Goal: Task Accomplishment & Management: Complete application form

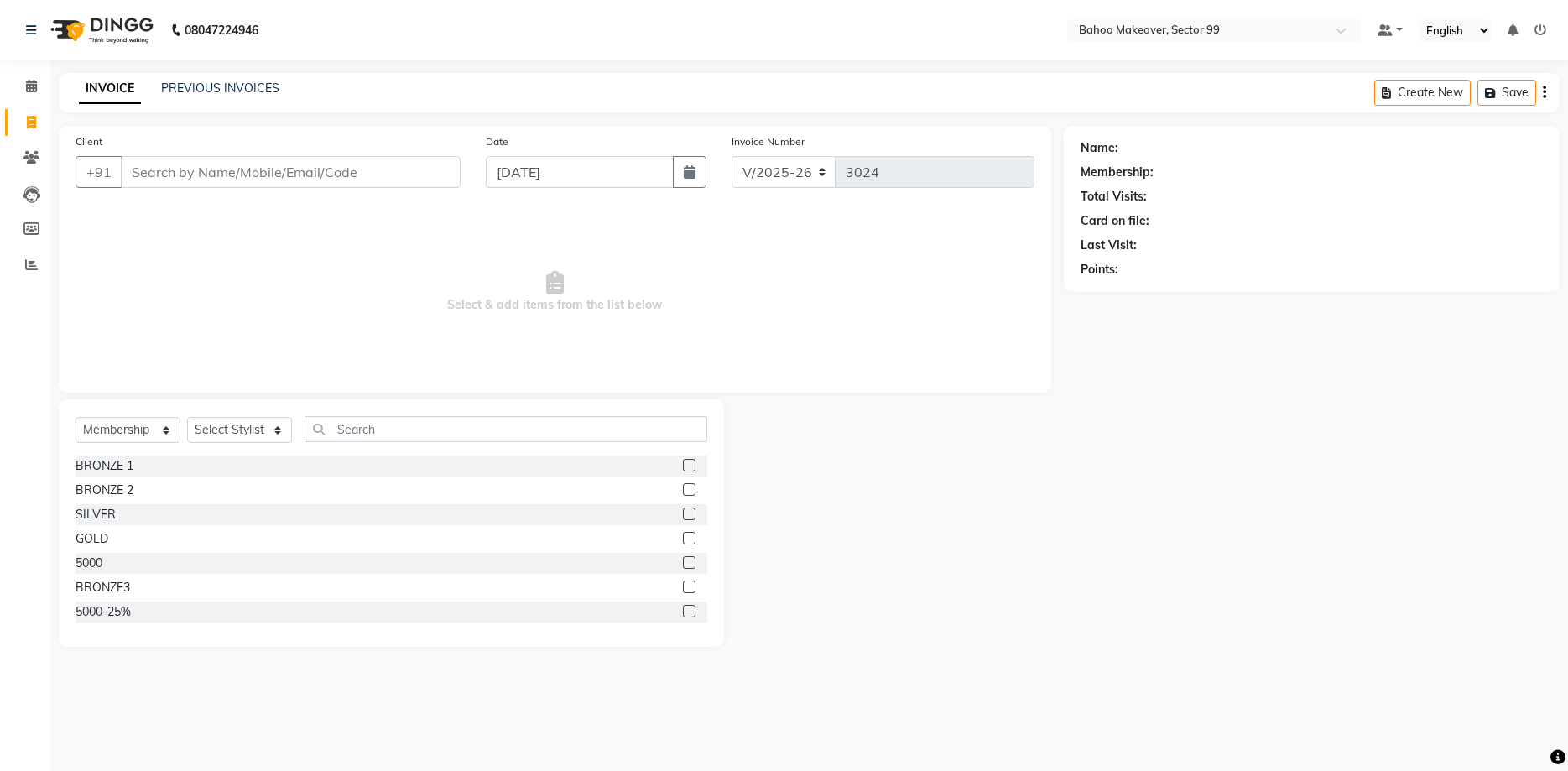
select select "6856"
select select "membership"
click at [437, 179] on input "Client" at bounding box center [291, 172] width 340 height 32
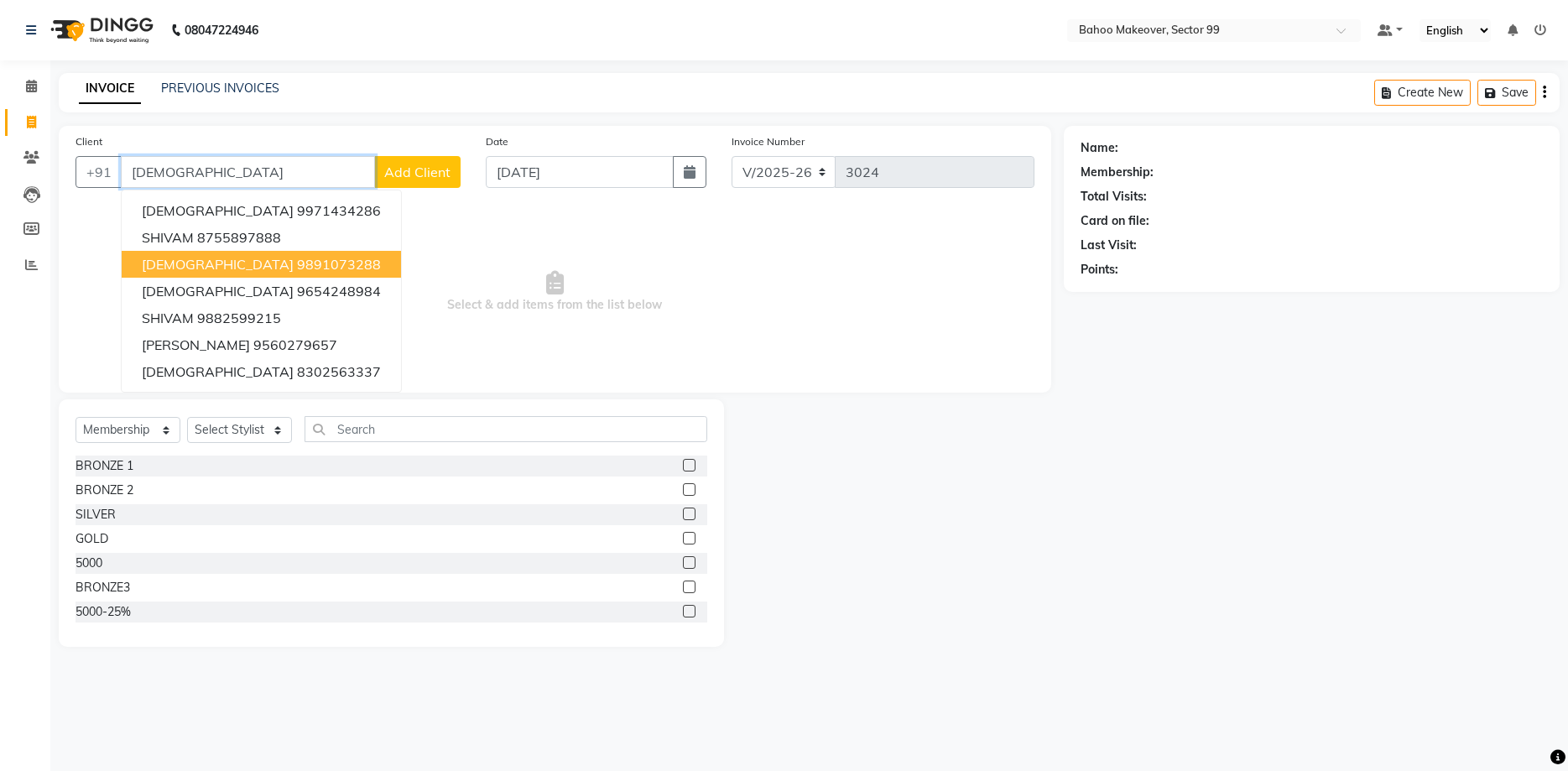
click at [298, 267] on button "[DEMOGRAPHIC_DATA] 9891073288" at bounding box center [262, 264] width 279 height 27
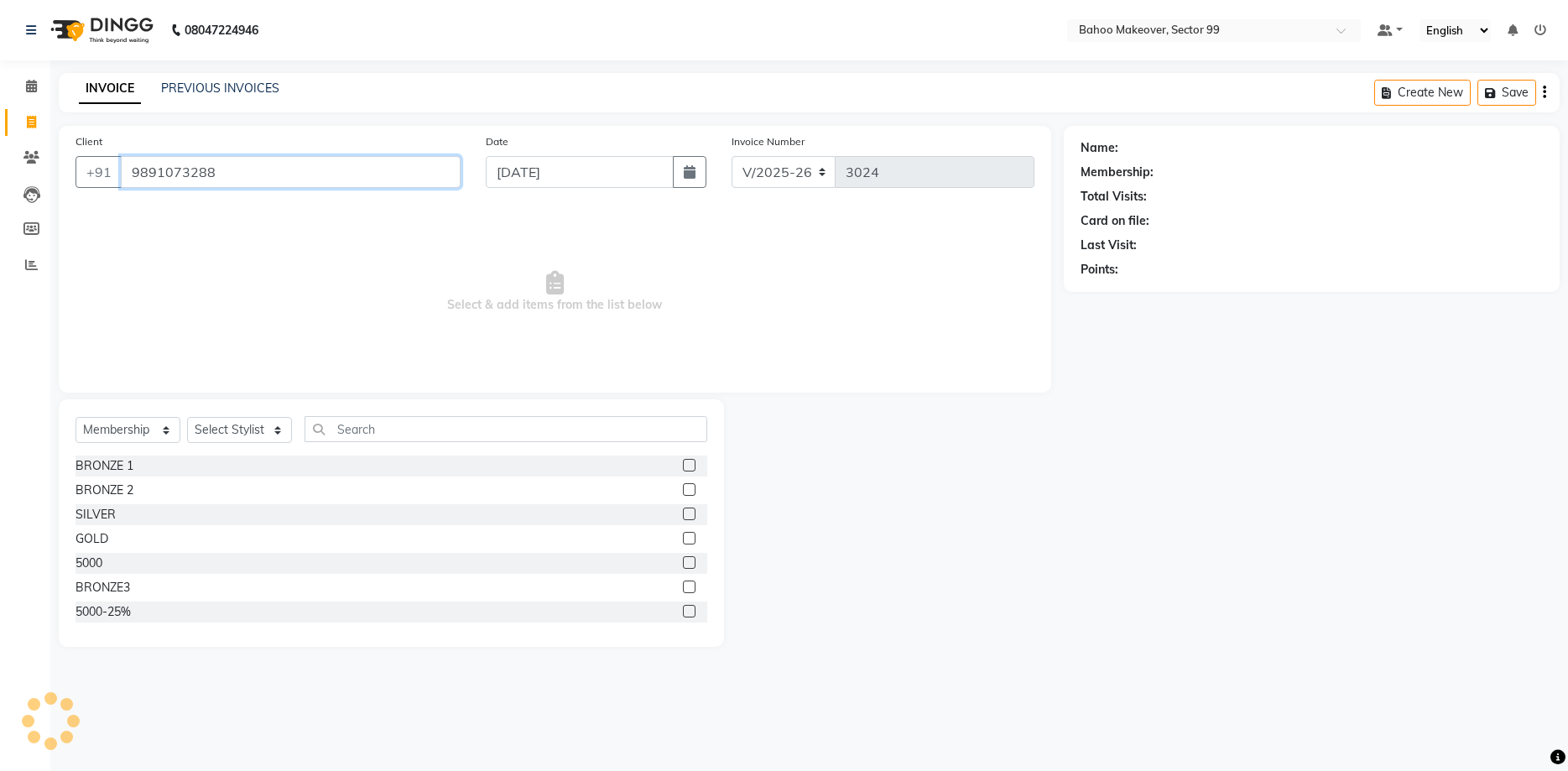
type input "9891073288"
select select "1: Object"
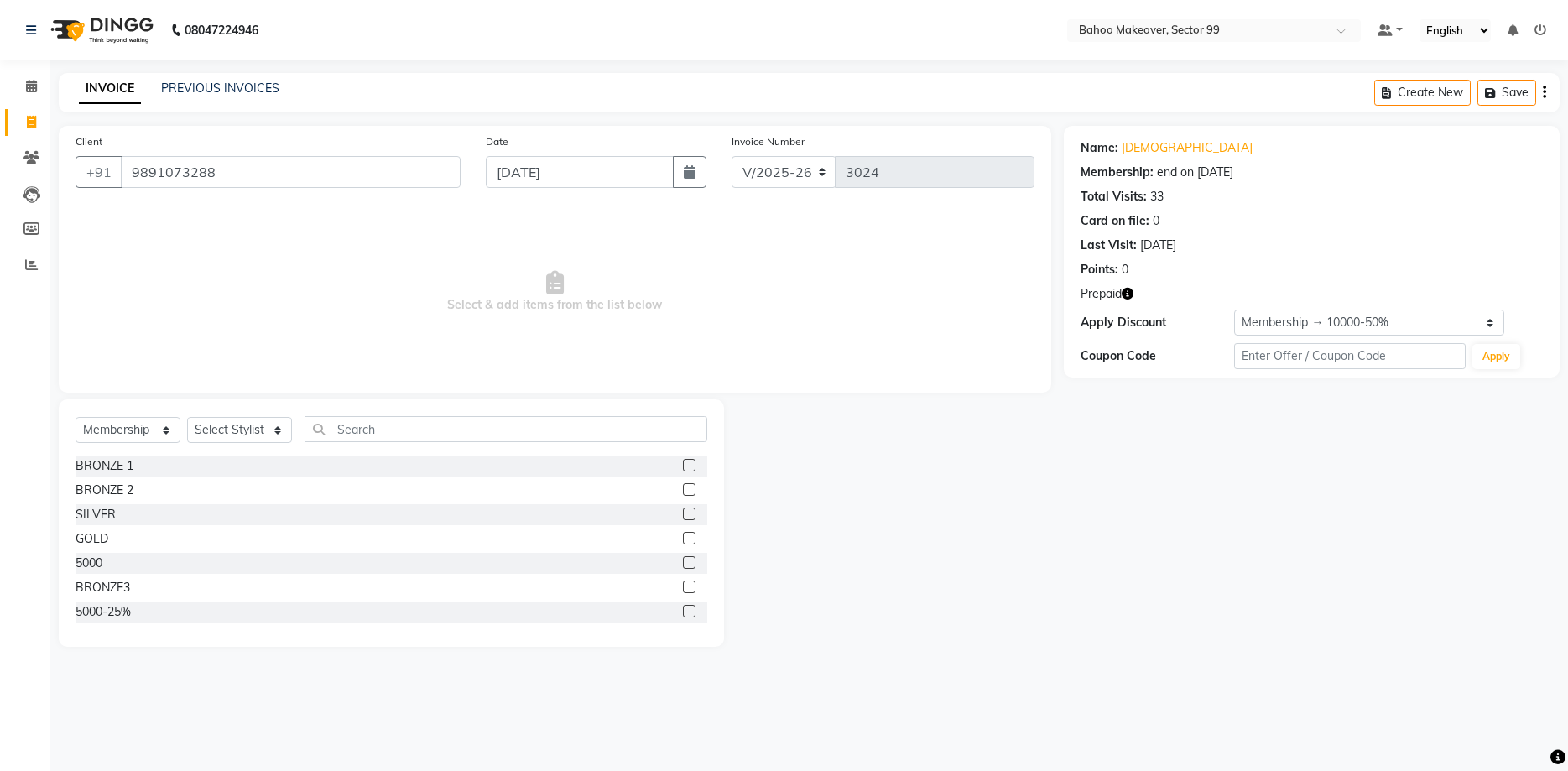
click at [1132, 299] on icon "button" at bounding box center [1127, 293] width 11 height 11
click at [28, 125] on icon at bounding box center [31, 122] width 10 height 12
select select "service"
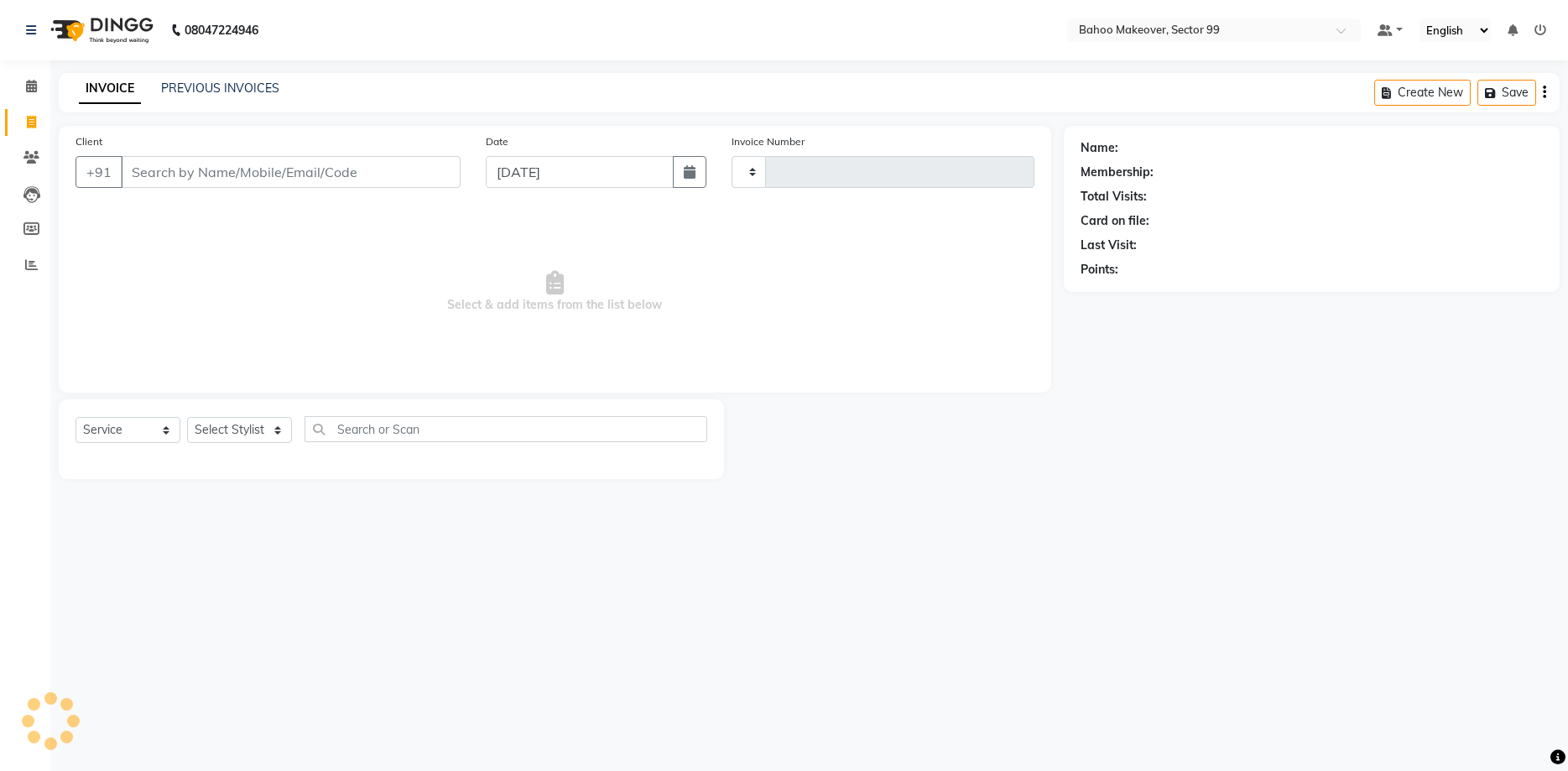
type input "3024"
select select "6856"
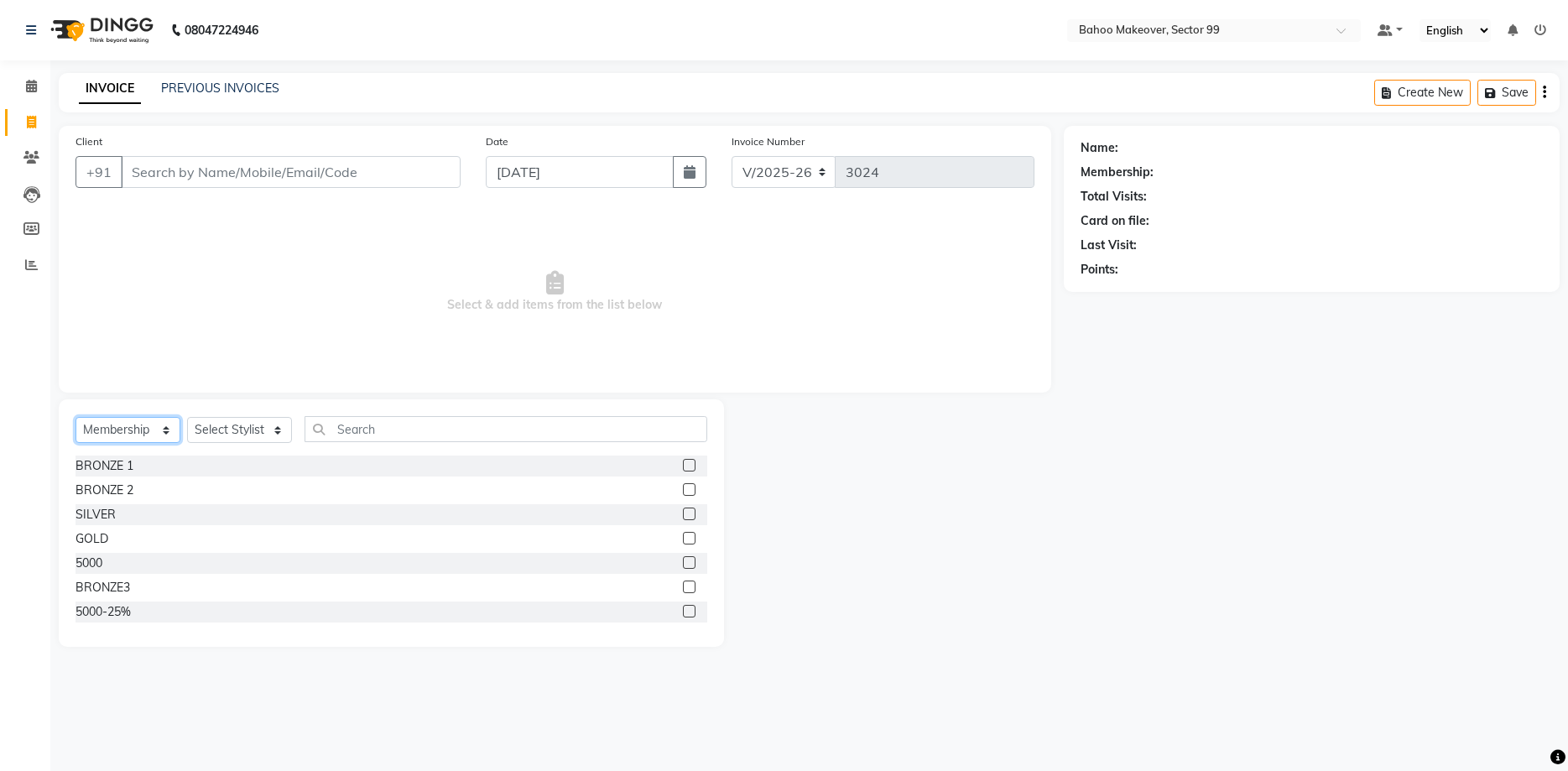
click at [76, 417] on select "Select Service Product Membership Package Voucher Prepaid Gift Card" at bounding box center [128, 430] width 105 height 26
select select "service"
click option "Service" at bounding box center [0, 0] width 0 height 0
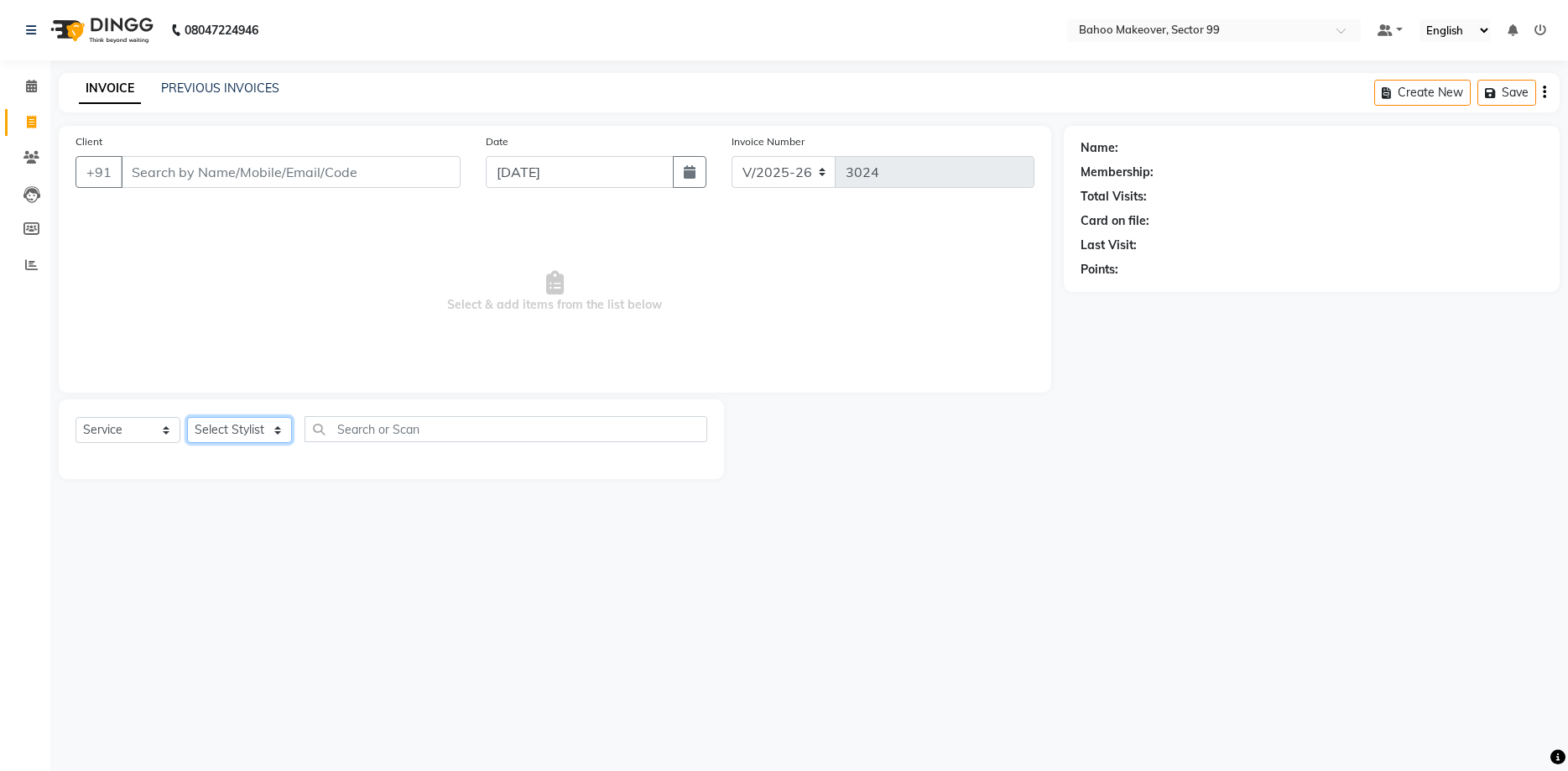
click at [187, 417] on select "Select Stylist [PERSON_NAME] Makeover Bahoo Makeover Salon [PERSON_NAME] [PERSO…" at bounding box center [240, 430] width 105 height 26
select select "87682"
click option "Babita" at bounding box center [0, 0] width 0 height 0
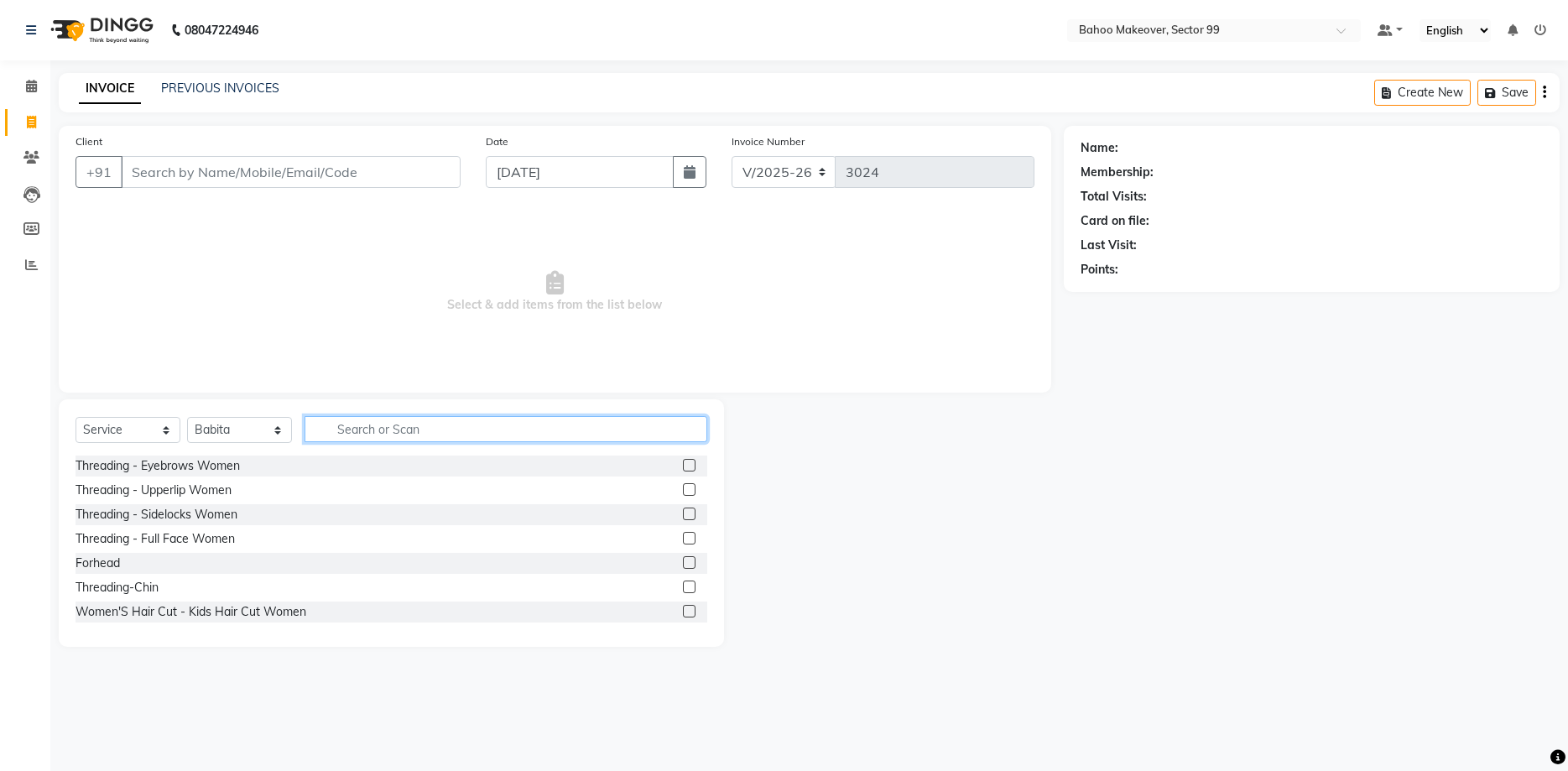
click at [385, 432] on input "text" at bounding box center [506, 429] width 403 height 26
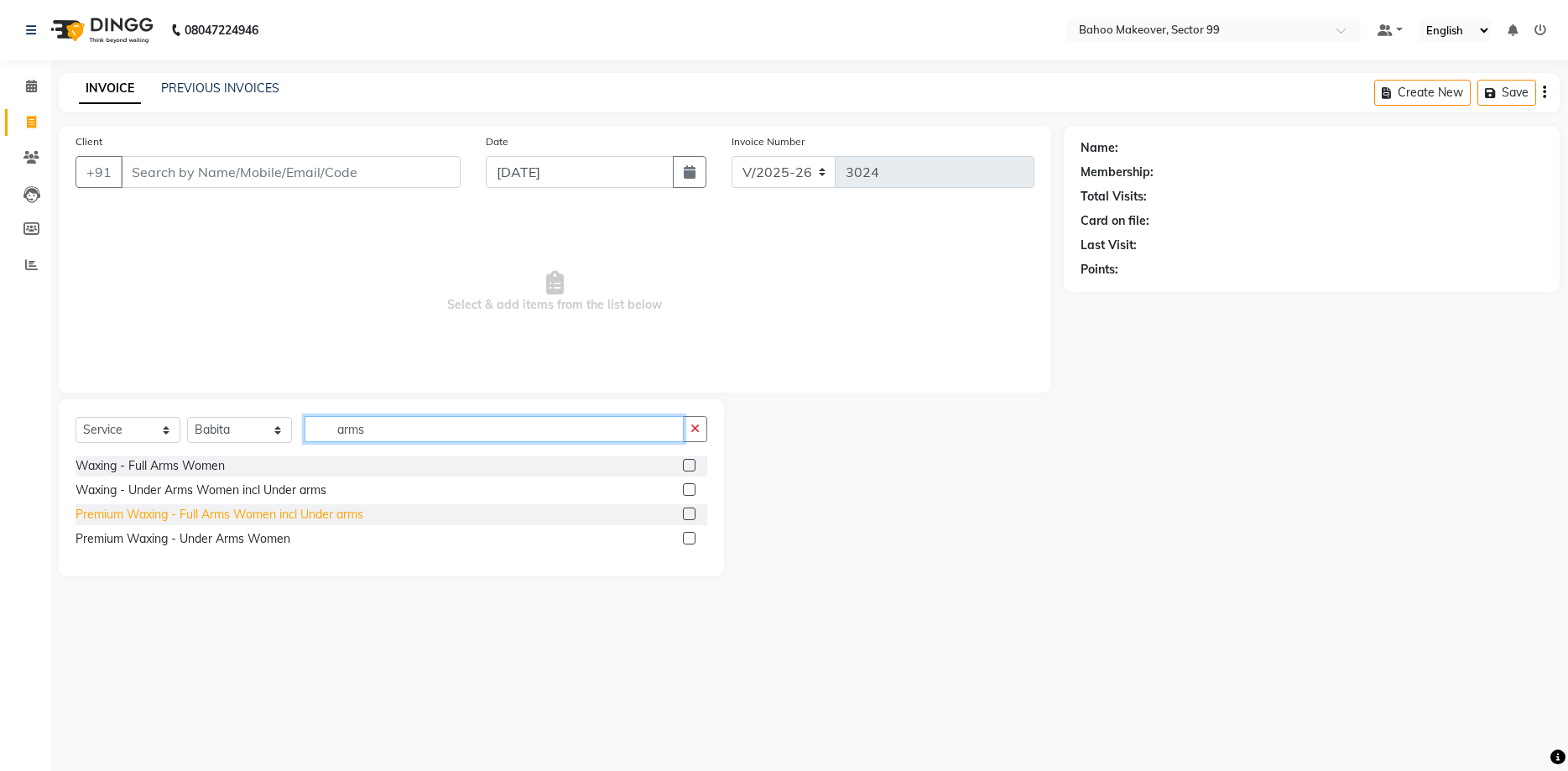
type input "arms"
click at [270, 522] on div "Premium Waxing - Full Arms Women incl Under arms" at bounding box center [220, 515] width 288 height 17
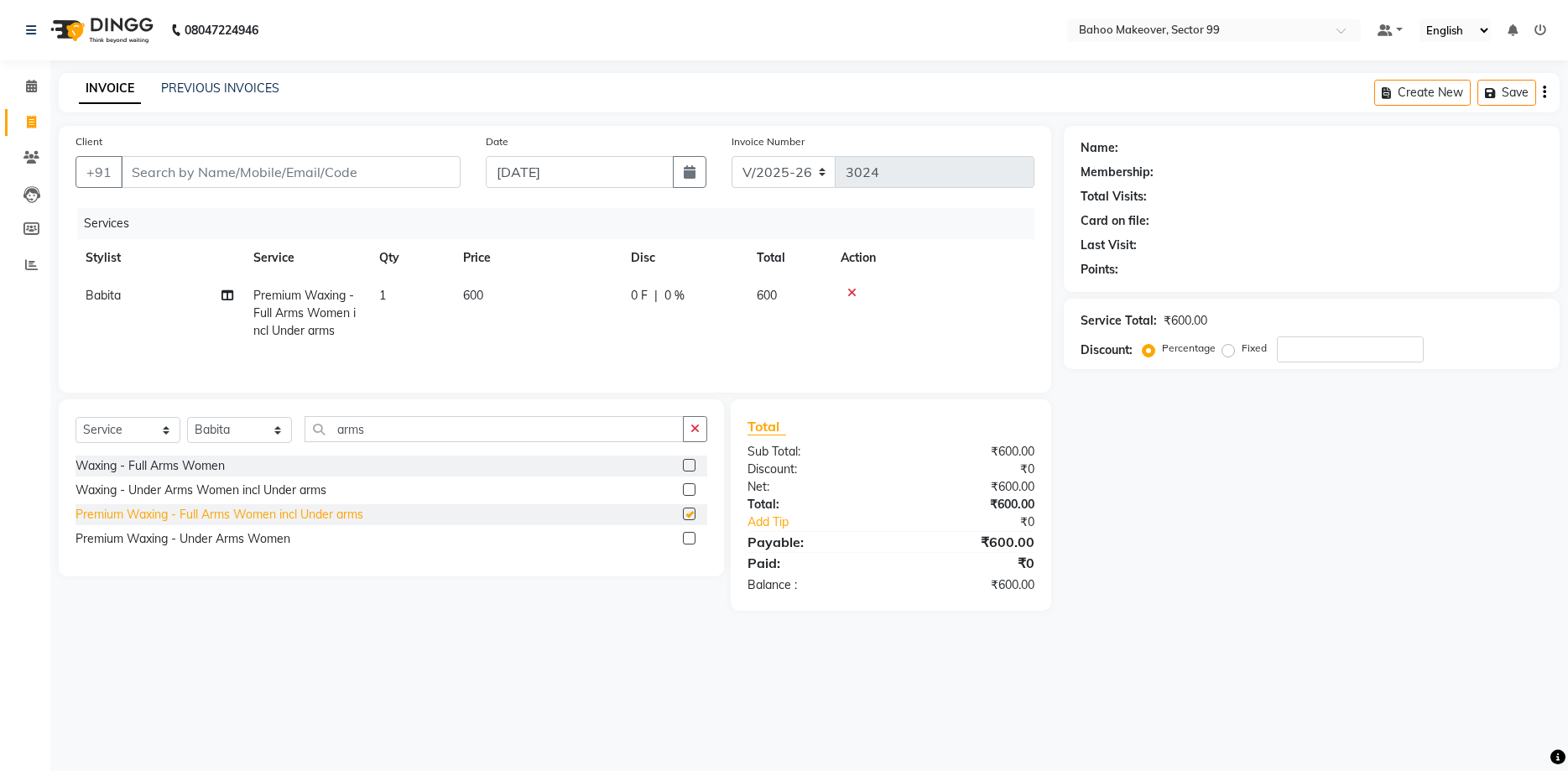
checkbox input "false"
click at [692, 433] on icon "button" at bounding box center [695, 428] width 10 height 11
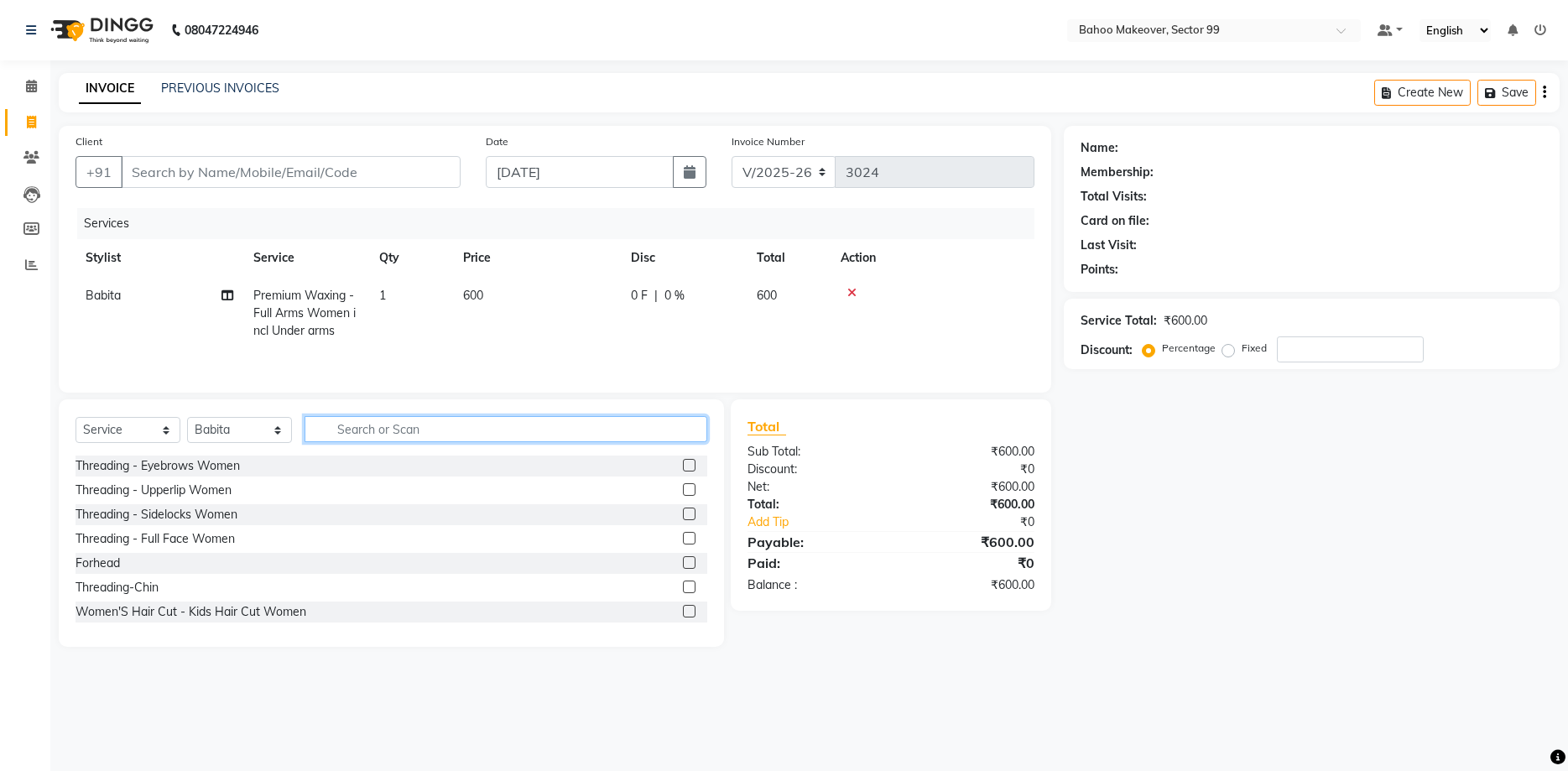
click at [589, 436] on input "text" at bounding box center [506, 429] width 403 height 26
type input "bleach"
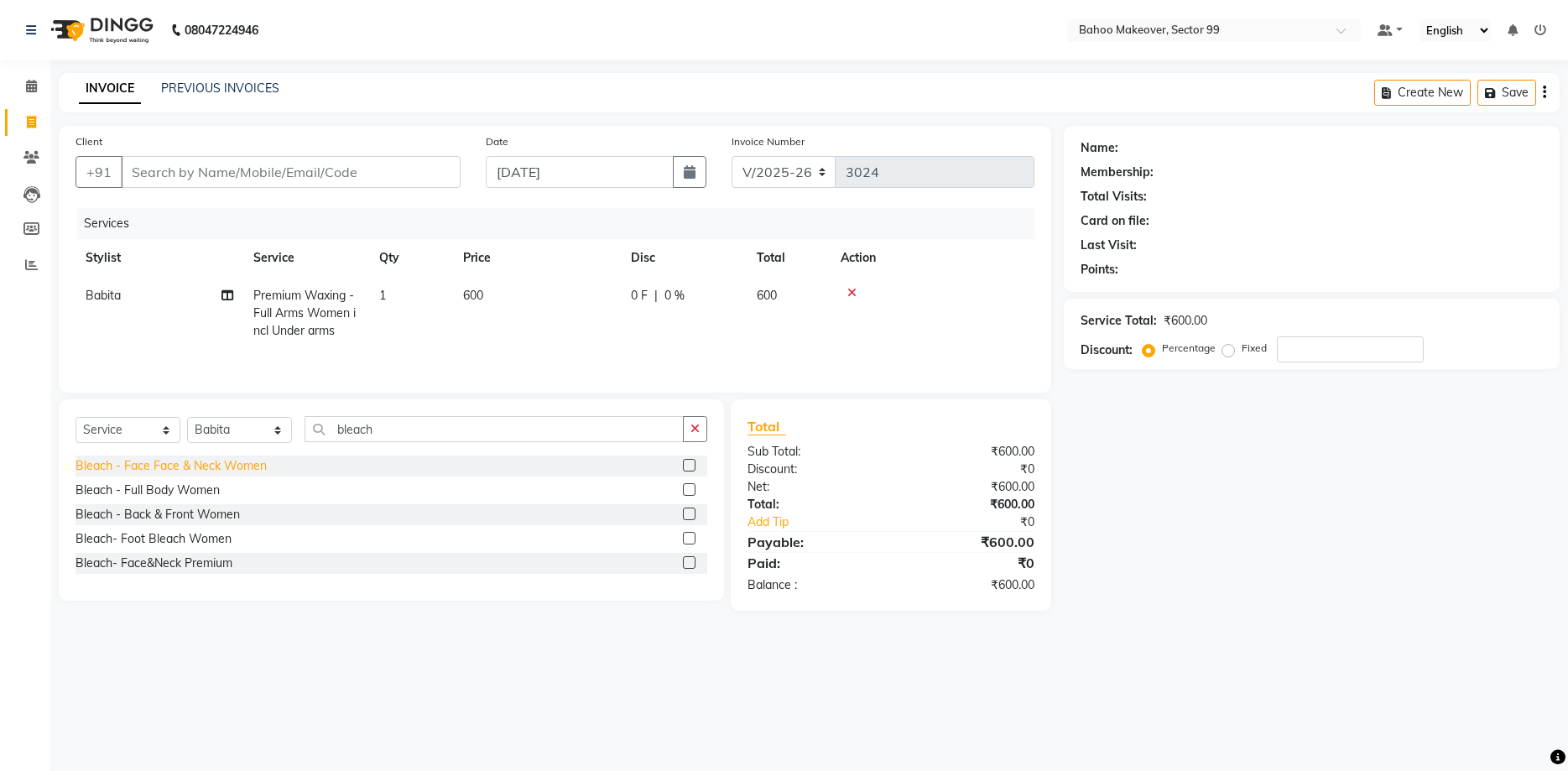
click at [166, 466] on div "Bleach - Face Face & Neck Women" at bounding box center [171, 466] width 191 height 17
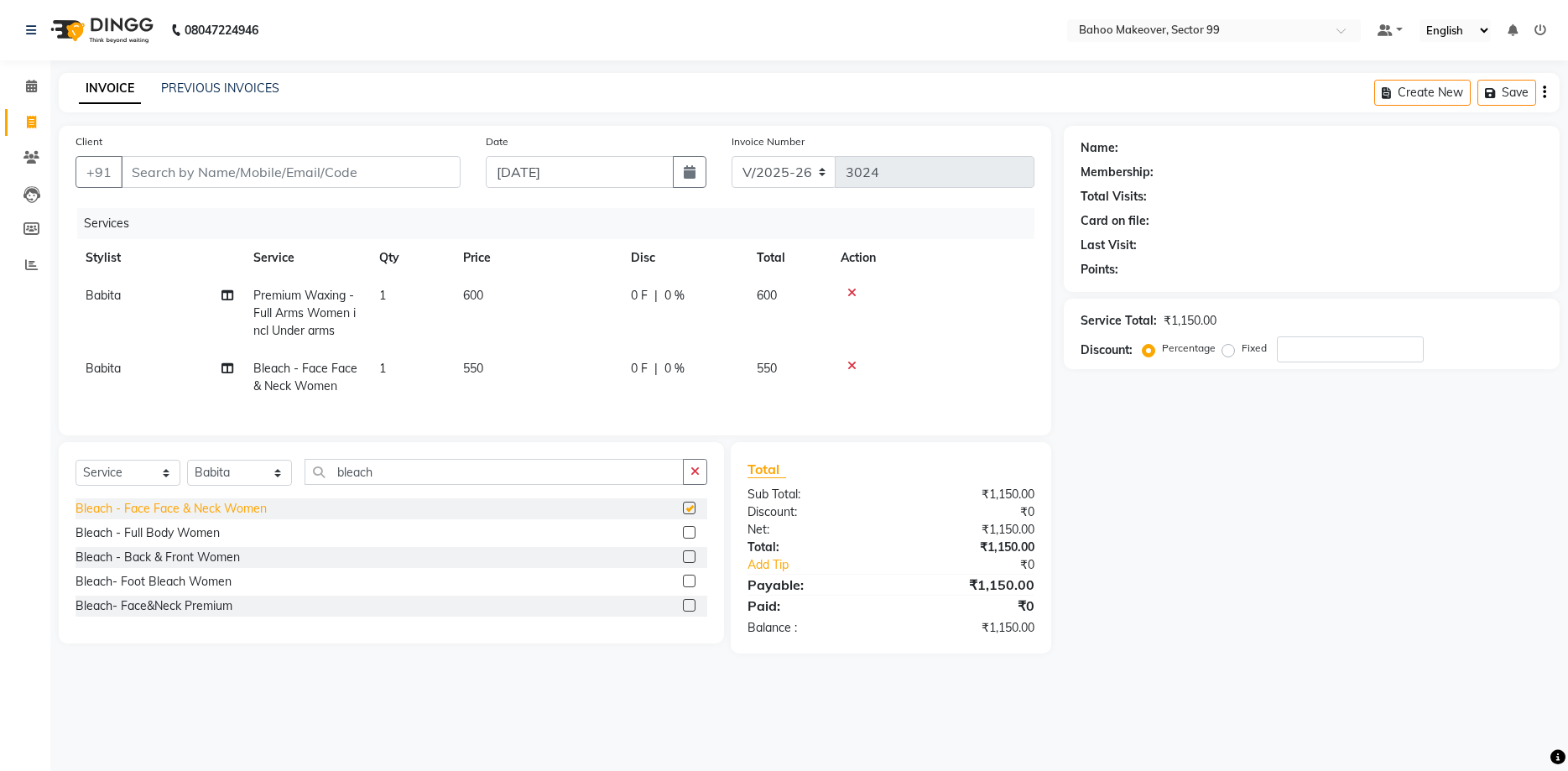
checkbox input "false"
click at [694, 472] on icon "button" at bounding box center [695, 471] width 10 height 11
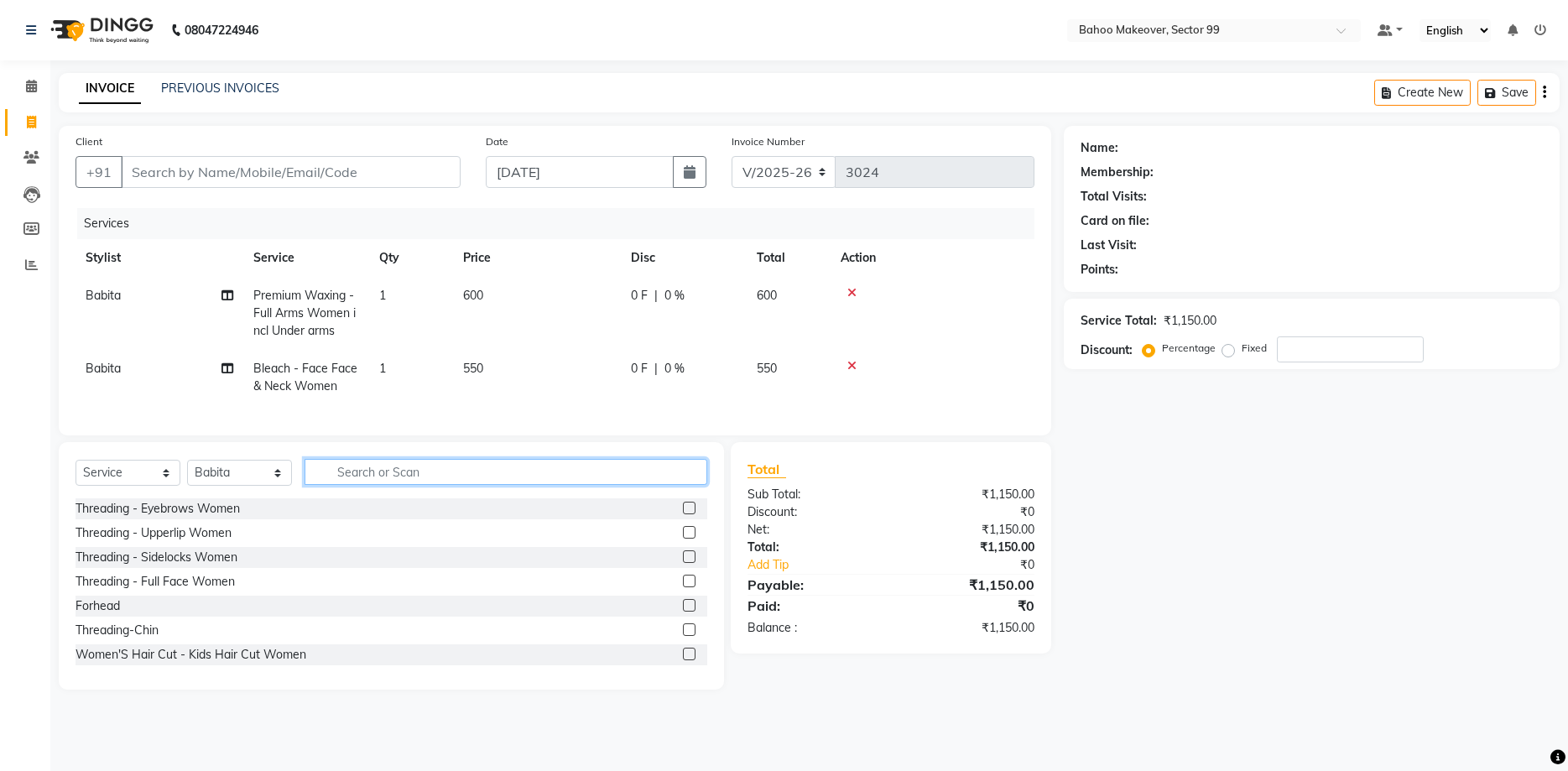
click at [635, 478] on input "text" at bounding box center [506, 472] width 403 height 26
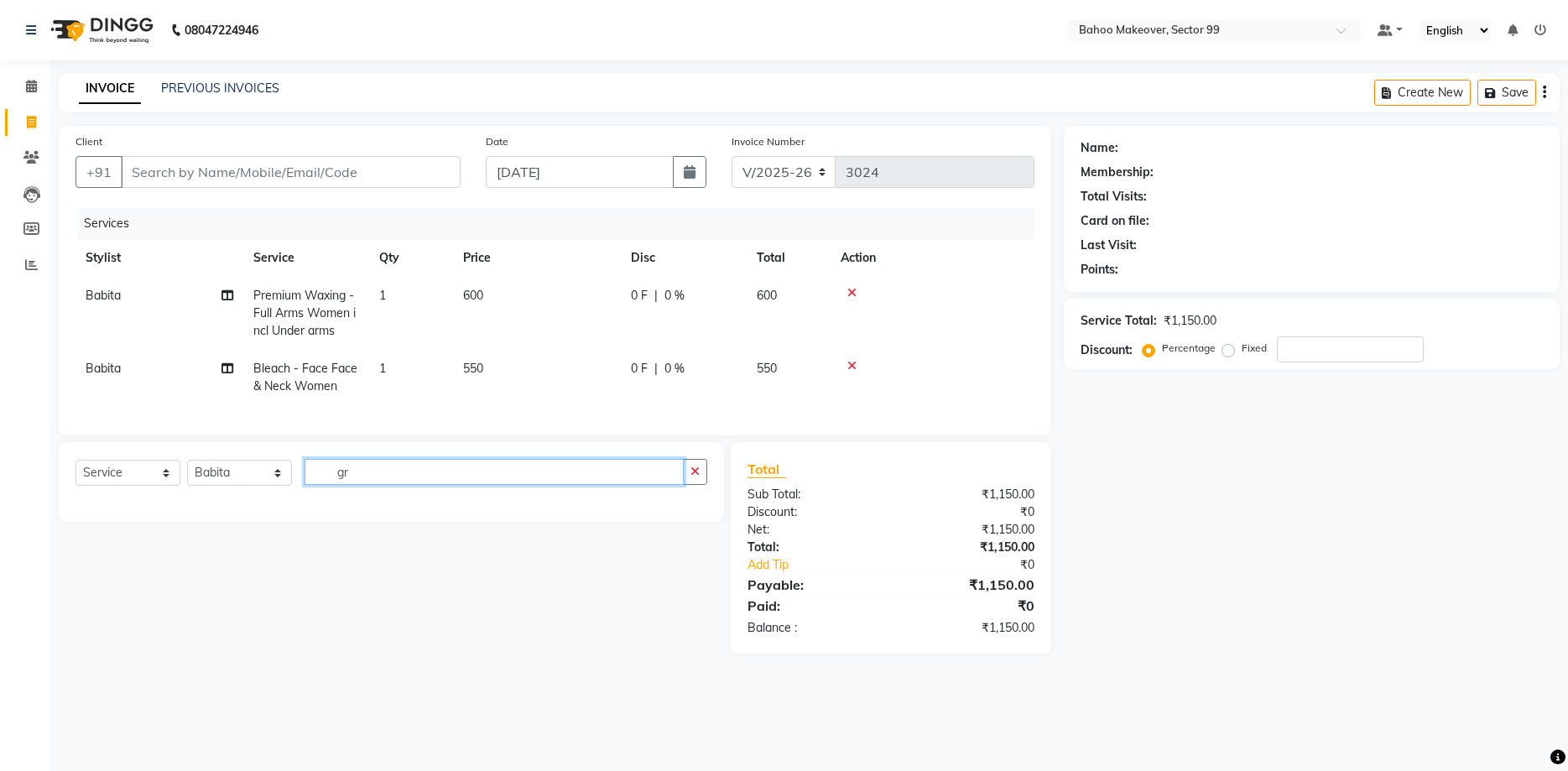
type input "g"
type input "vedi"
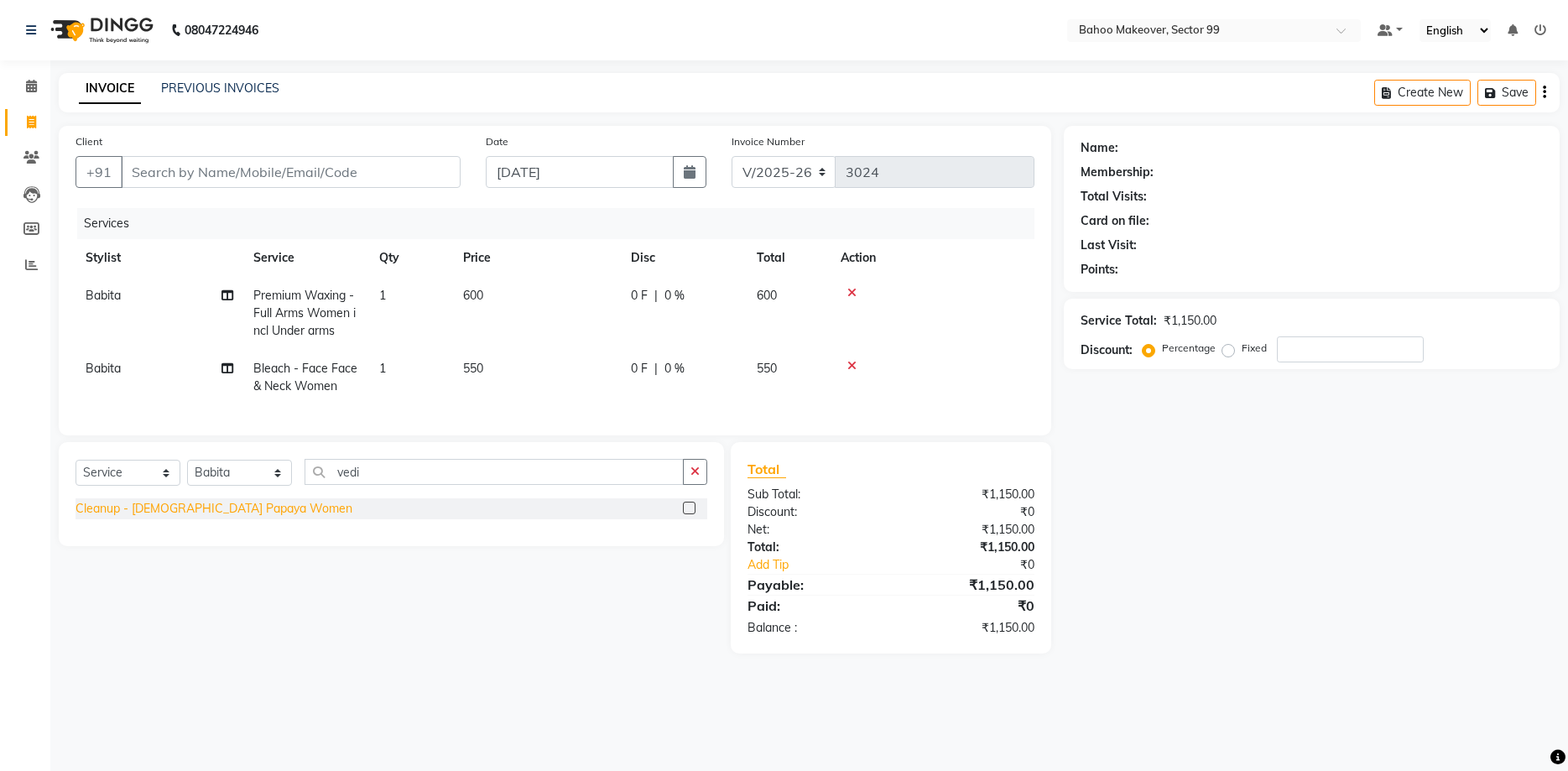
click at [189, 515] on div "Cleanup - [DEMOGRAPHIC_DATA] Papaya Women" at bounding box center [214, 508] width 276 height 17
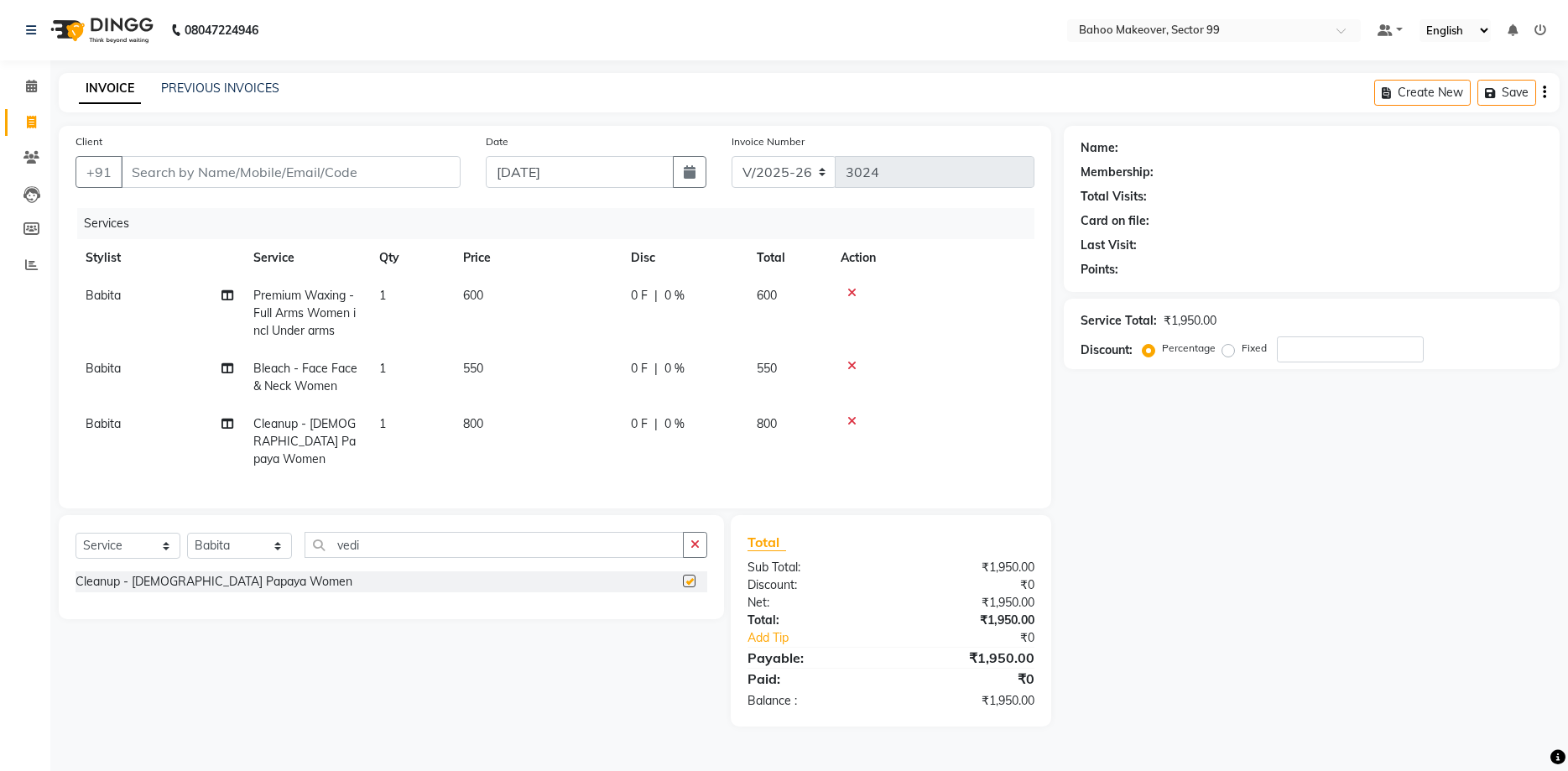
checkbox input "false"
click at [691, 532] on button "button" at bounding box center [695, 545] width 24 height 26
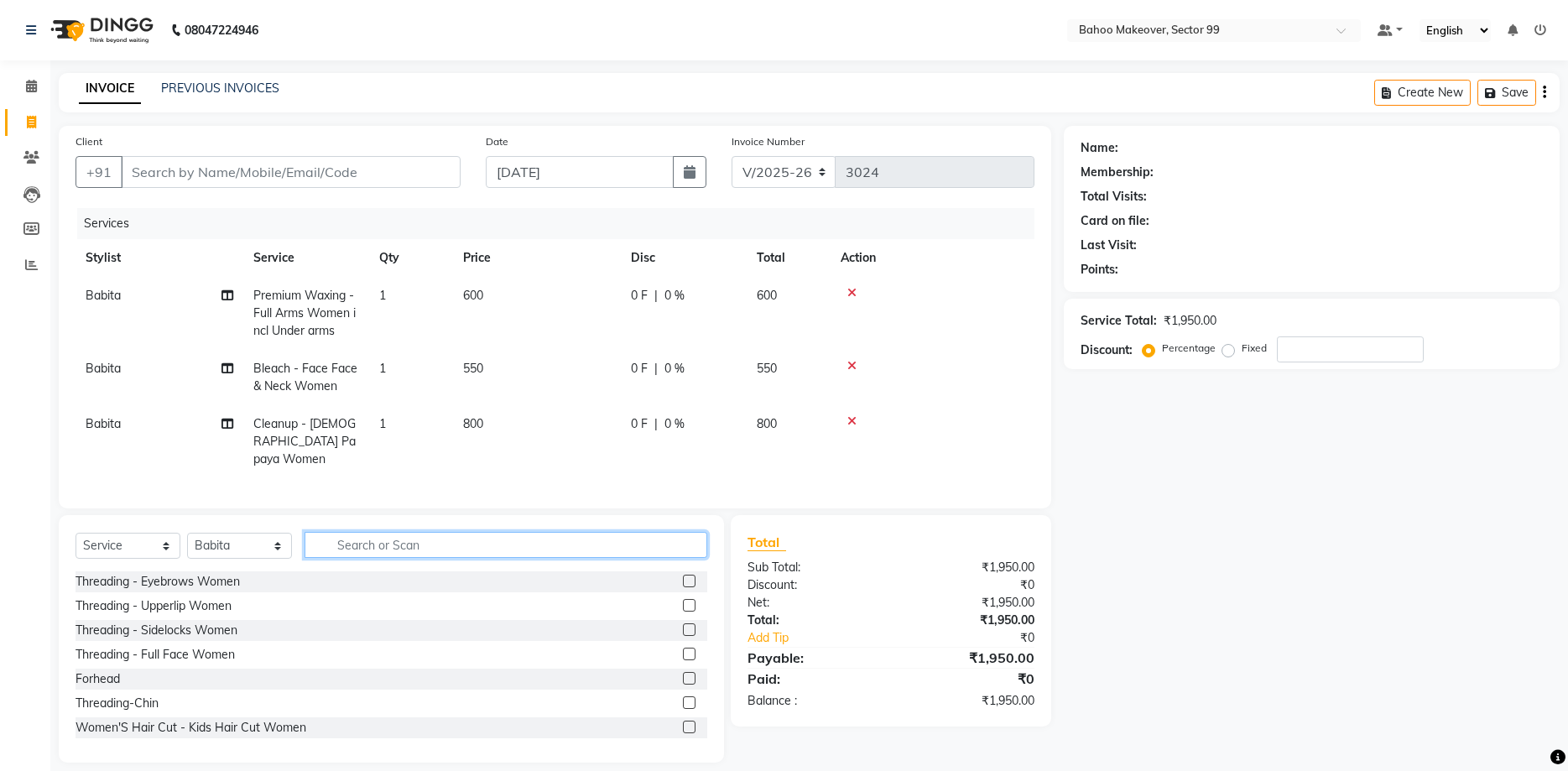
click at [555, 532] on input "text" at bounding box center [506, 545] width 403 height 26
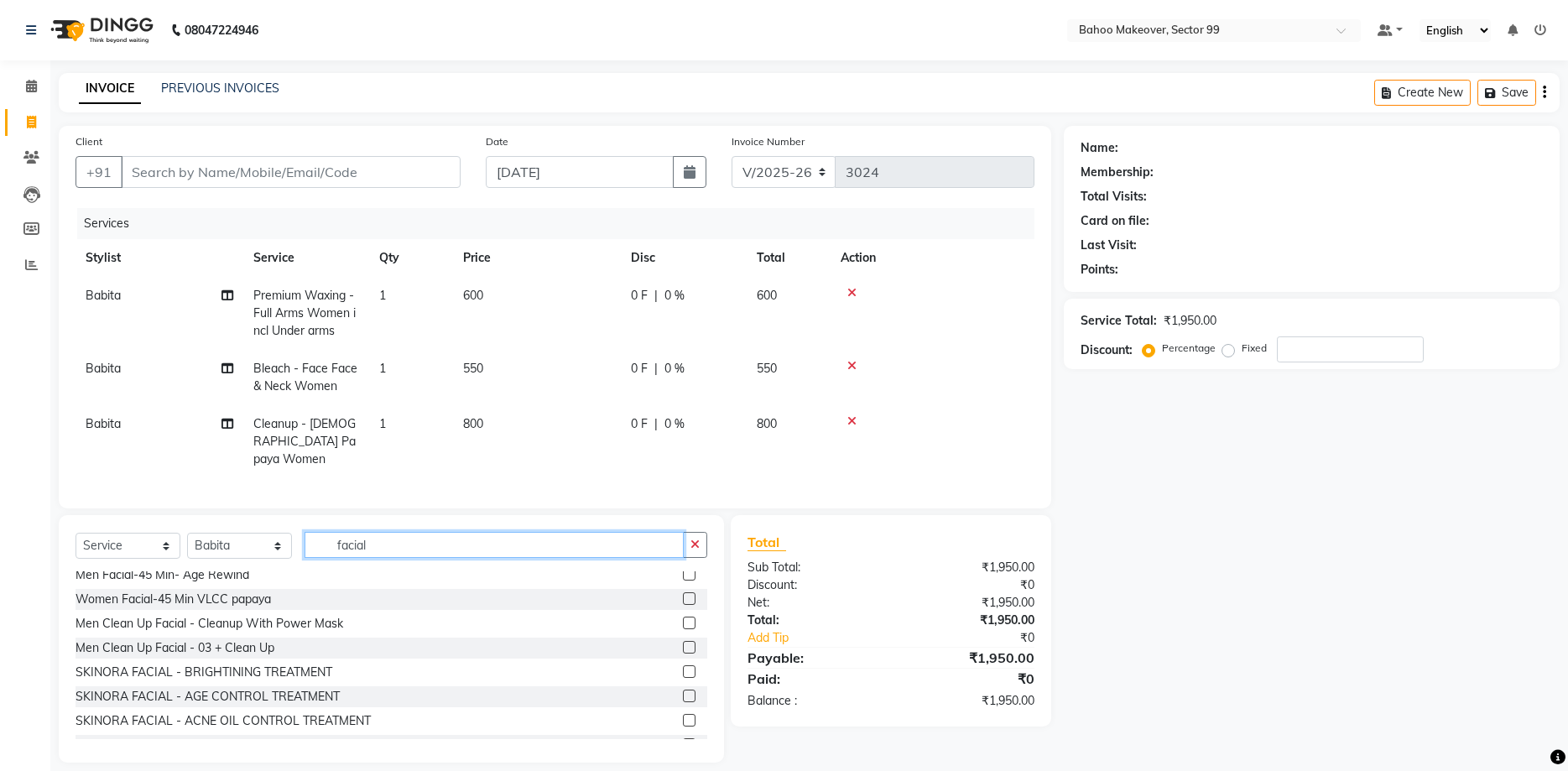
scroll to position [434, 0]
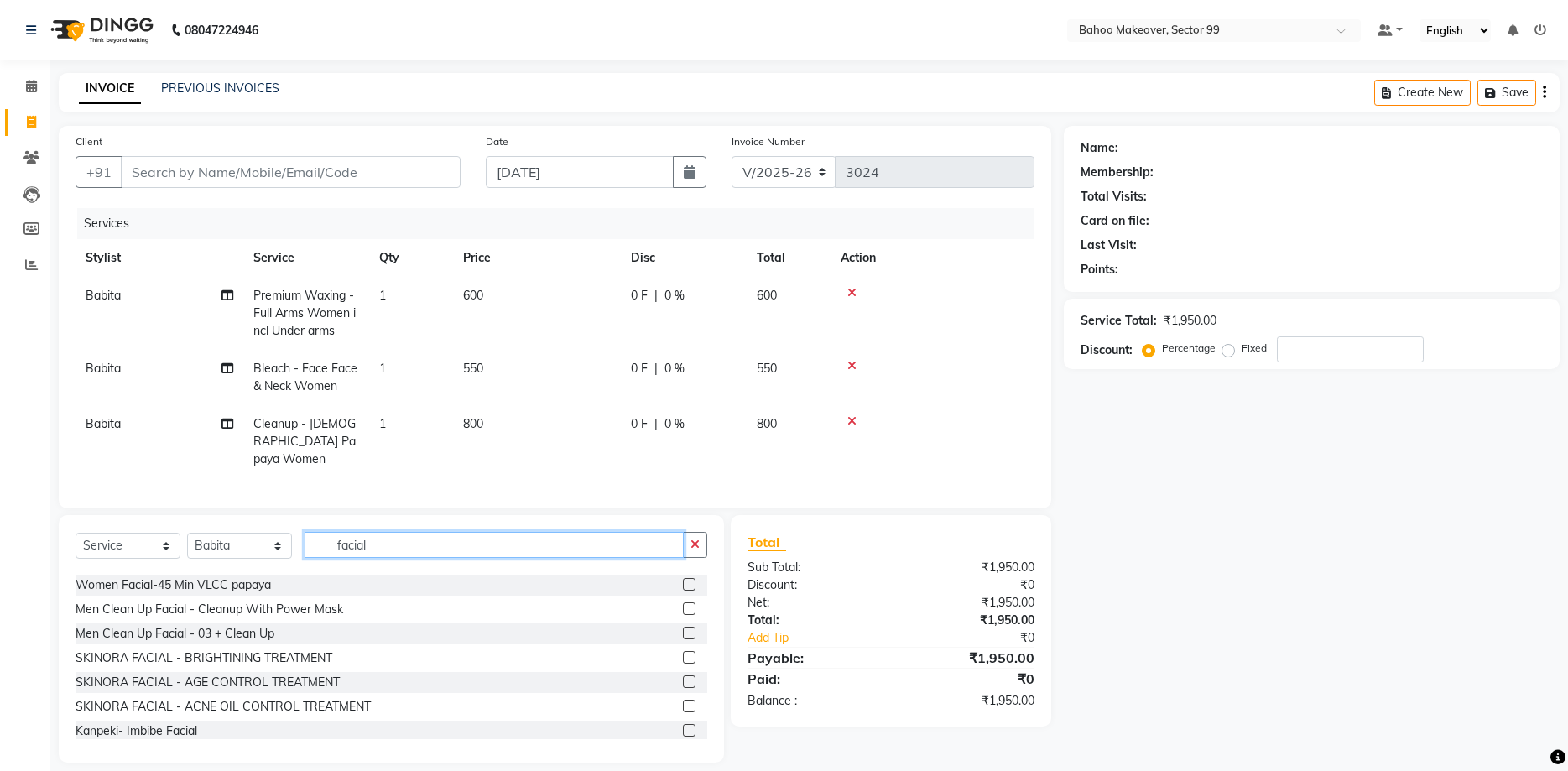
click at [473, 532] on input "facial" at bounding box center [494, 545] width 379 height 26
type input "f"
type input "clean"
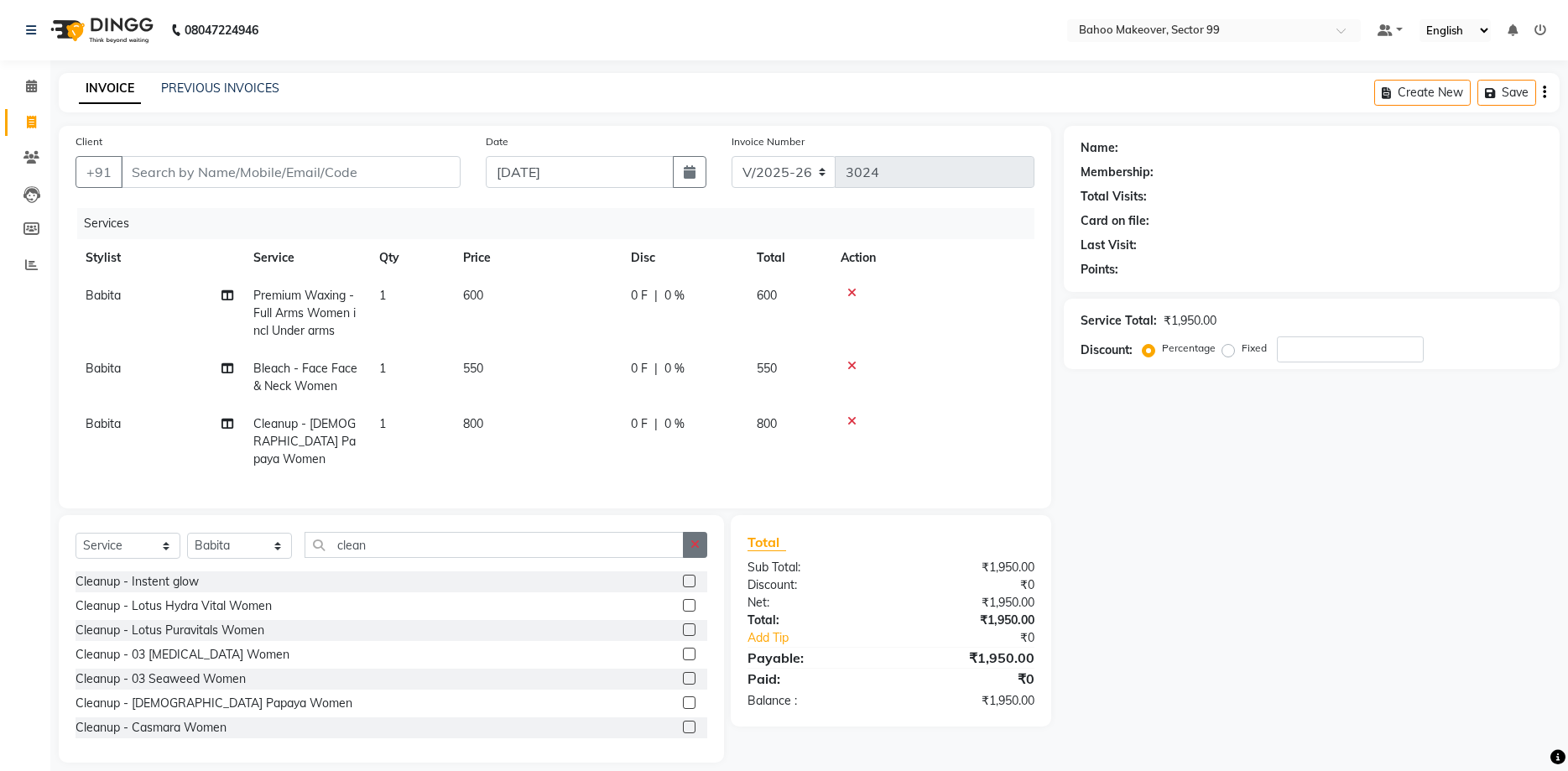
click at [689, 539] on button "button" at bounding box center [695, 545] width 24 height 26
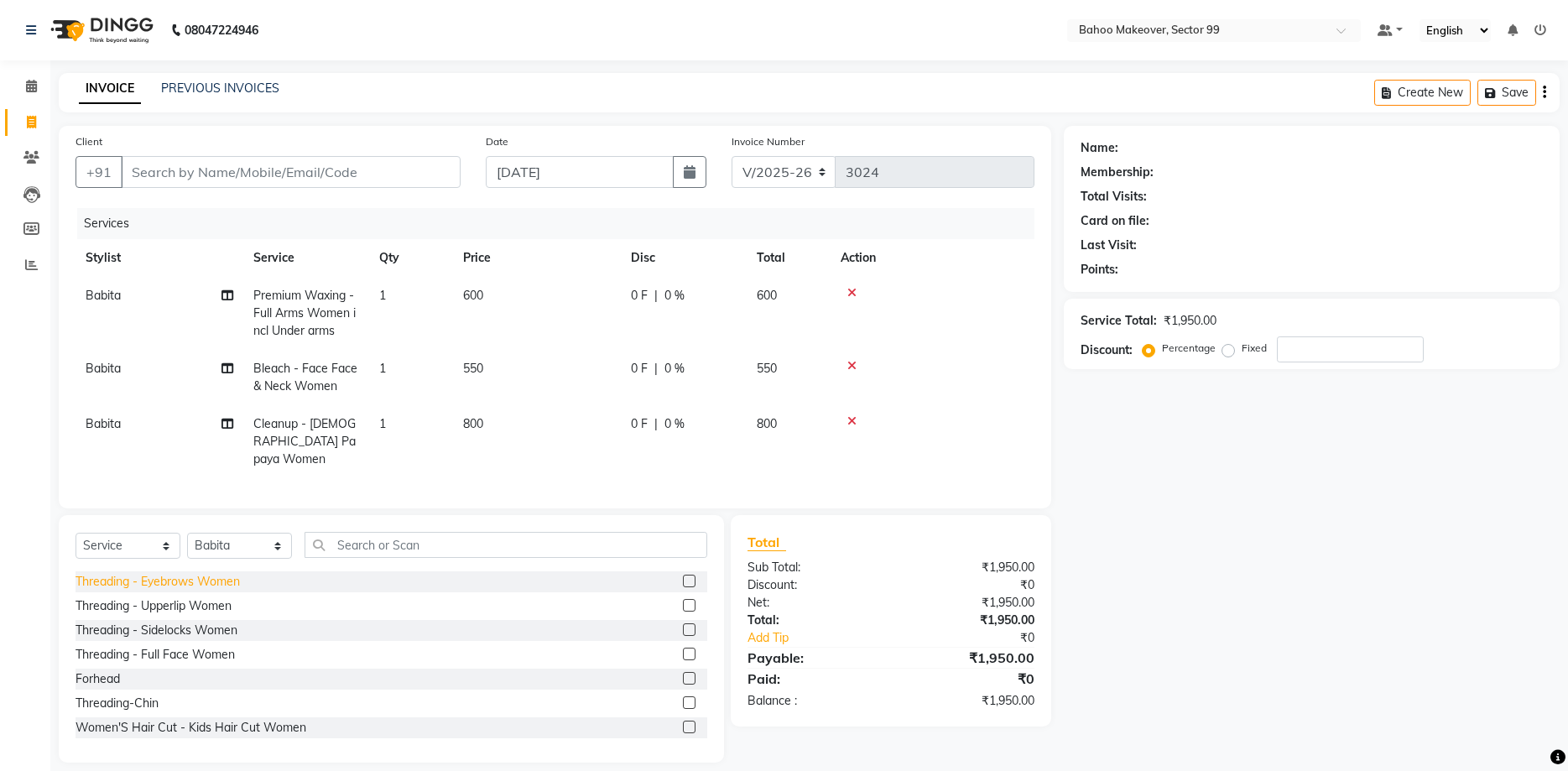
click at [212, 573] on div "Threading - Eyebrows Women" at bounding box center [158, 582] width 165 height 17
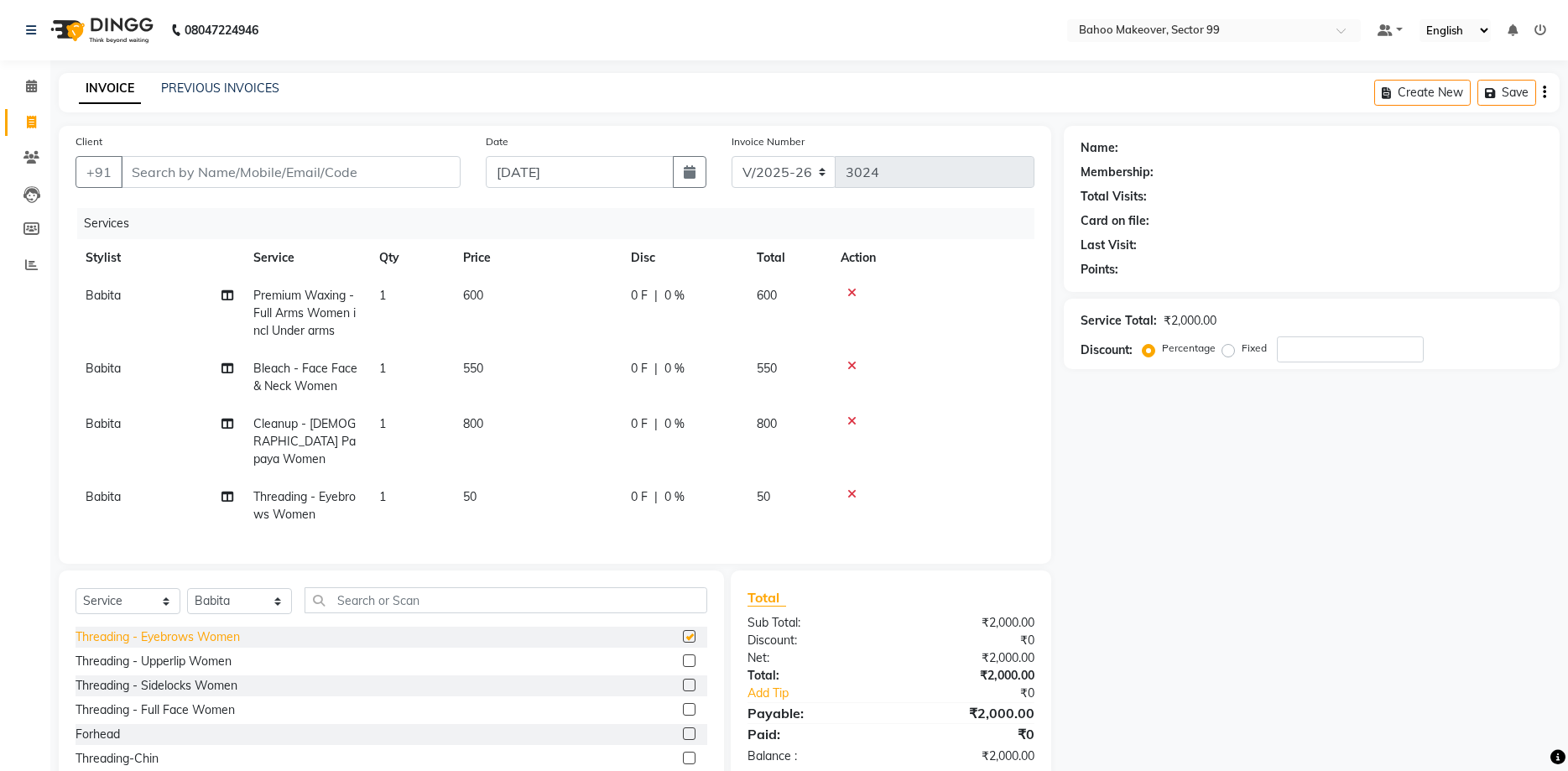
checkbox input "false"
click at [187, 701] on div "Threading - Full Face Women" at bounding box center [155, 710] width 160 height 17
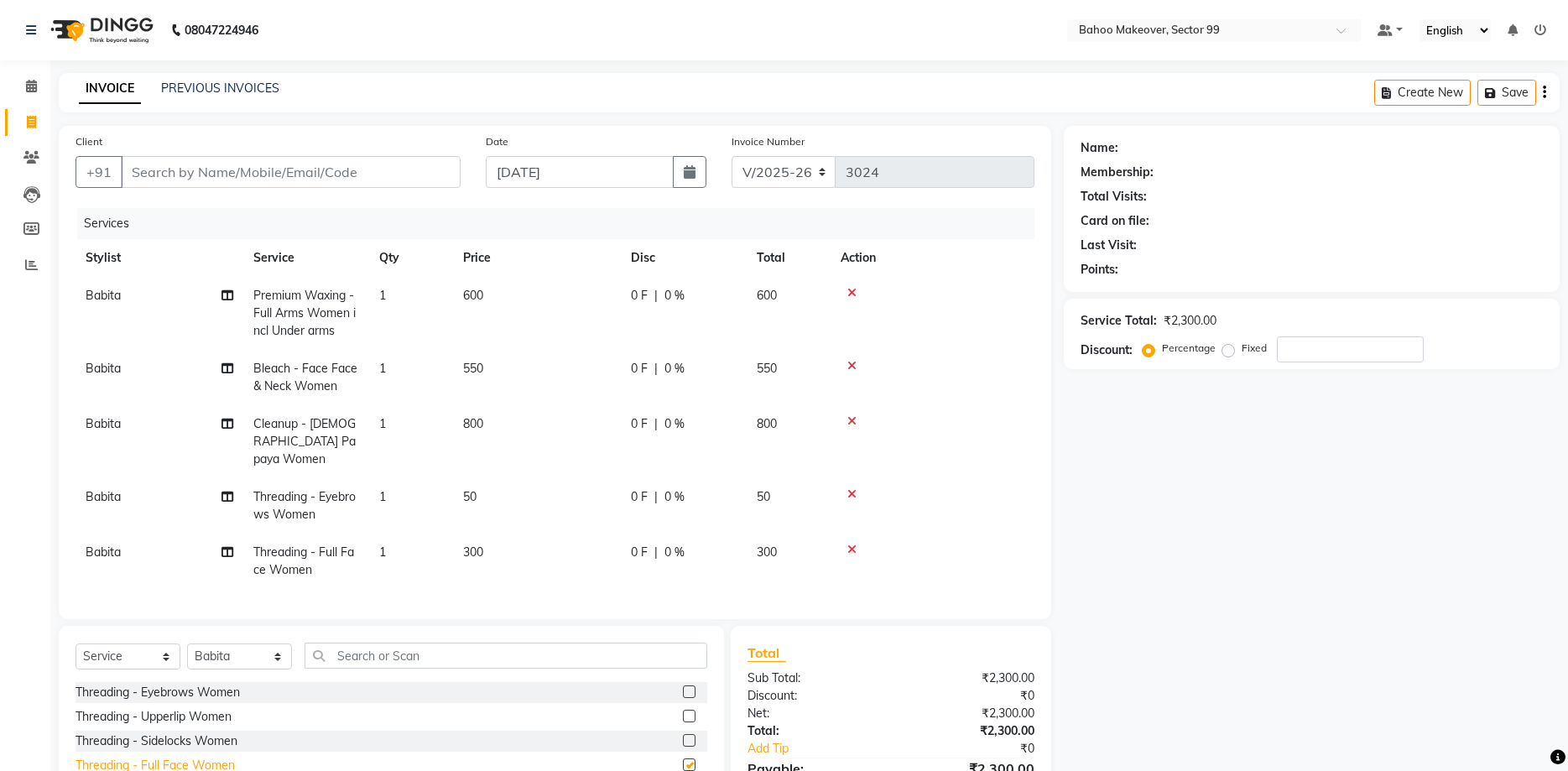
checkbox input "false"
click at [852, 543] on icon at bounding box center [852, 549] width 10 height 11
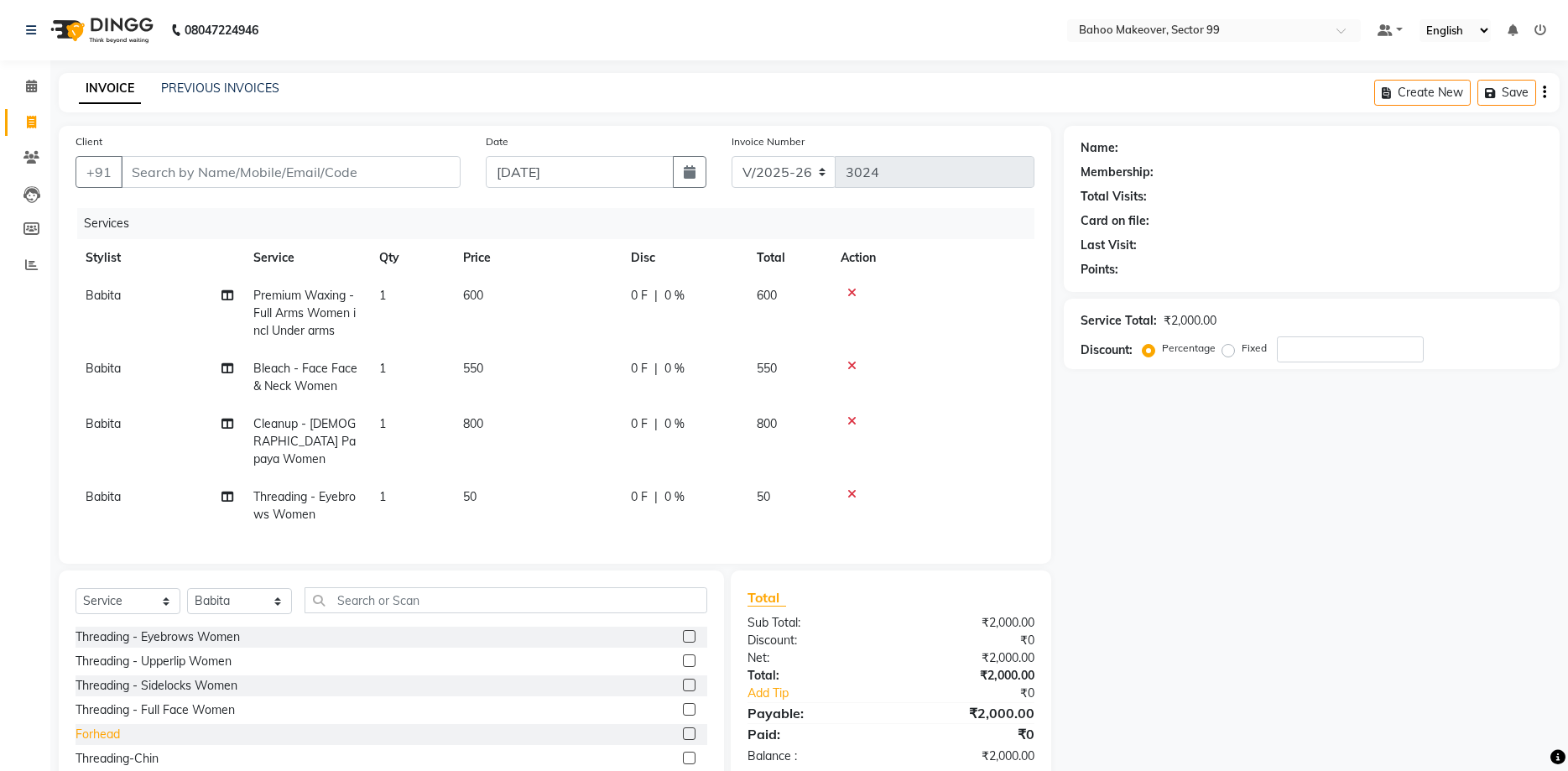
click at [99, 726] on div "Forhead" at bounding box center [98, 734] width 44 height 17
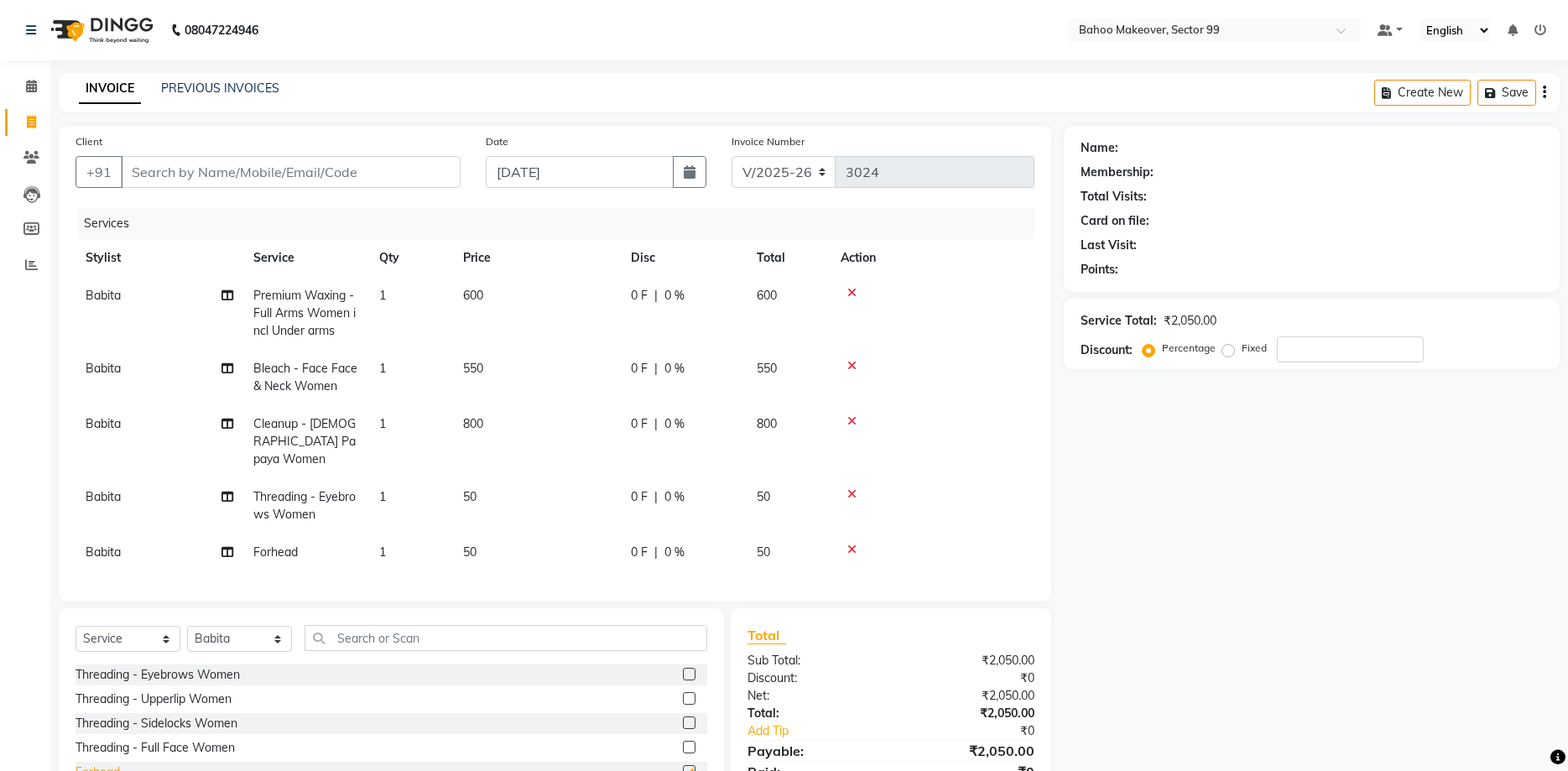
checkbox input "false"
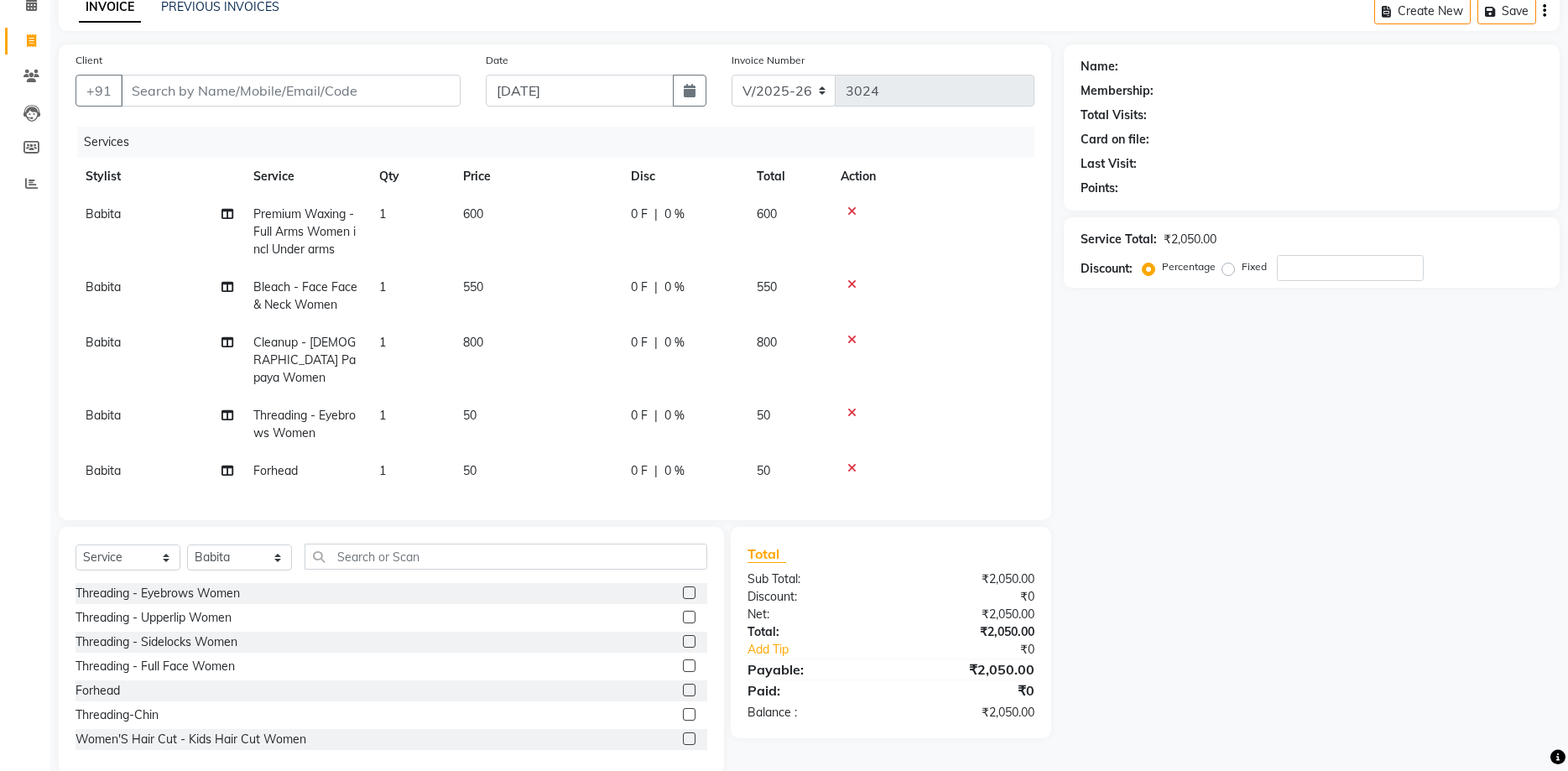
scroll to position [92, 0]
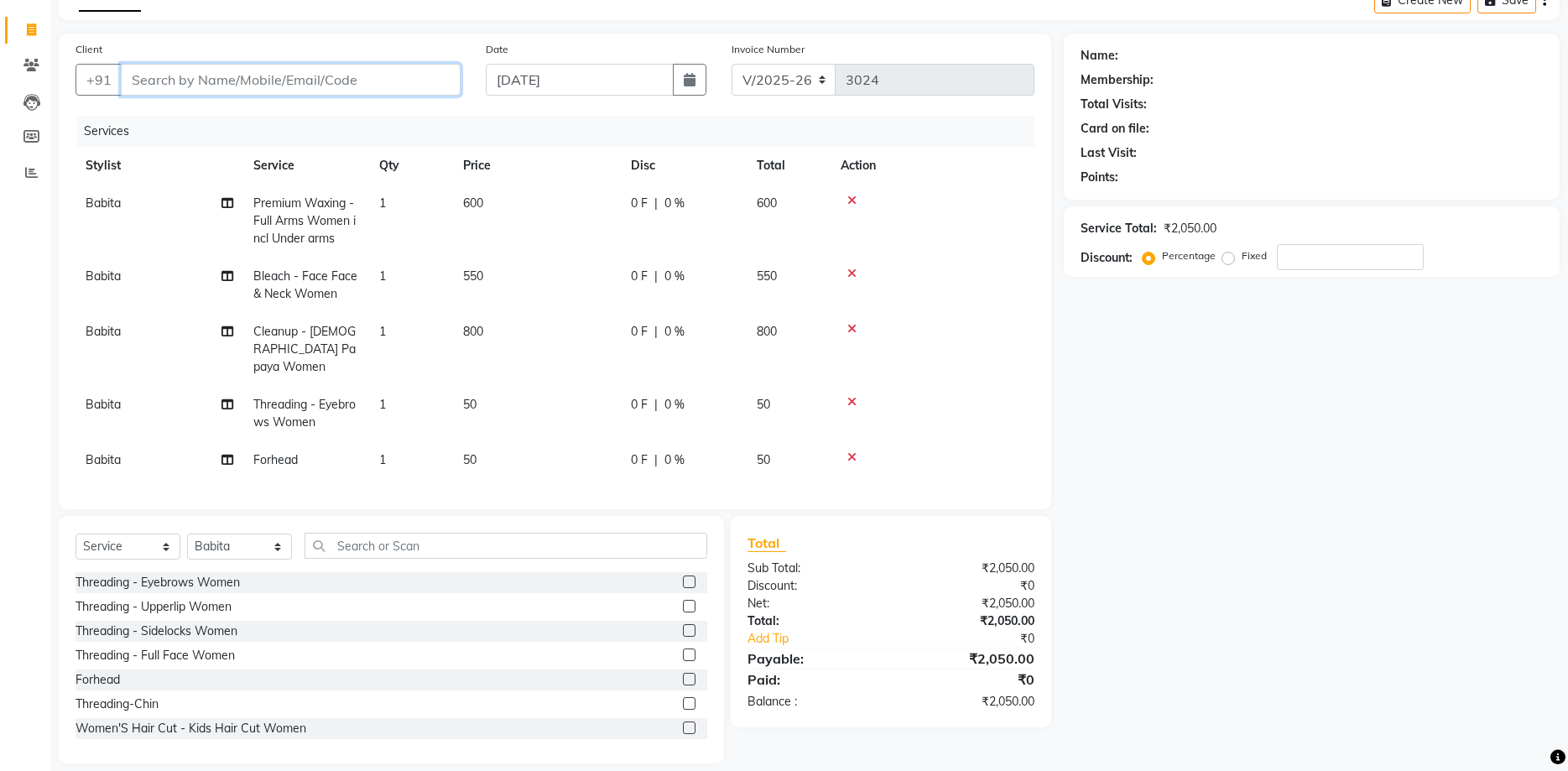
click at [299, 91] on input "Client" at bounding box center [291, 79] width 340 height 32
click at [212, 85] on input "Client" at bounding box center [291, 79] width 340 height 32
type input "8"
type input "0"
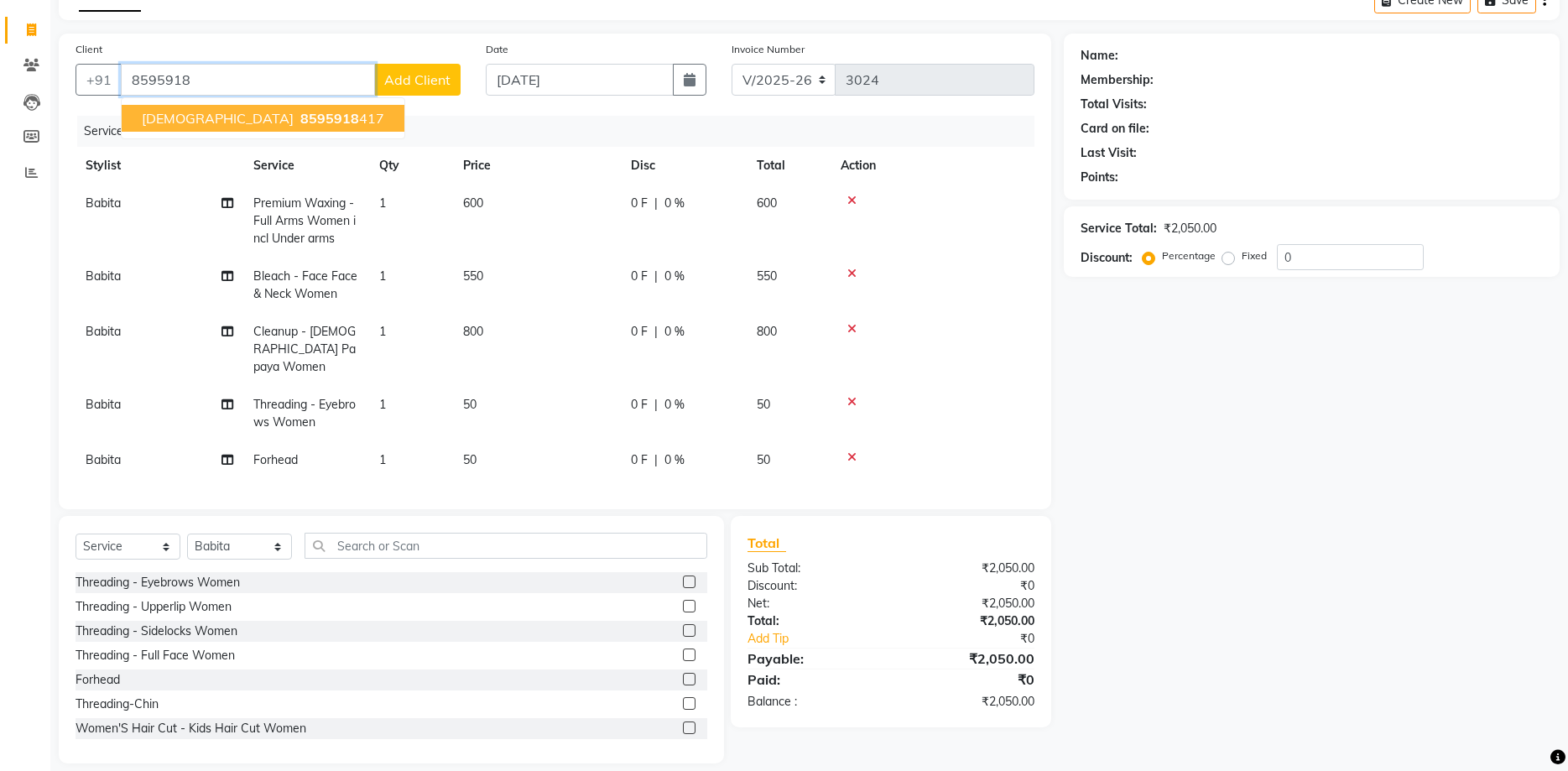
click at [300, 120] on span "8595918" at bounding box center [329, 118] width 58 height 17
type input "8595918417"
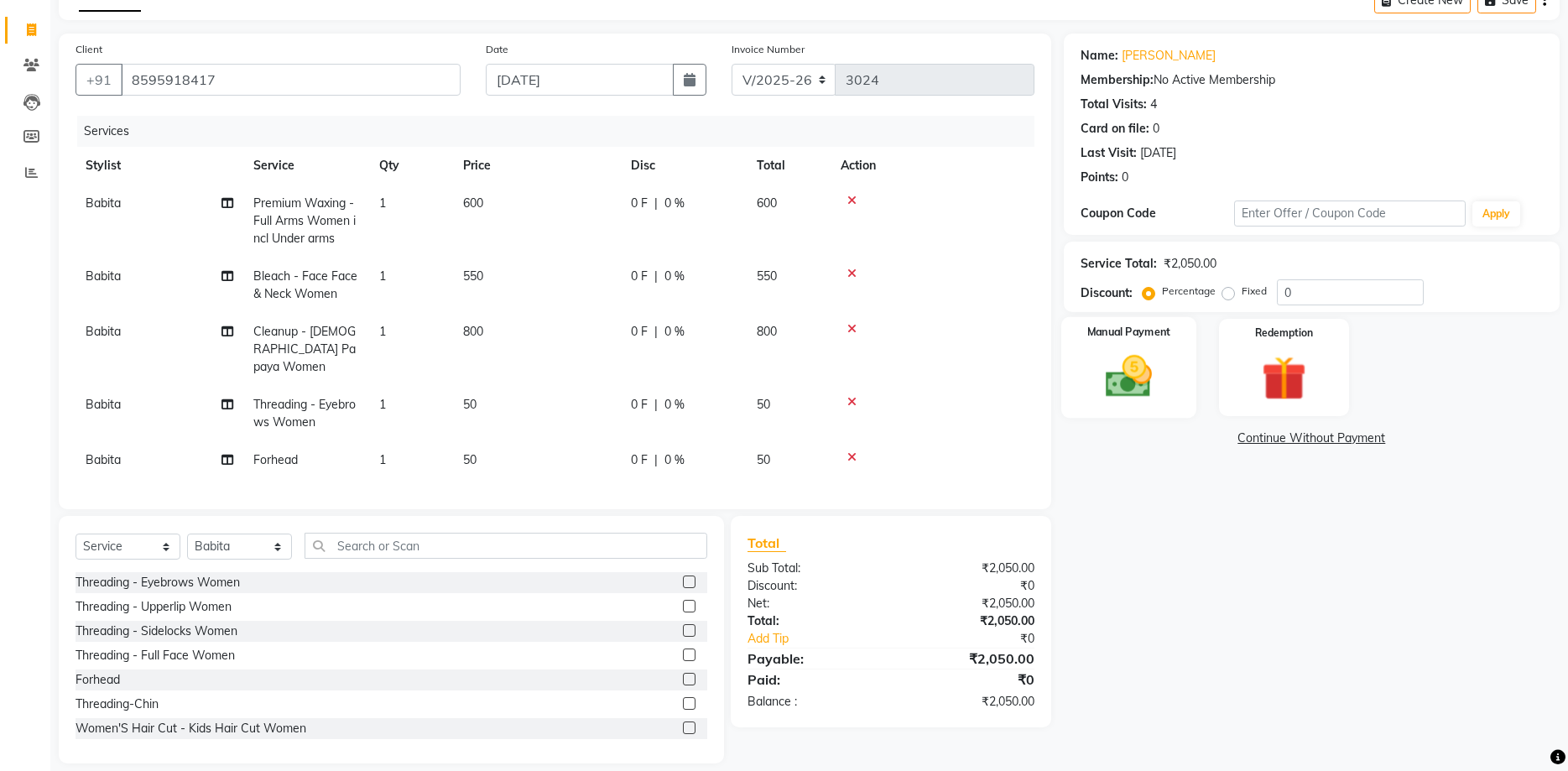
click at [1129, 398] on img at bounding box center [1128, 377] width 76 height 54
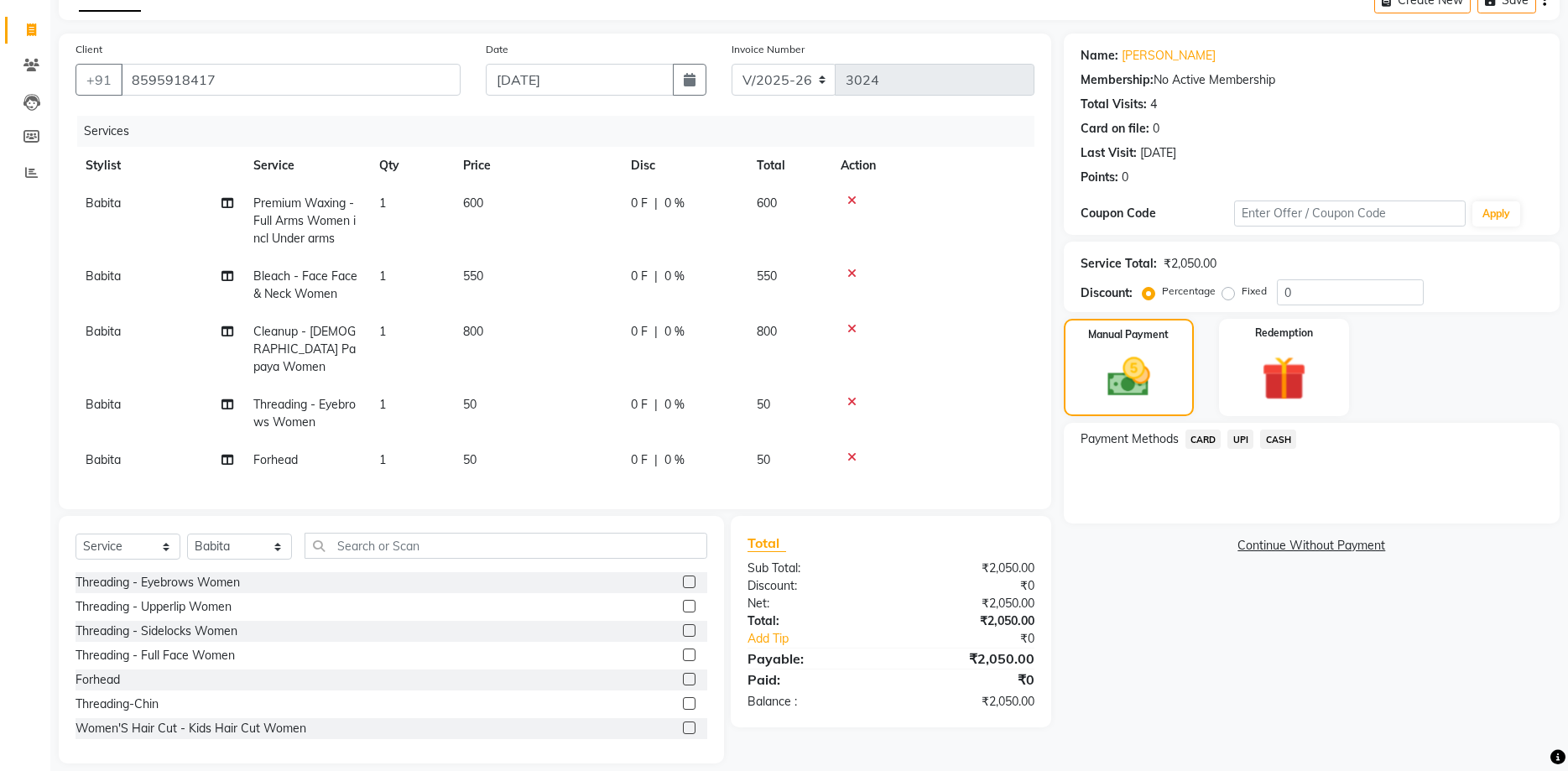
click at [1238, 442] on span "UPI" at bounding box center [1241, 440] width 26 height 19
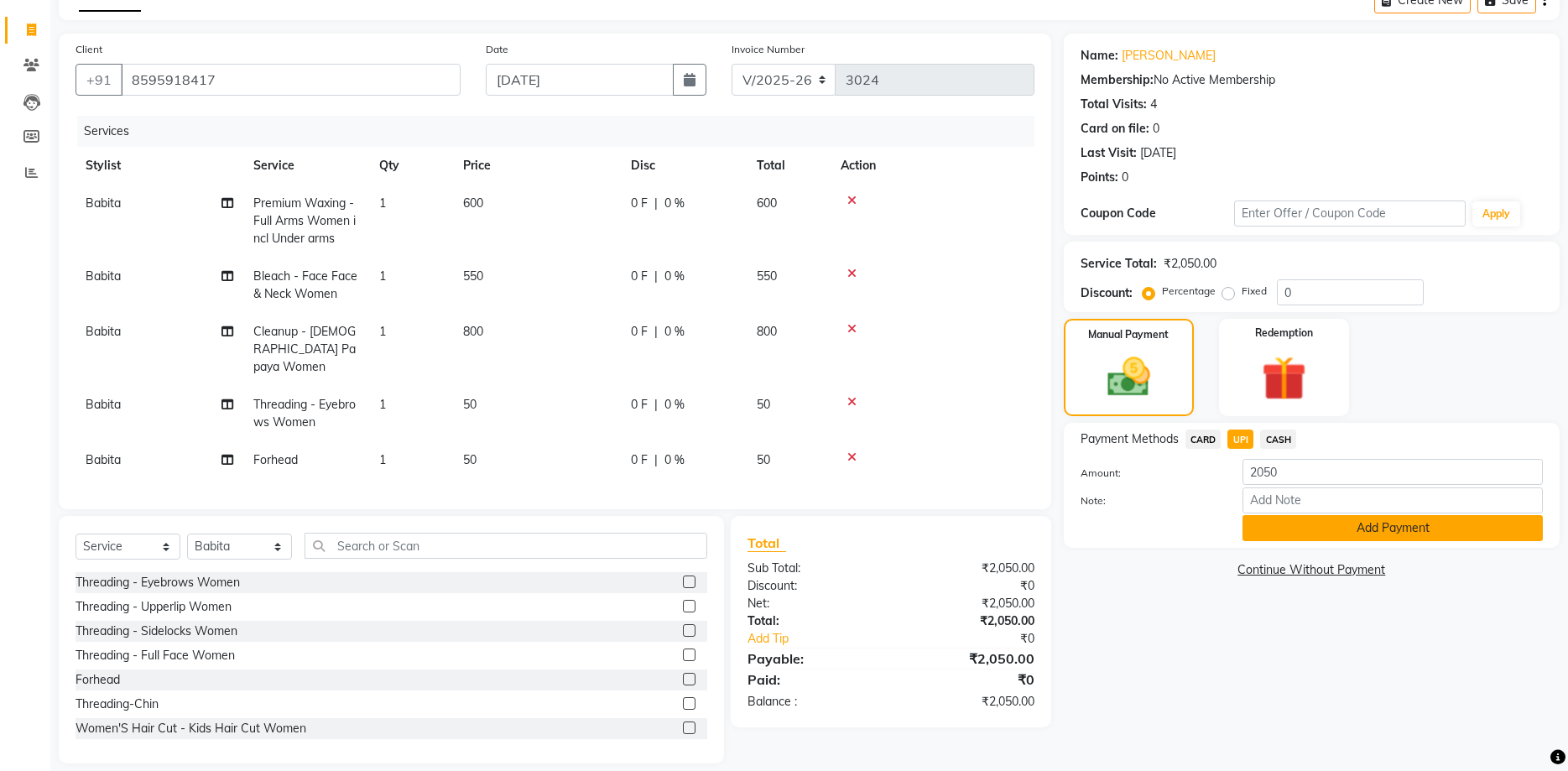
click at [1406, 533] on button "Add Payment" at bounding box center [1393, 529] width 300 height 26
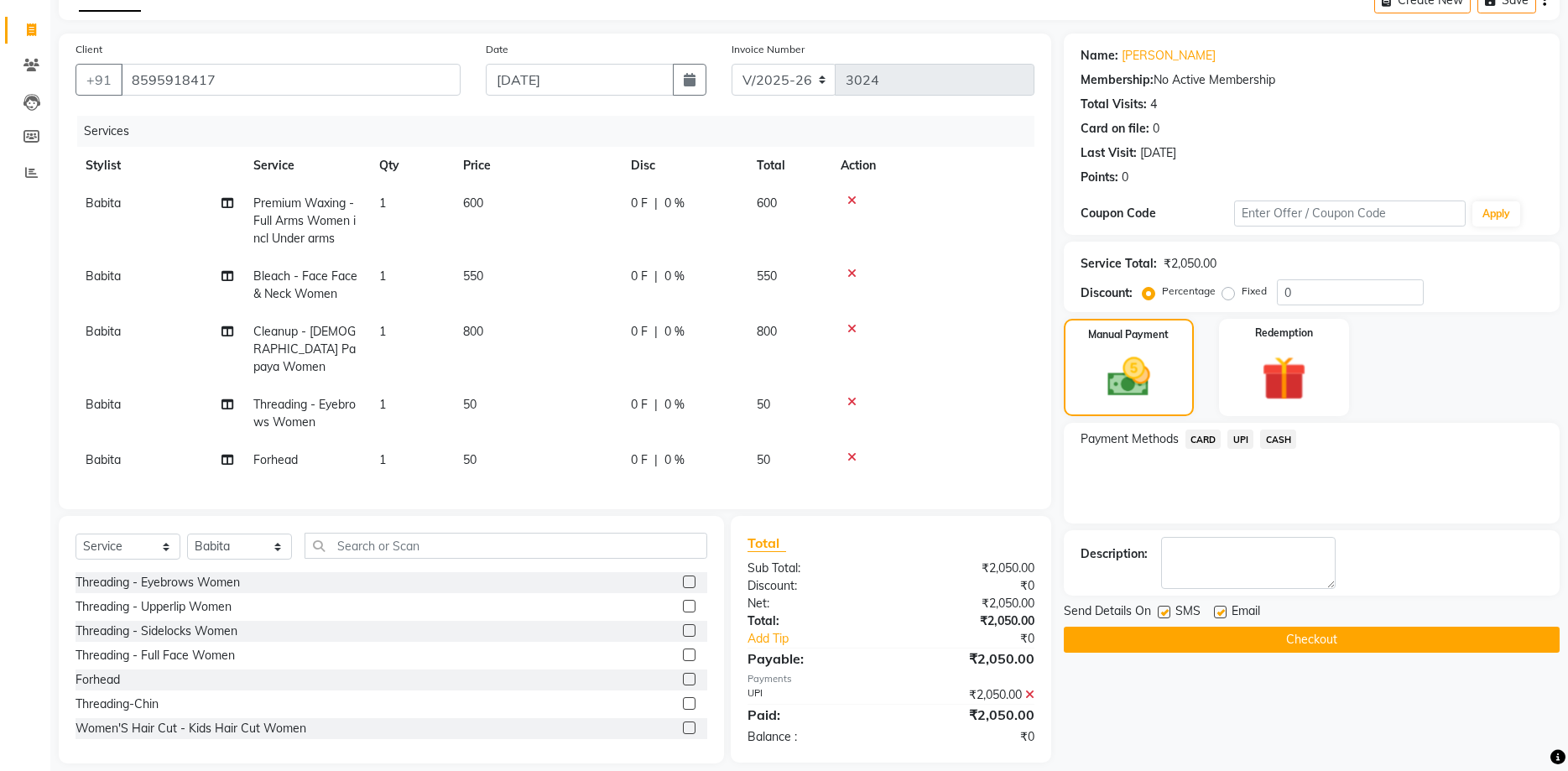
click at [1384, 641] on button "Checkout" at bounding box center [1312, 640] width 496 height 26
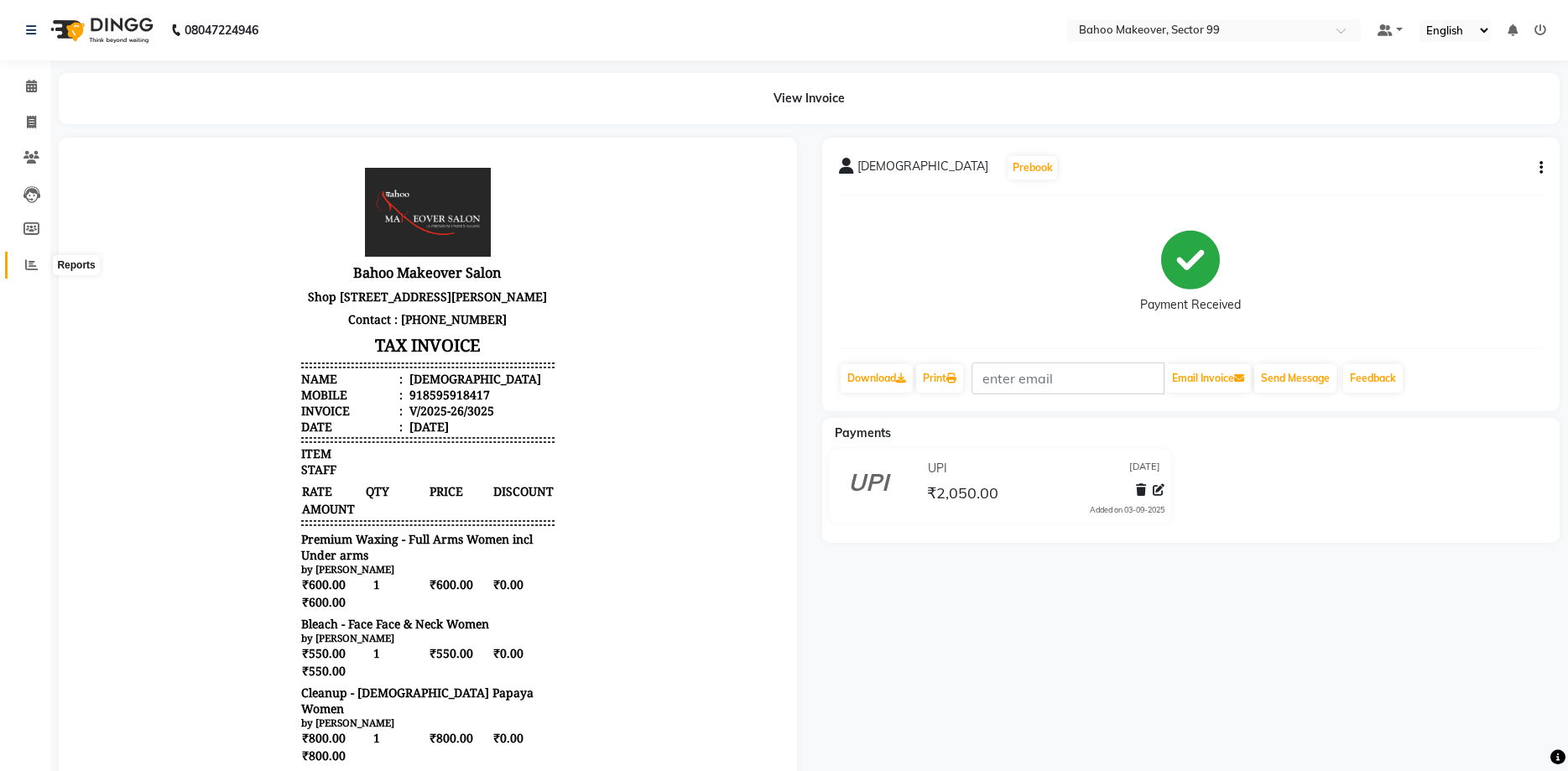
click at [23, 263] on span at bounding box center [31, 265] width 30 height 19
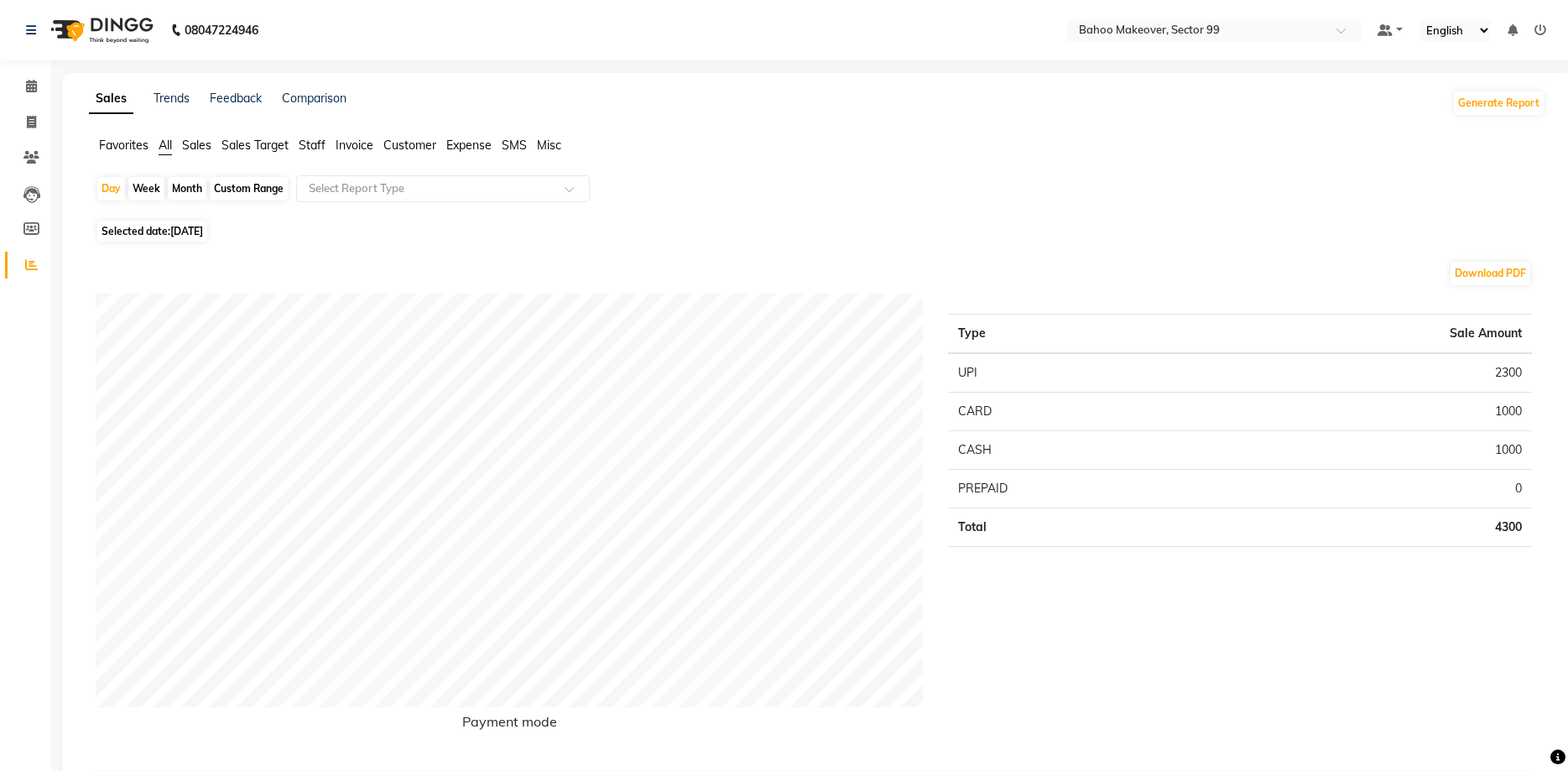
click at [187, 193] on div "Month" at bounding box center [187, 188] width 38 height 24
select select "9"
select select "2025"
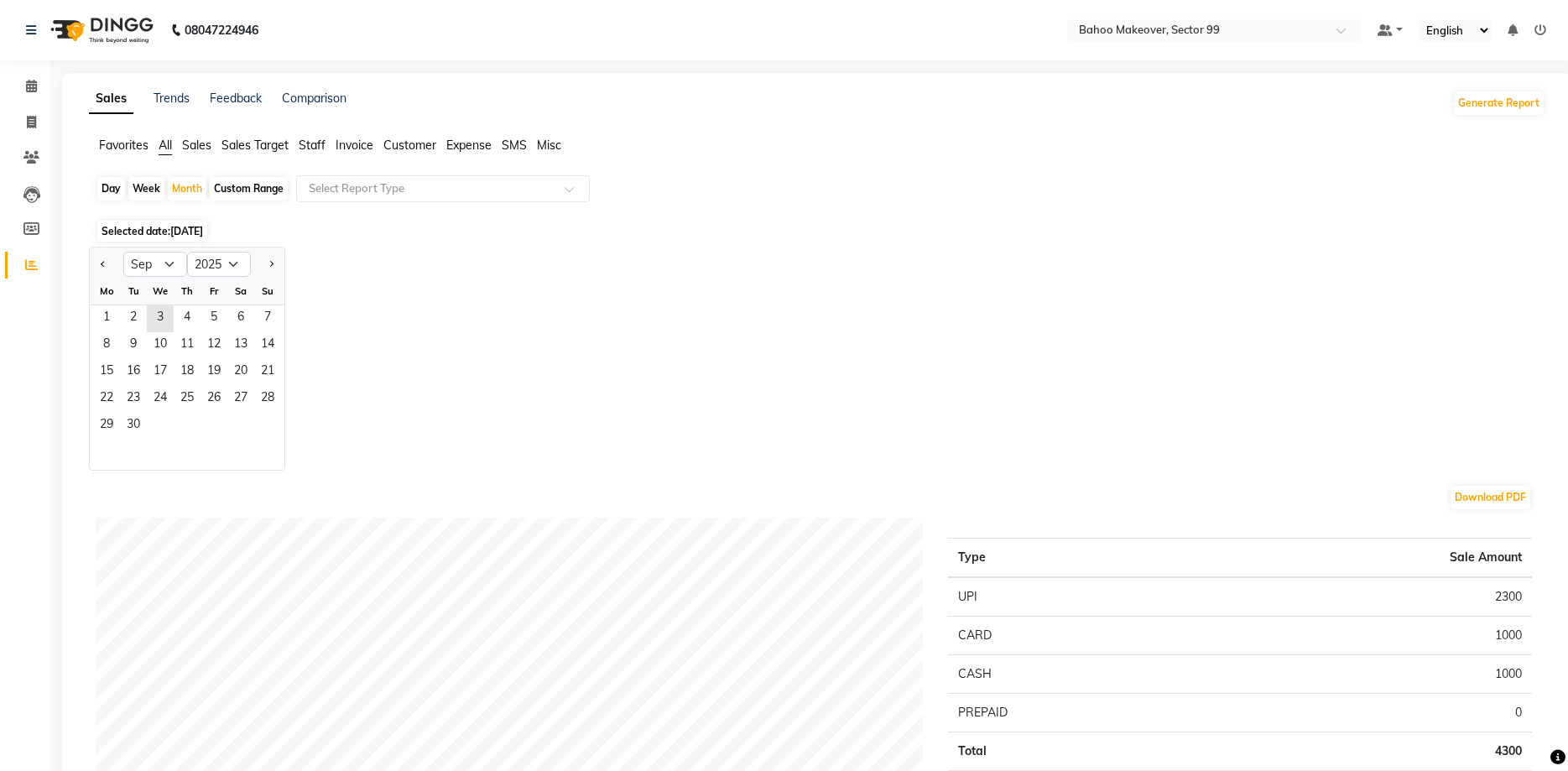
click at [96, 267] on div at bounding box center [106, 264] width 33 height 27
click at [106, 263] on button "Previous month" at bounding box center [103, 264] width 13 height 27
select select "6"
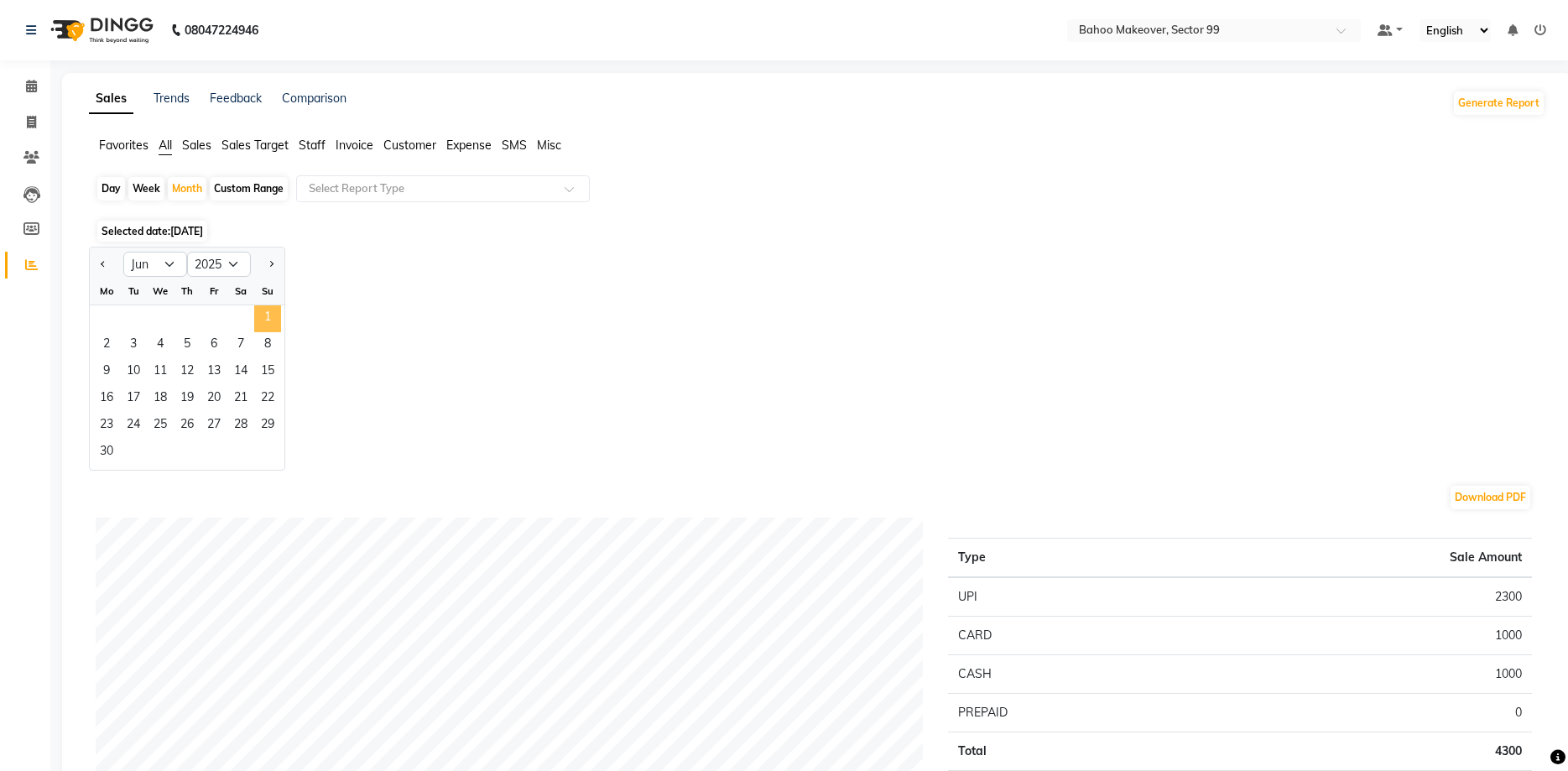
click at [262, 320] on span "1" at bounding box center [268, 318] width 27 height 27
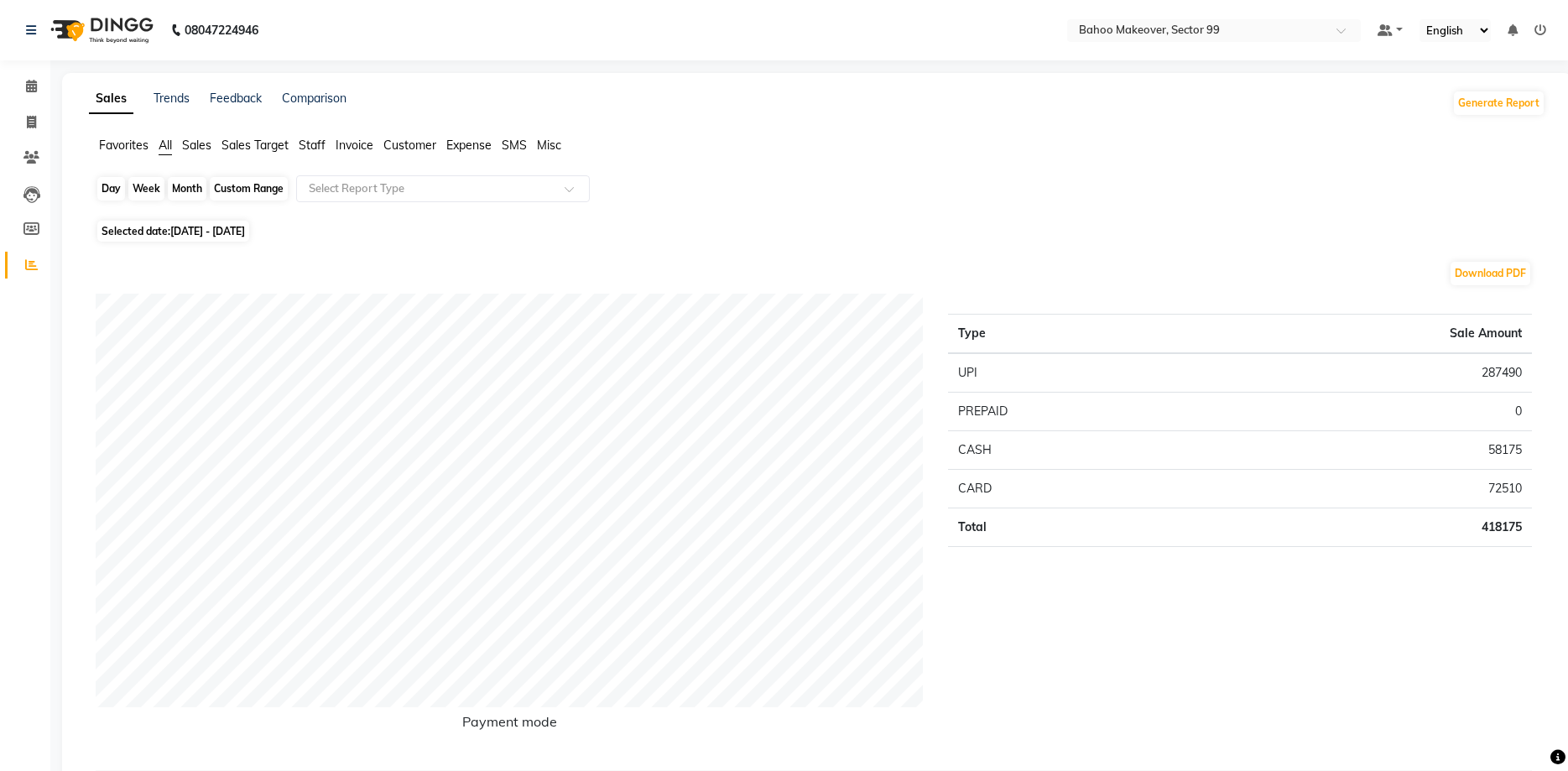
click at [191, 191] on div "Month" at bounding box center [187, 188] width 38 height 24
select select "6"
select select "2025"
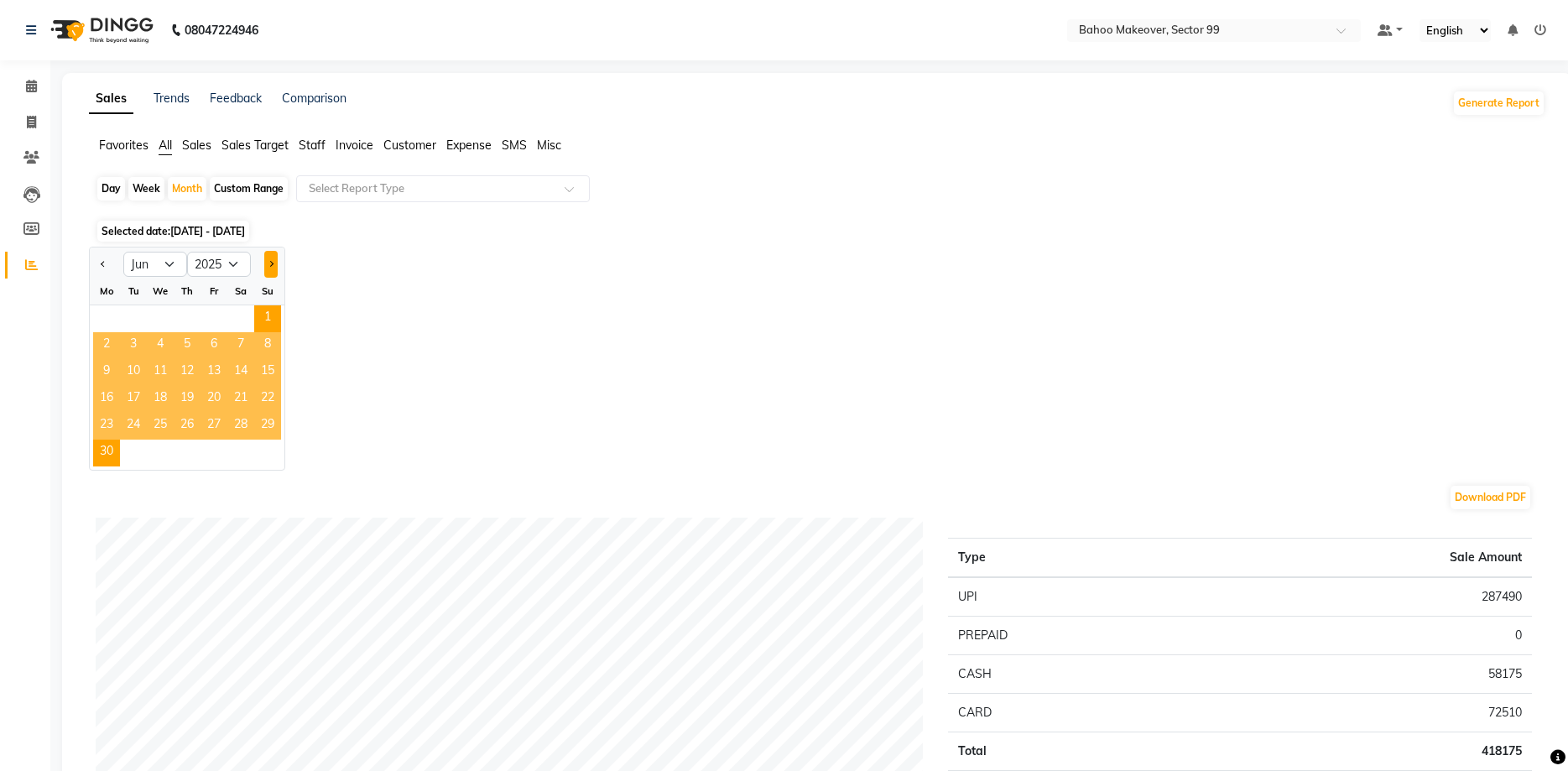
click at [271, 258] on button "Next month" at bounding box center [270, 264] width 13 height 27
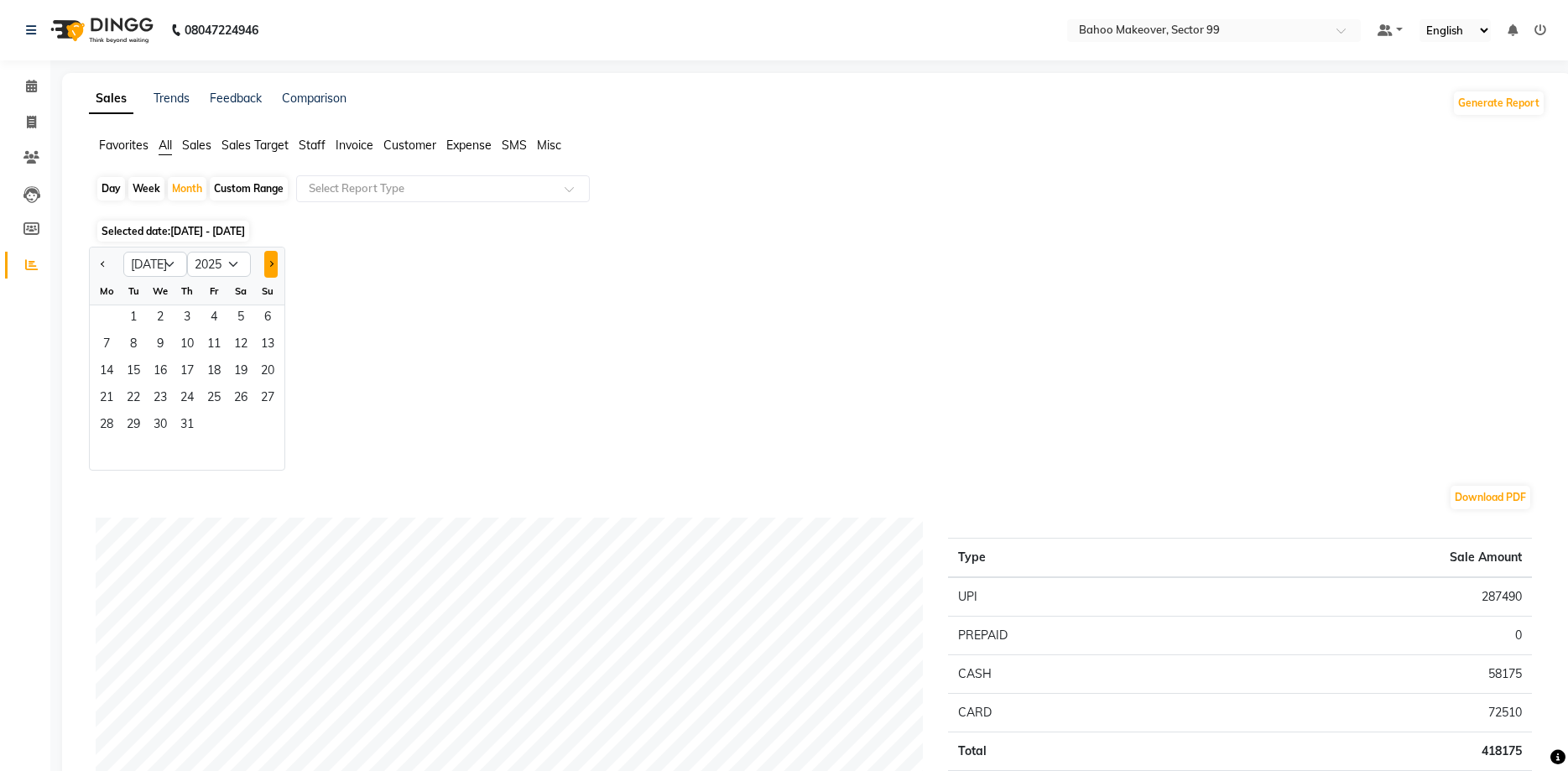
click at [271, 258] on button "Next month" at bounding box center [270, 264] width 13 height 27
select select "8"
click at [215, 313] on span "1" at bounding box center [214, 318] width 27 height 27
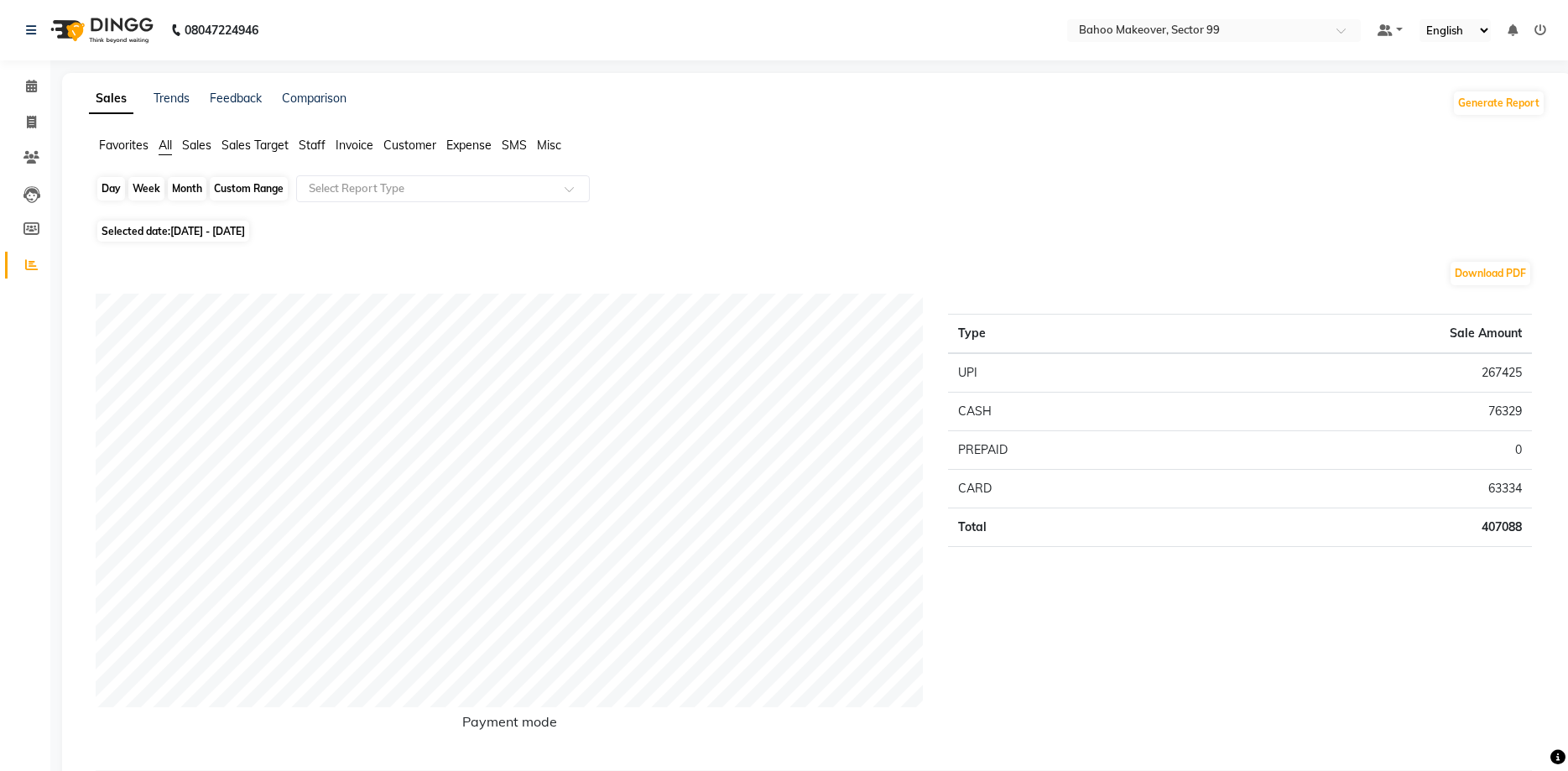
click at [195, 194] on div "Month" at bounding box center [187, 188] width 38 height 24
select select "8"
select select "2025"
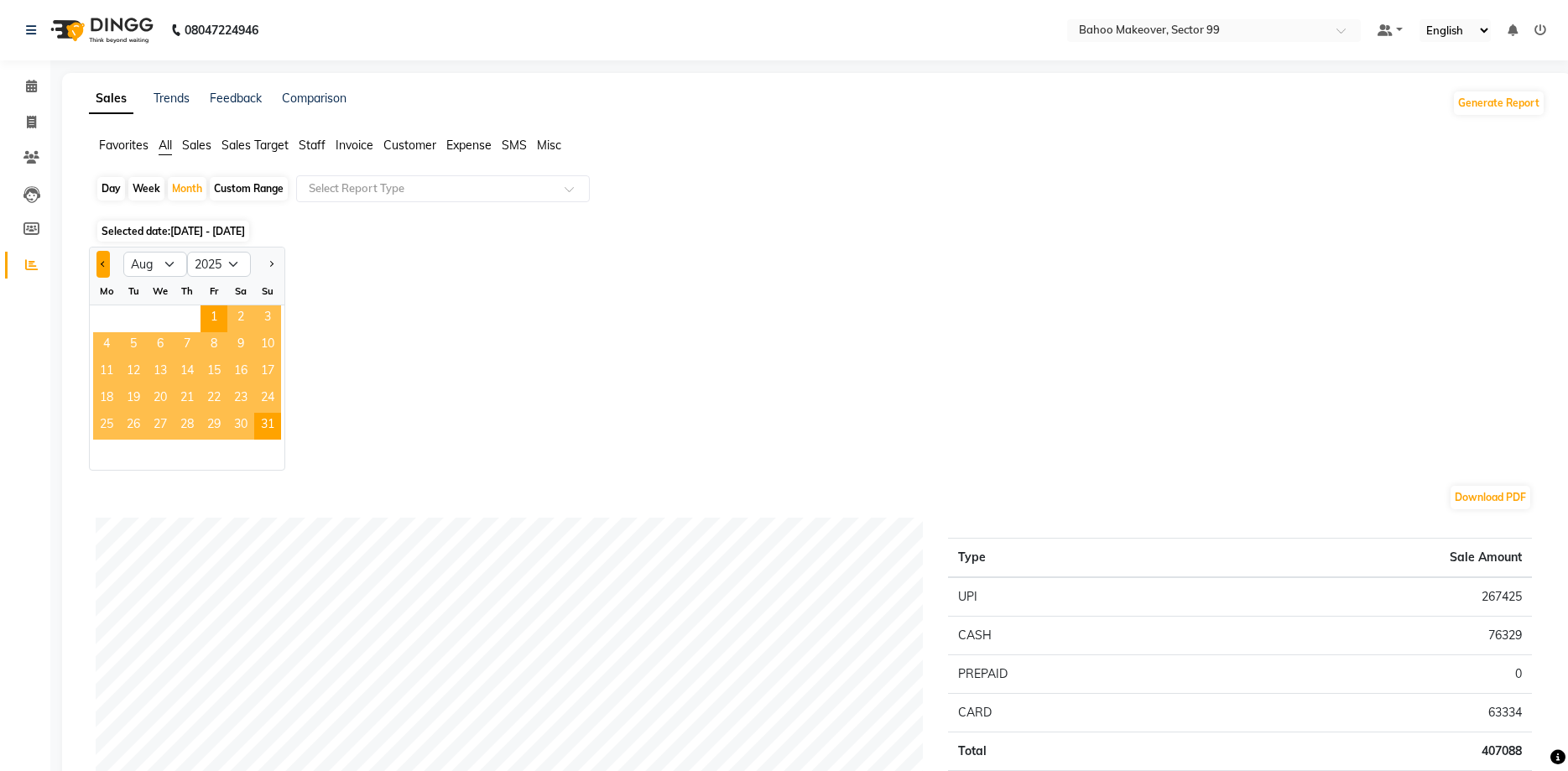
click at [100, 265] on button "Previous month" at bounding box center [103, 264] width 13 height 27
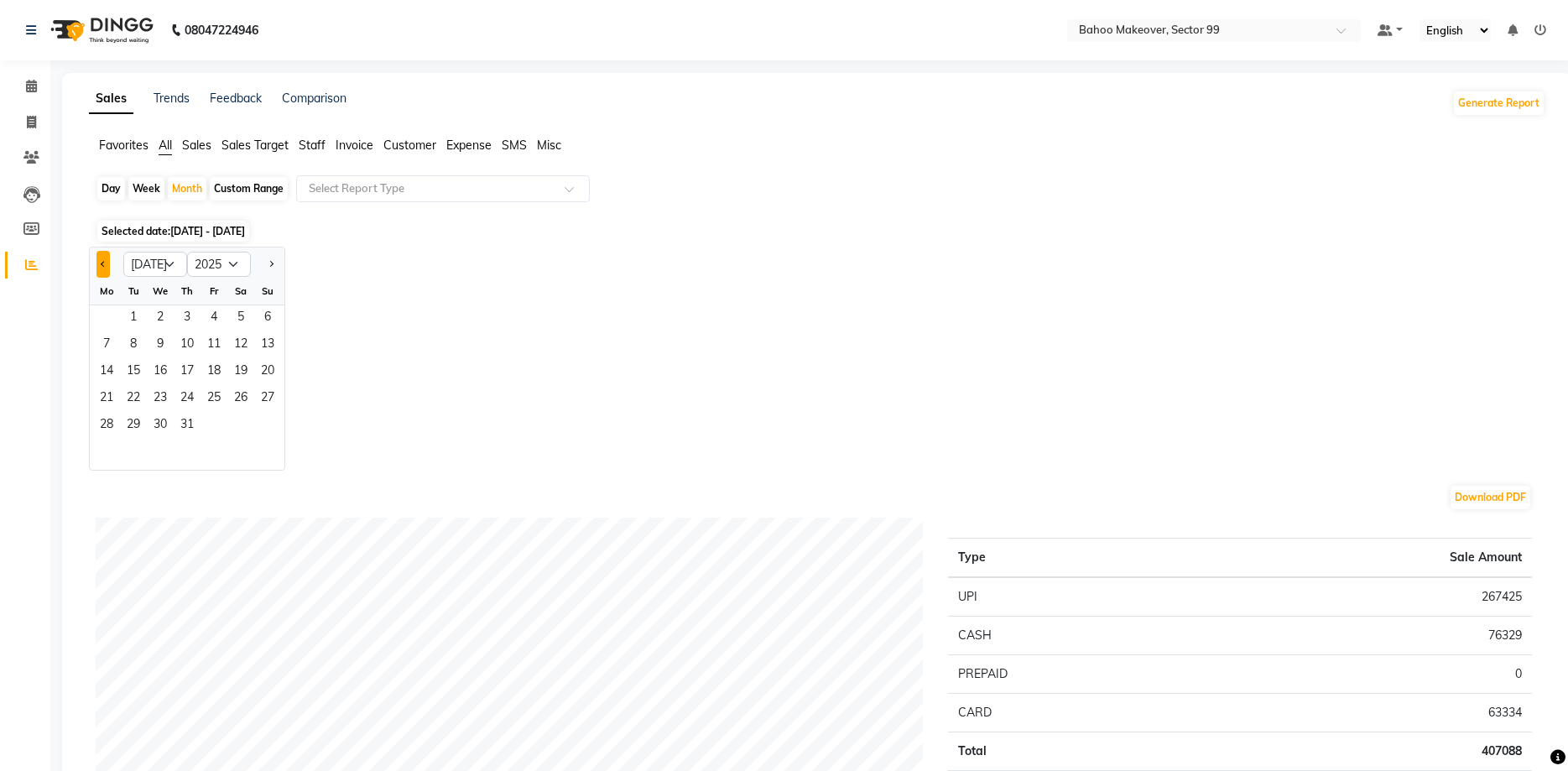
click at [100, 265] on button "Previous month" at bounding box center [103, 264] width 13 height 27
select select "6"
click at [276, 321] on span "1" at bounding box center [268, 318] width 27 height 27
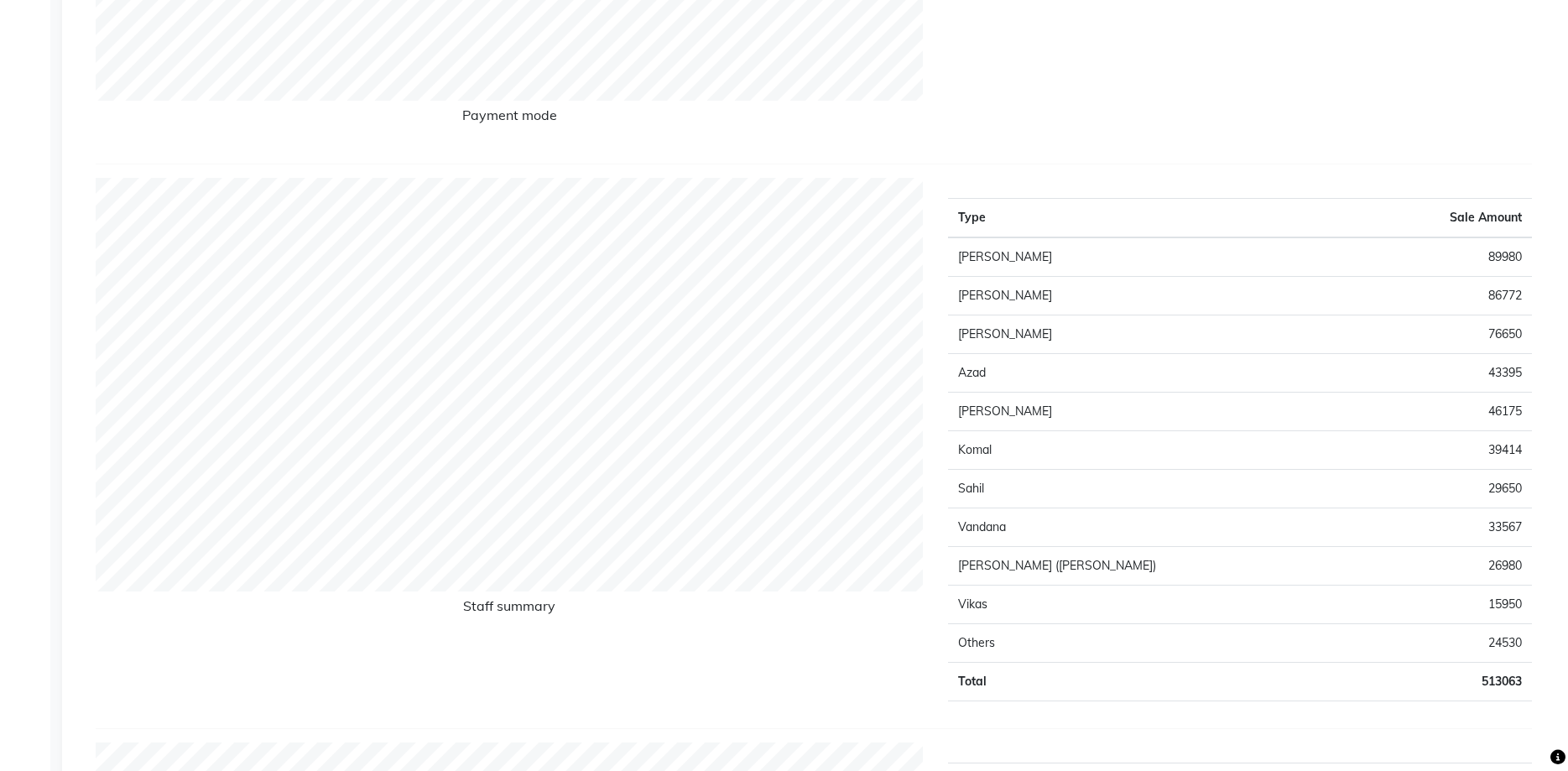
scroll to position [750, 0]
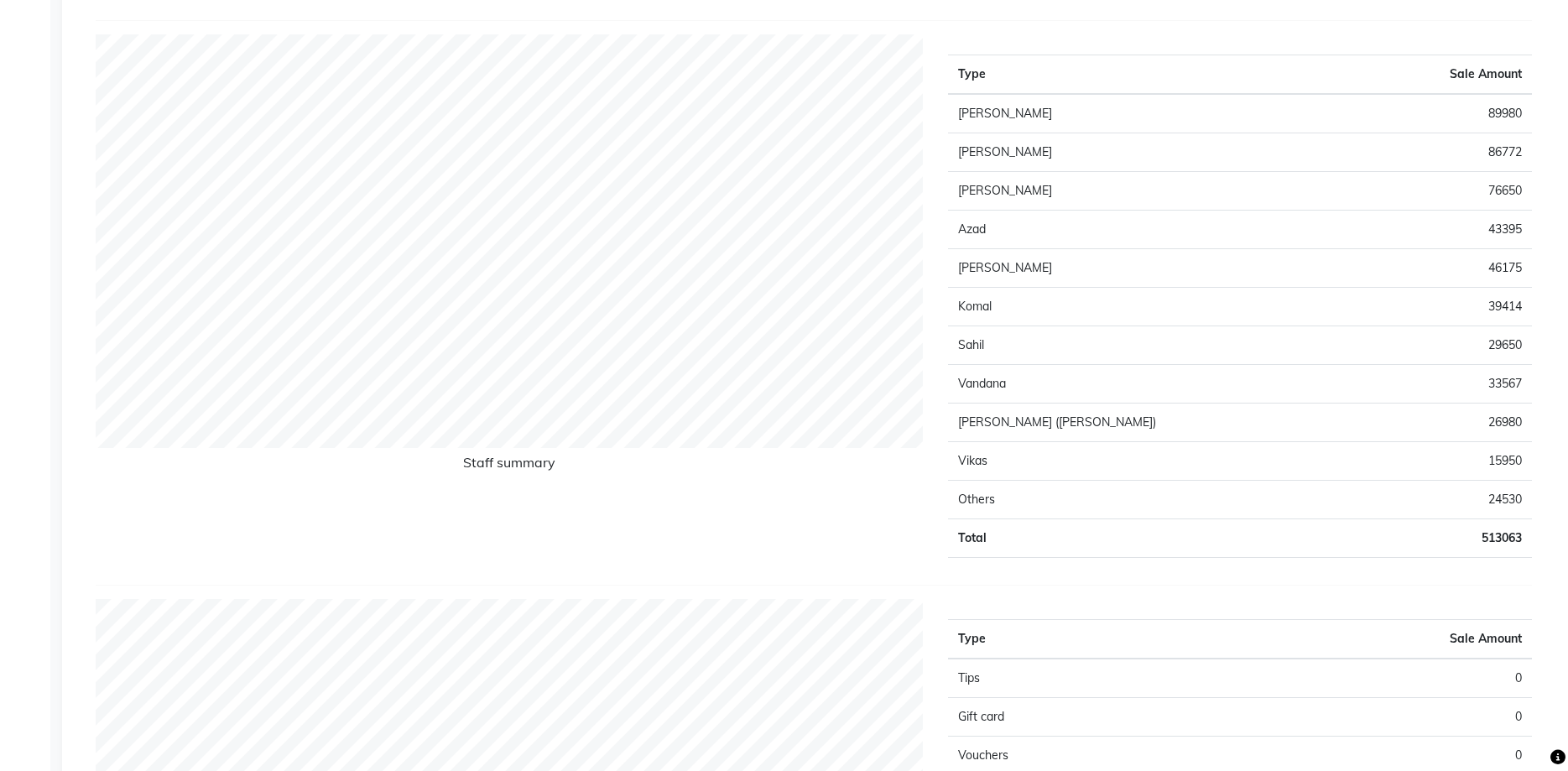
click at [1517, 561] on div "Type Sale Amount [PERSON_NAME] 89980 [PERSON_NAME] 86772 [PERSON_NAME] 76650 Az…" at bounding box center [1240, 303] width 609 height 537
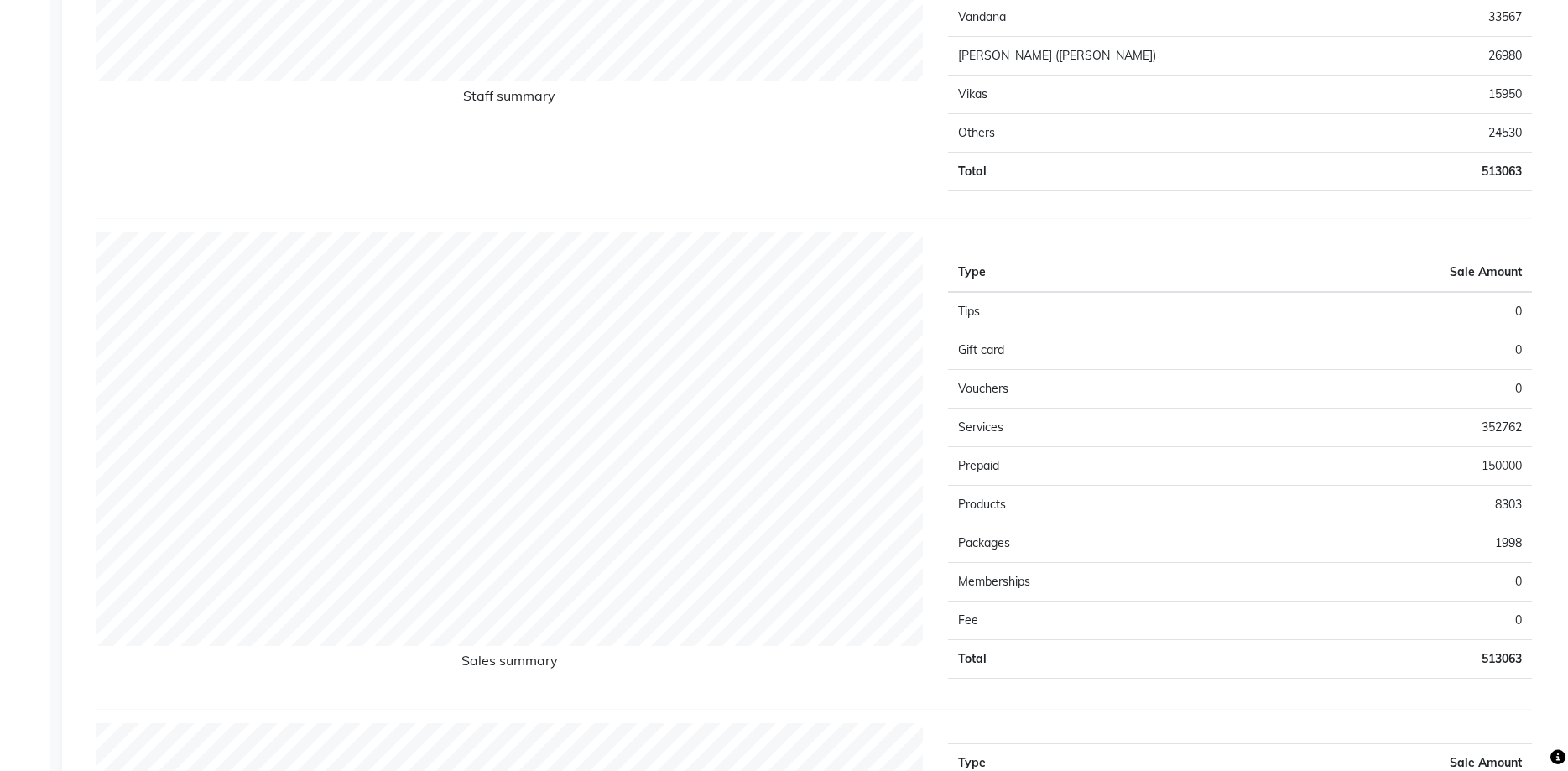
scroll to position [1207, 0]
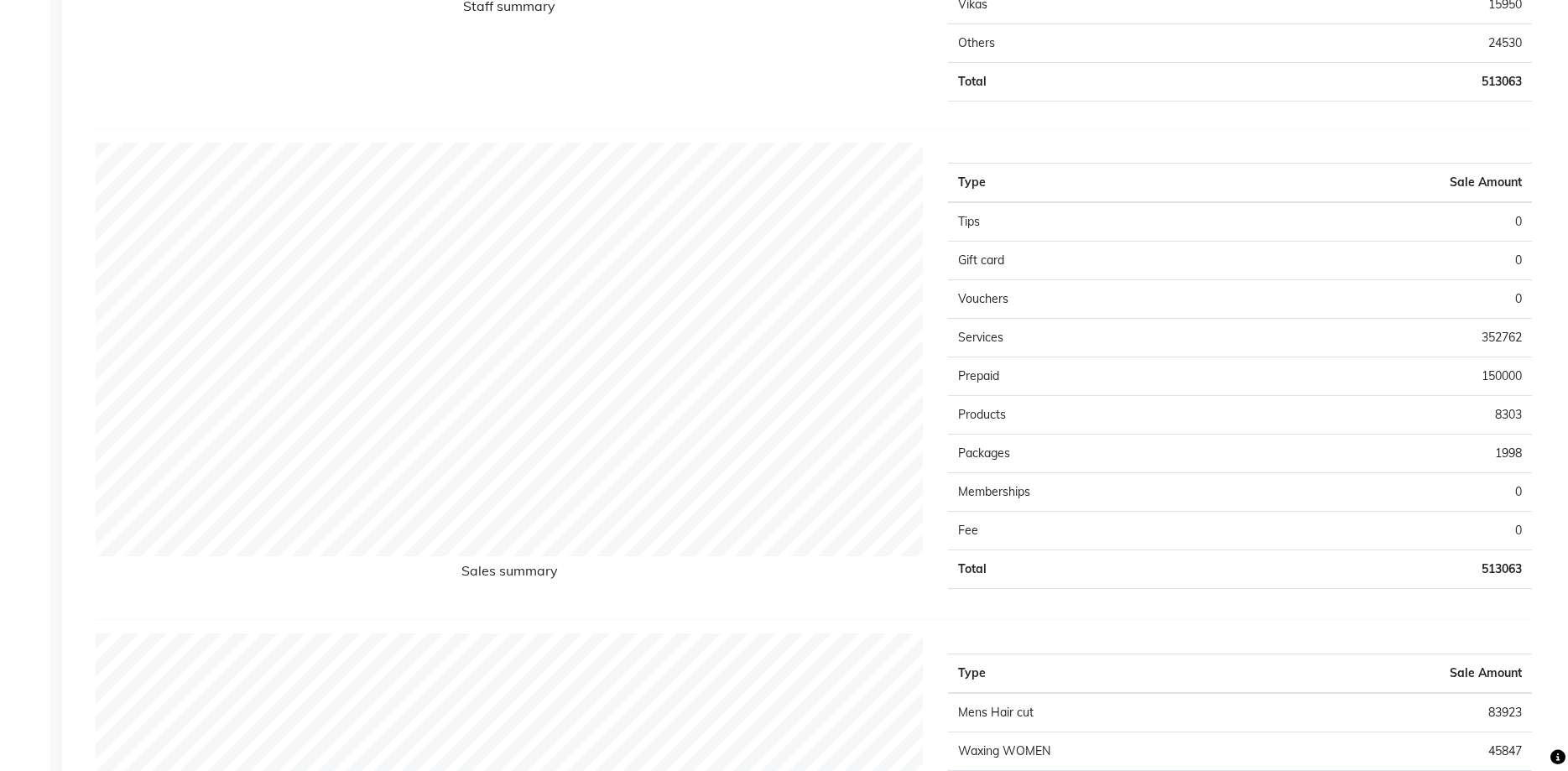
click at [1509, 388] on td "150000" at bounding box center [1386, 377] width 292 height 38
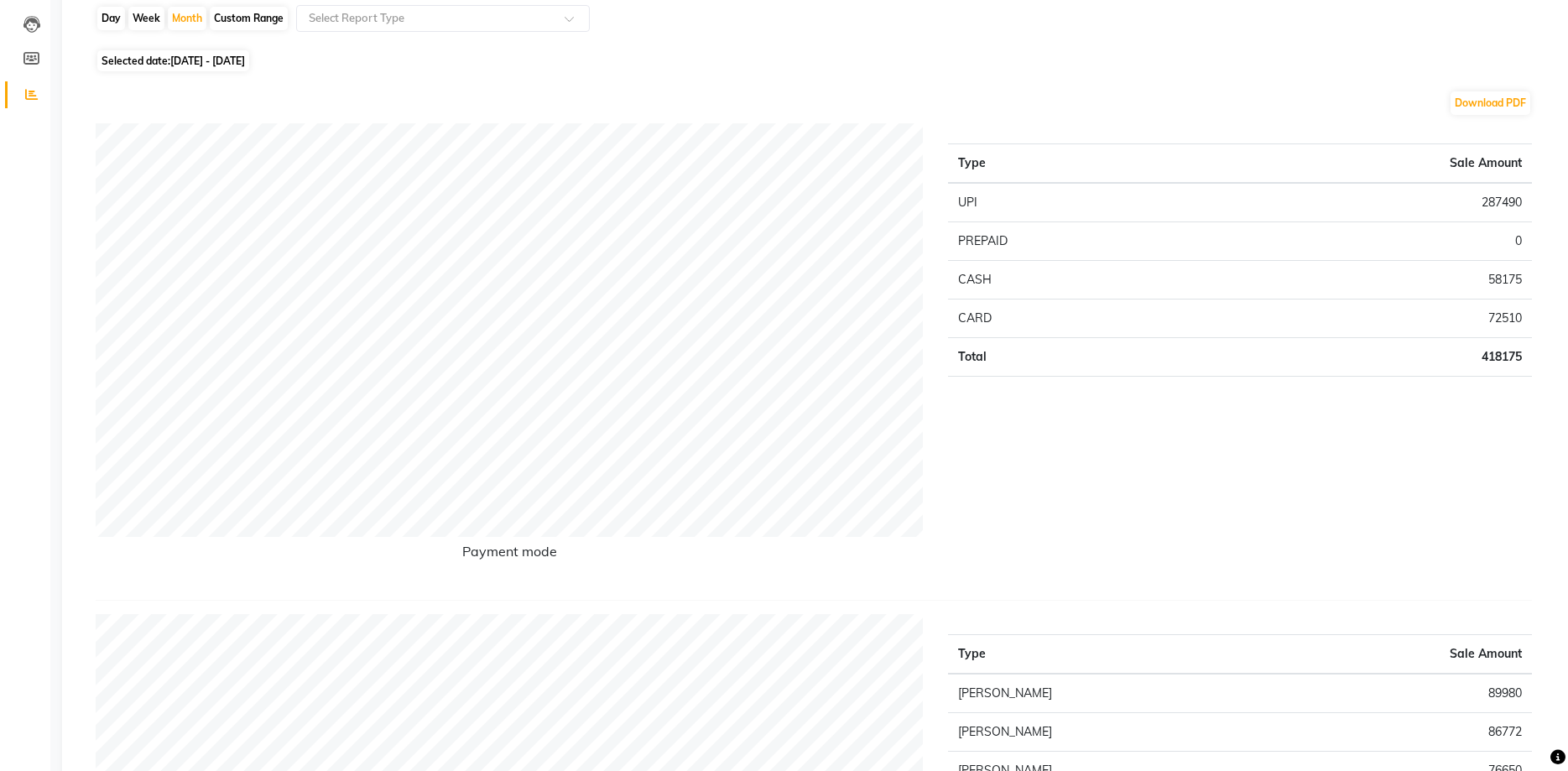
scroll to position [157, 0]
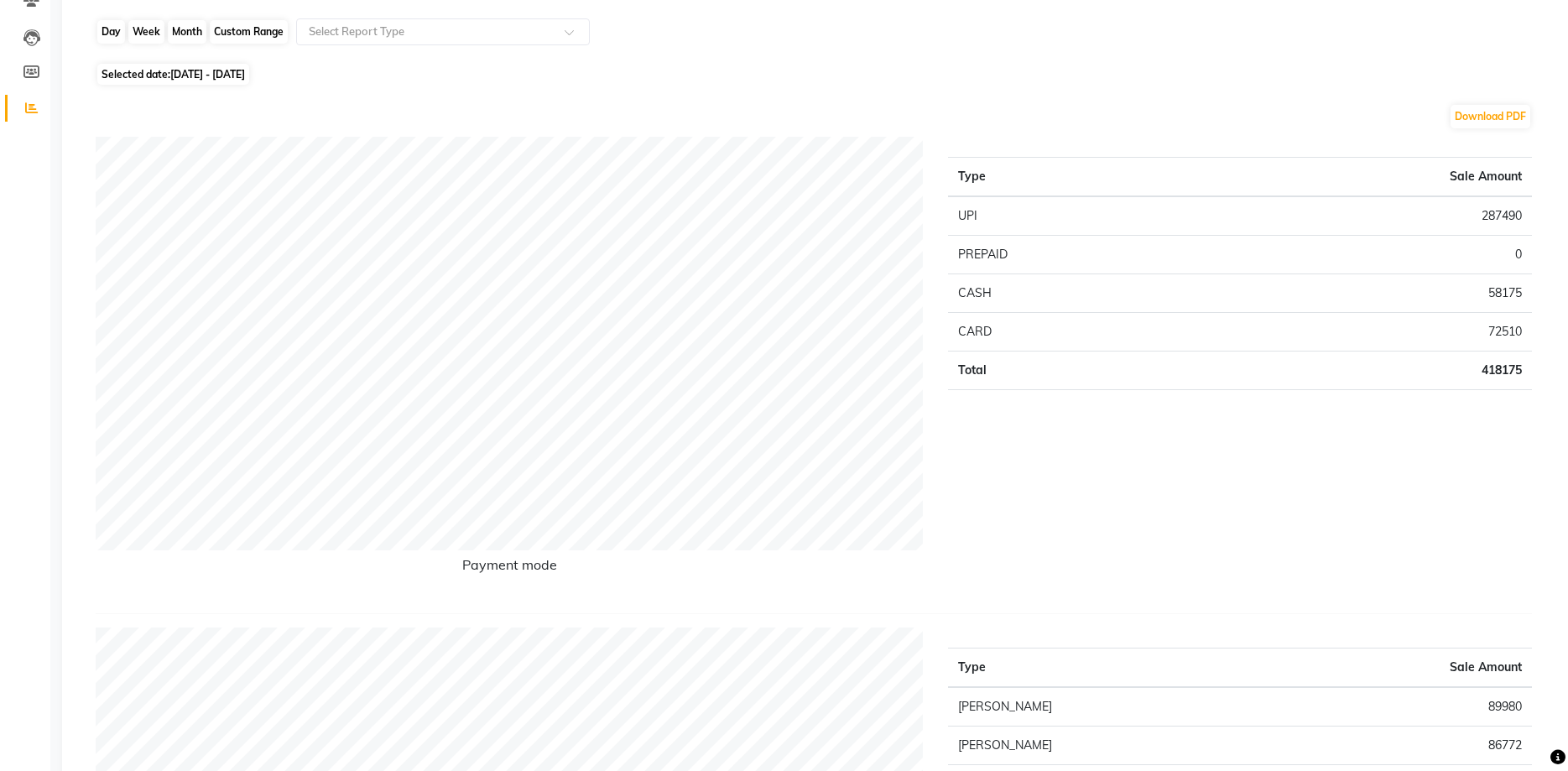
click at [176, 32] on div "Month" at bounding box center [187, 31] width 38 height 24
select select "6"
select select "2025"
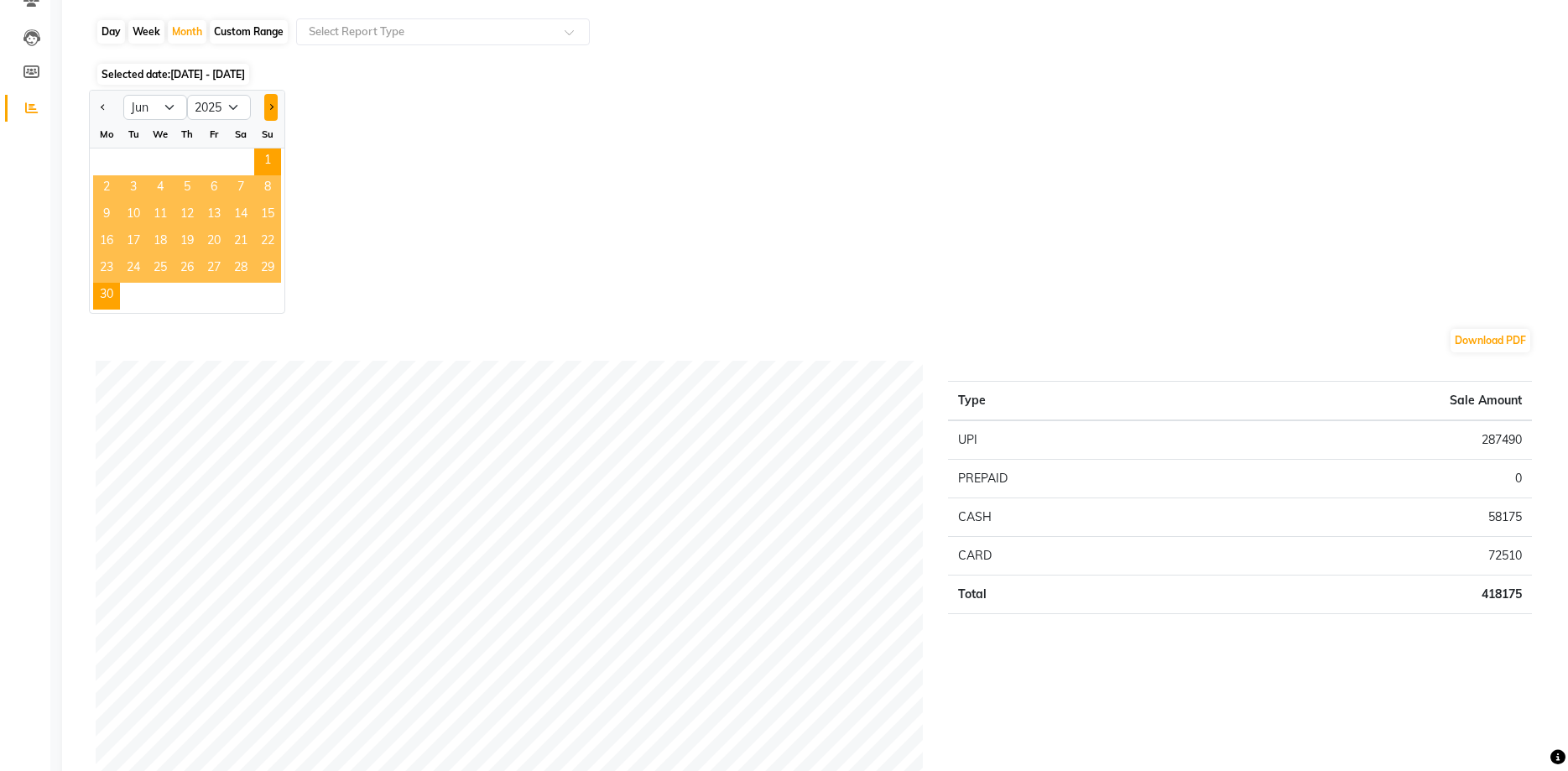
click at [272, 108] on span "Next month" at bounding box center [270, 106] width 6 height 6
select select "7"
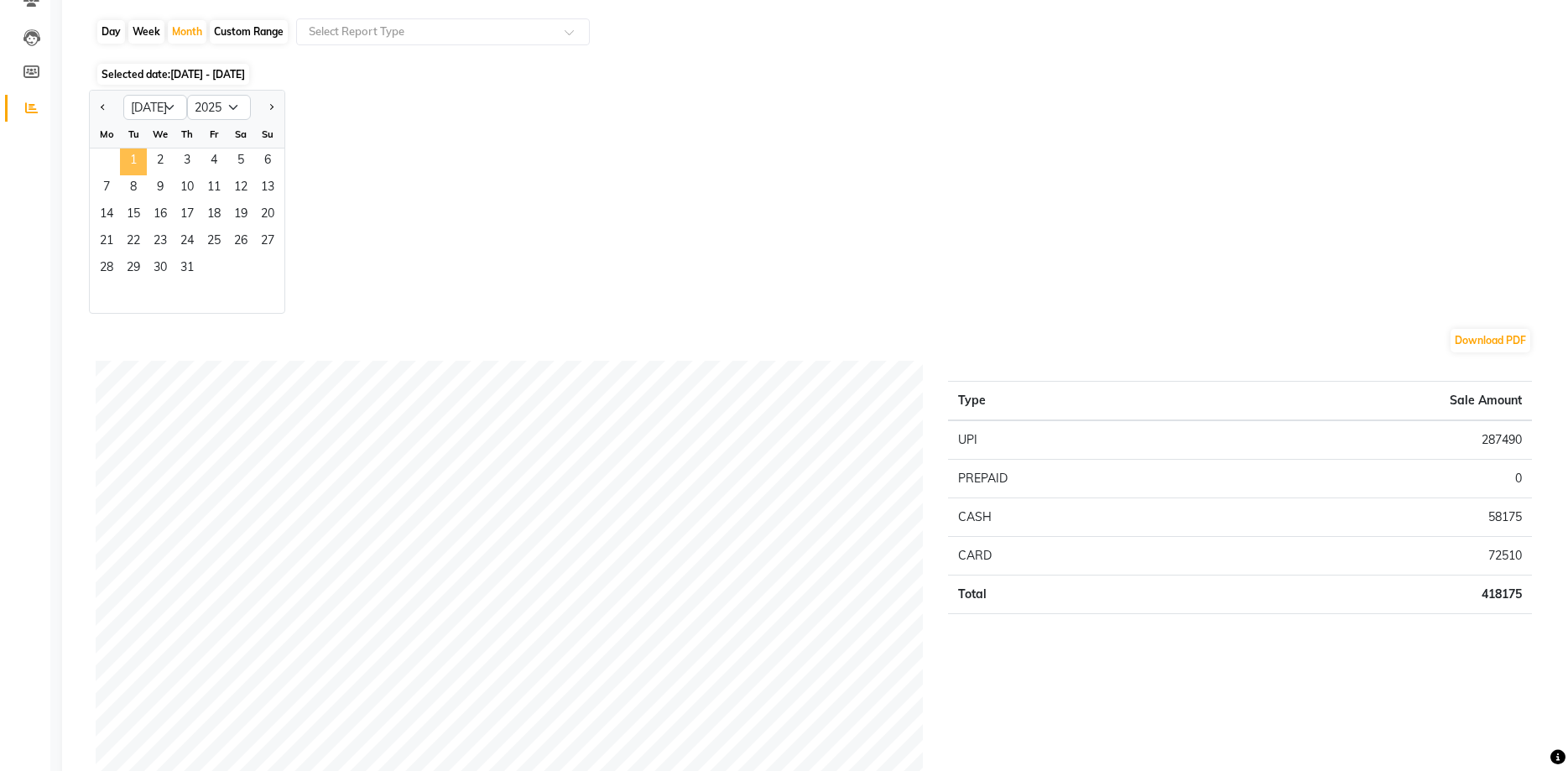
click at [137, 154] on span "1" at bounding box center [133, 161] width 27 height 27
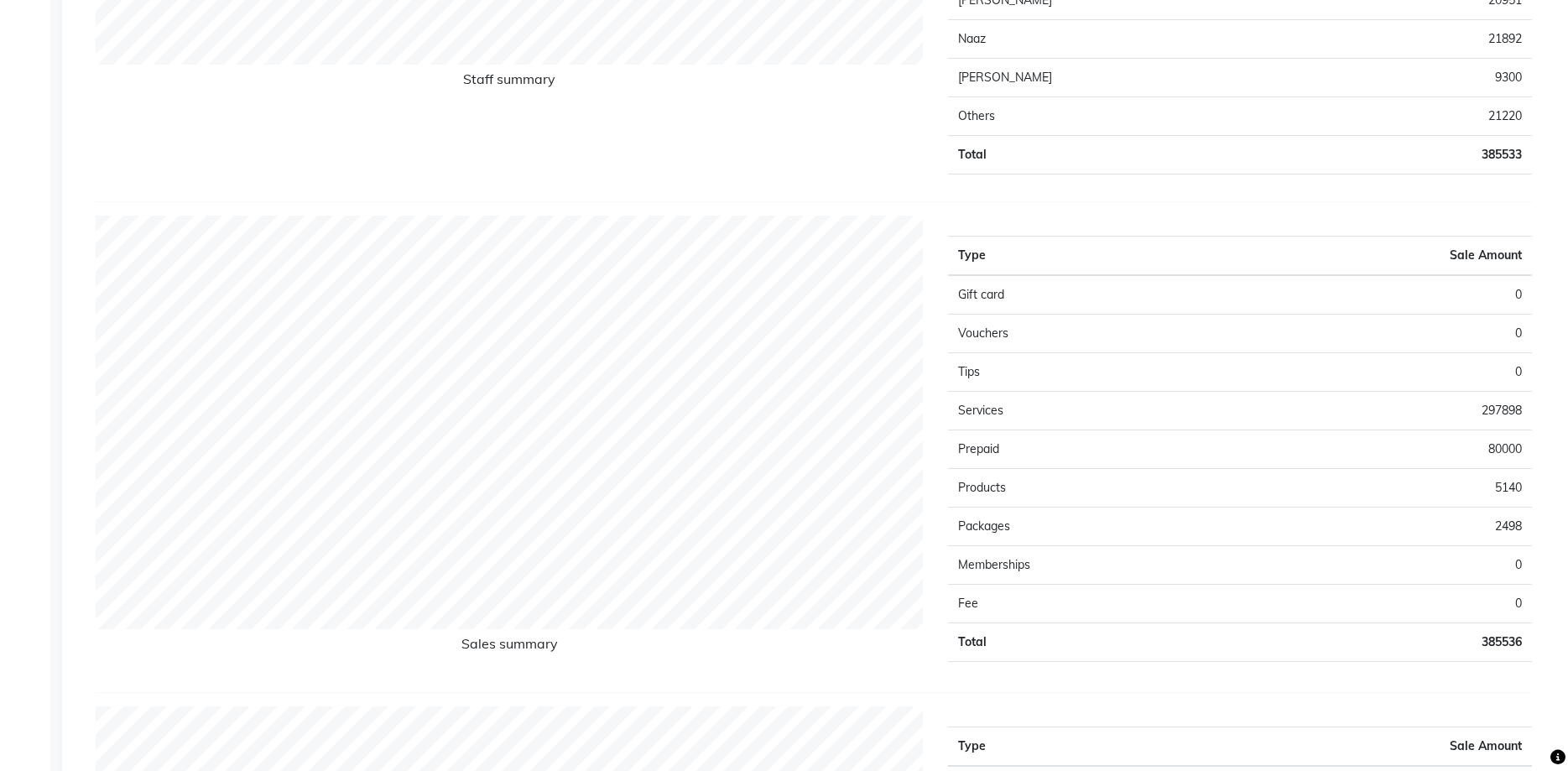
scroll to position [1161, 0]
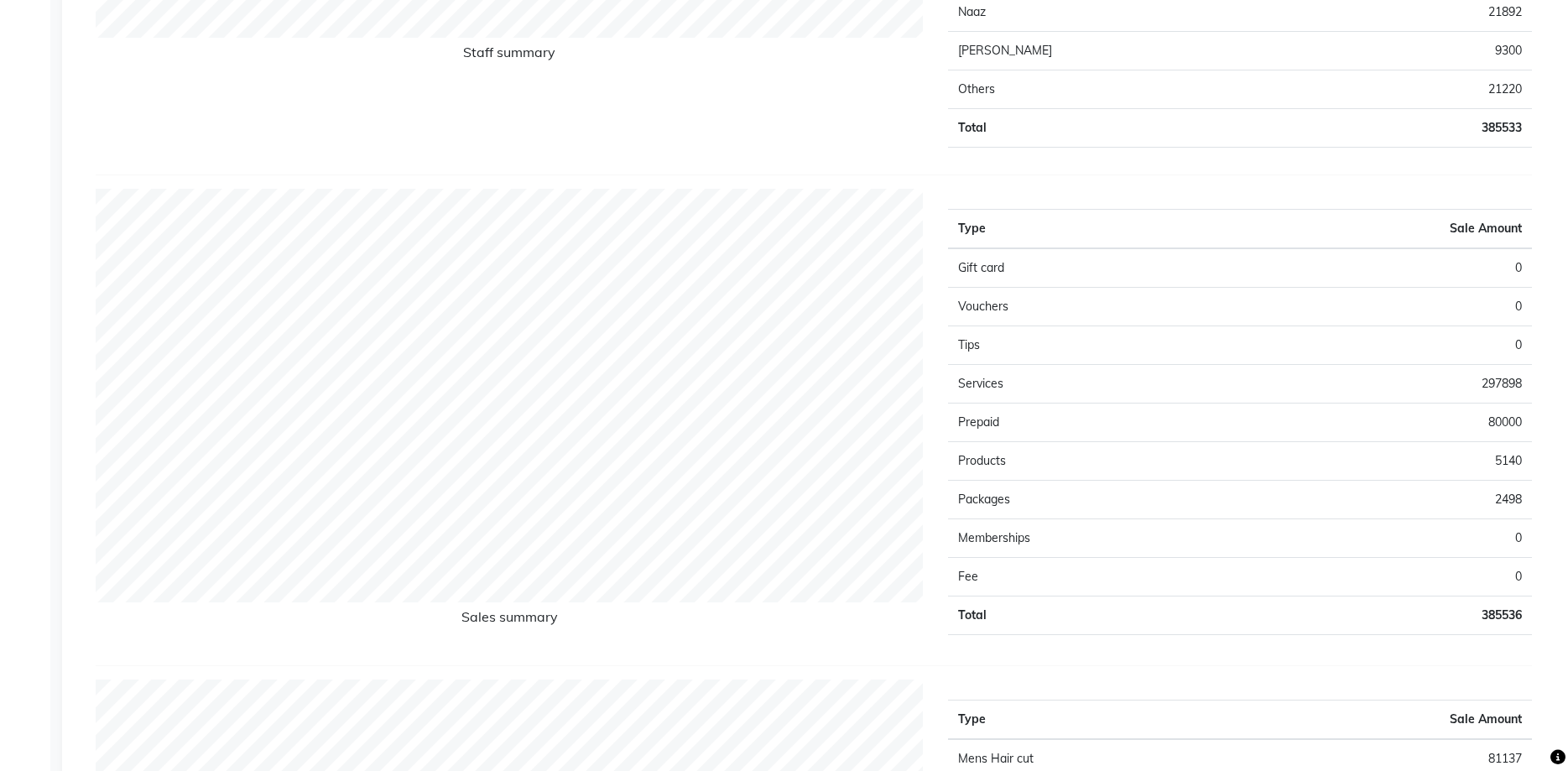
click at [1547, 389] on app-reports "Favorites All Sales Sales Target Staff Invoice Customer Expense SMS Misc Day We…" at bounding box center [816, 399] width 1476 height 2846
click at [1510, 428] on td "80000" at bounding box center [1386, 423] width 292 height 38
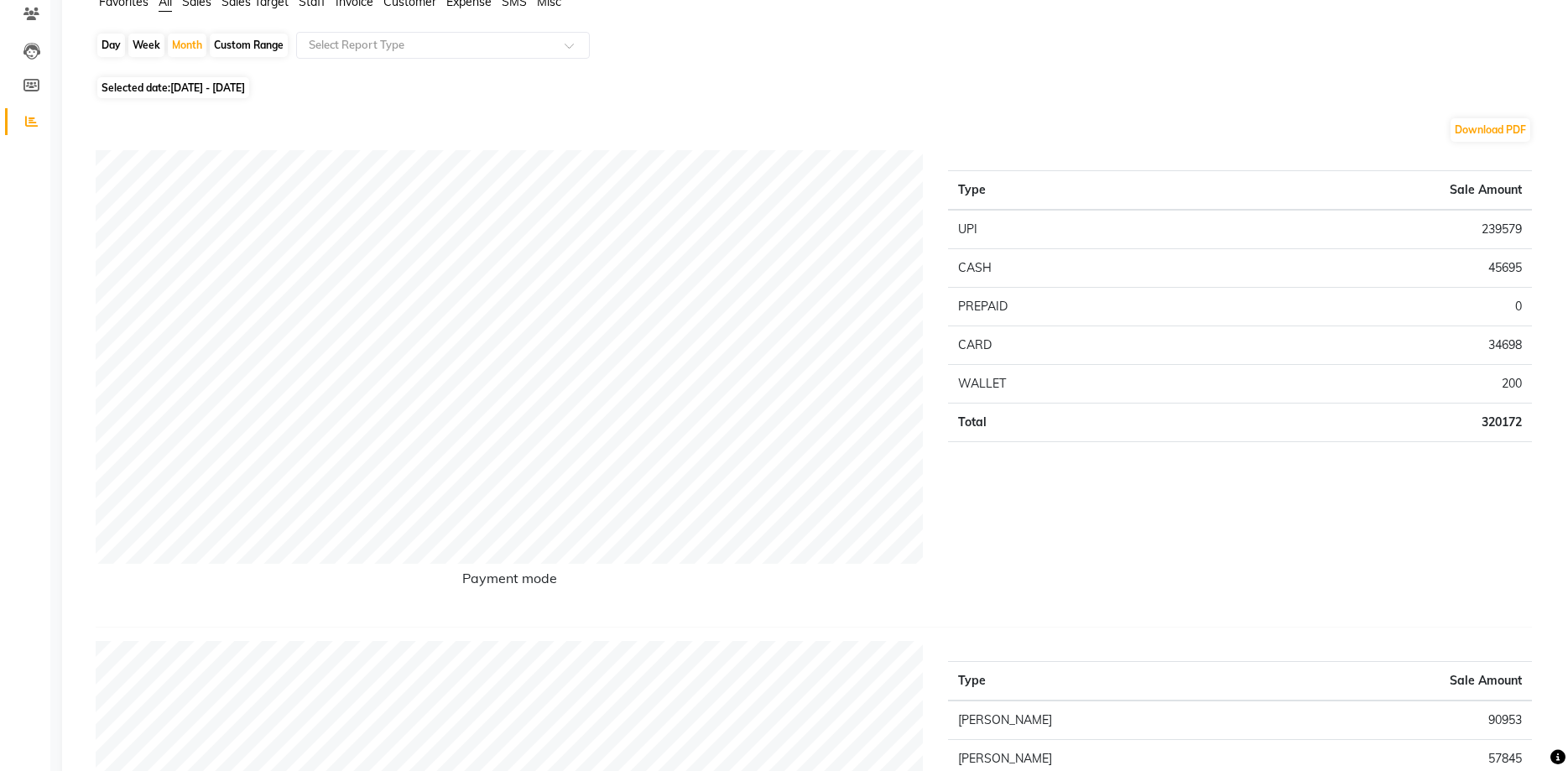
scroll to position [0, 0]
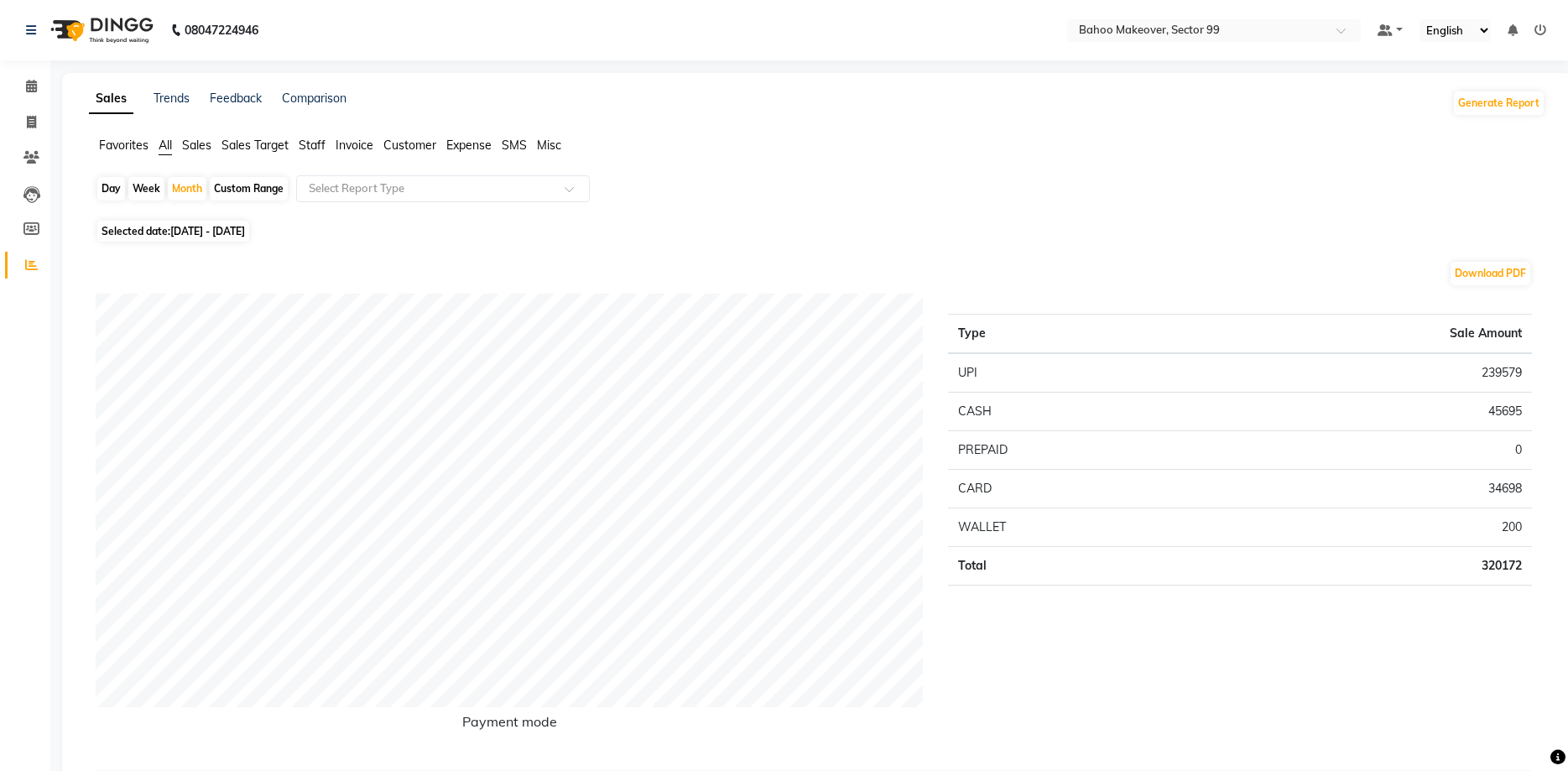
click at [185, 226] on span "[DATE] - [DATE]" at bounding box center [208, 231] width 75 height 12
select select "7"
select select "2025"
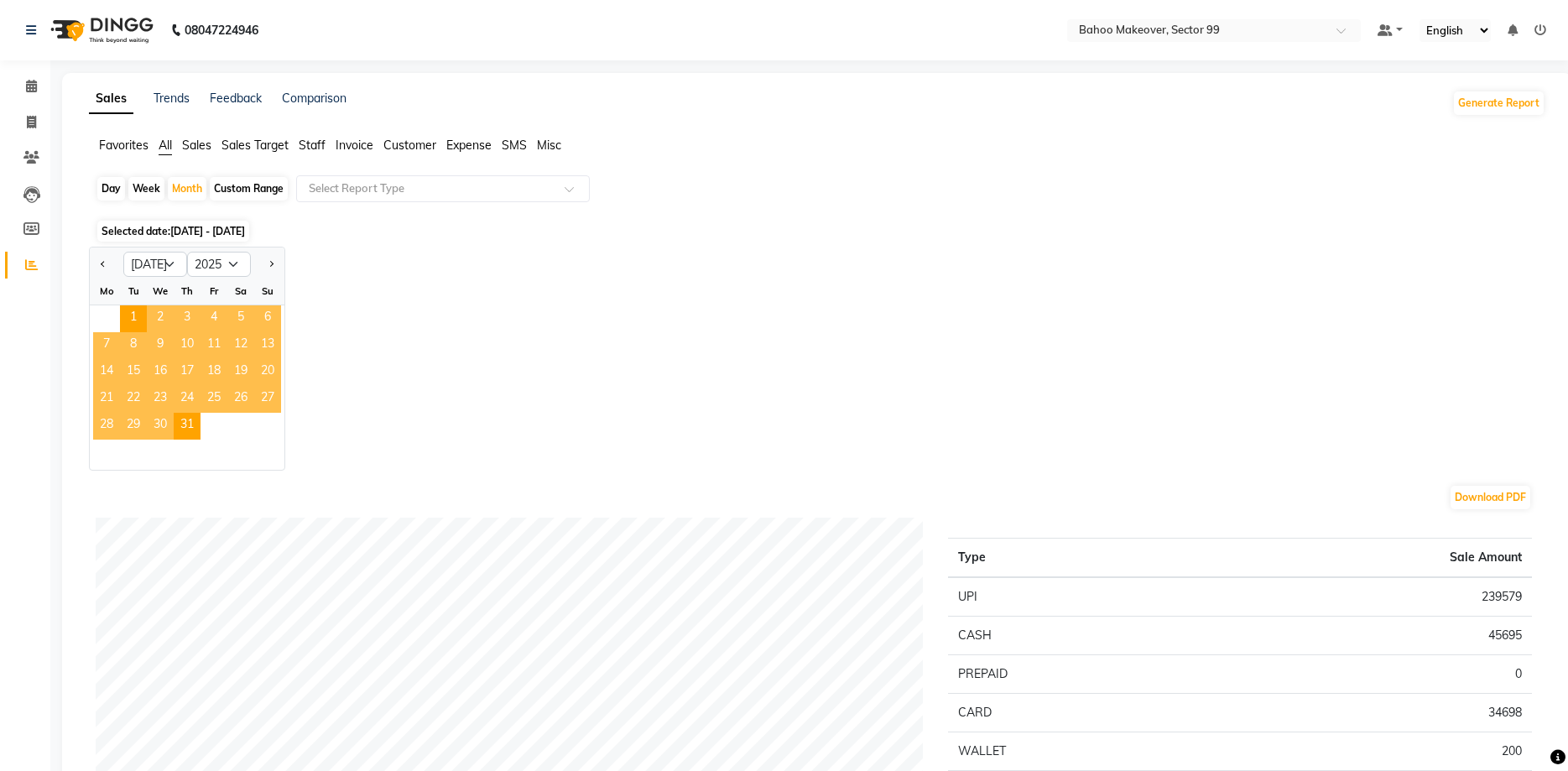
click at [238, 188] on div "Custom Range" at bounding box center [249, 188] width 78 height 24
select select "7"
select select "2025"
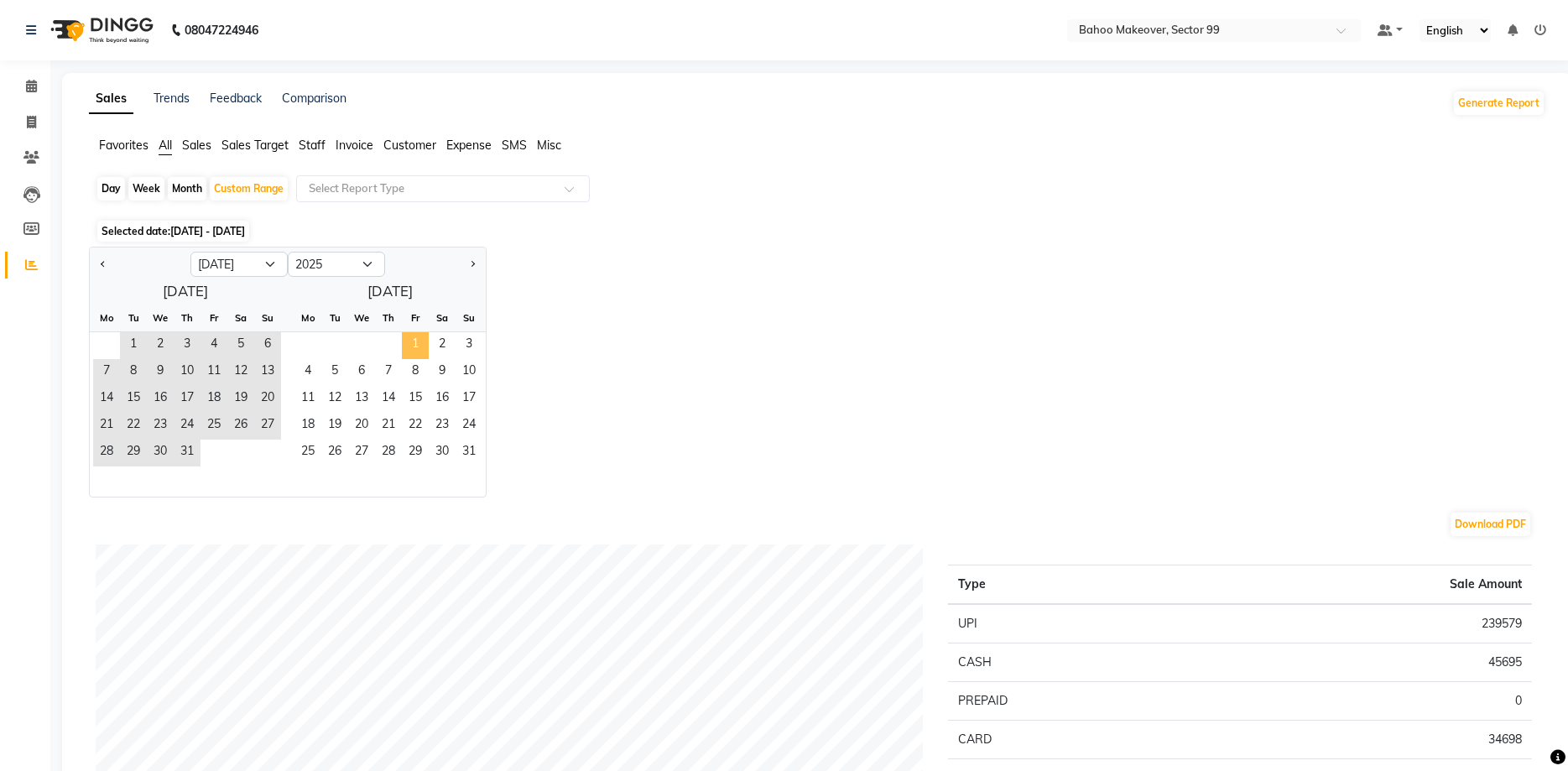
click at [414, 343] on span "1" at bounding box center [415, 345] width 27 height 27
select select "8"
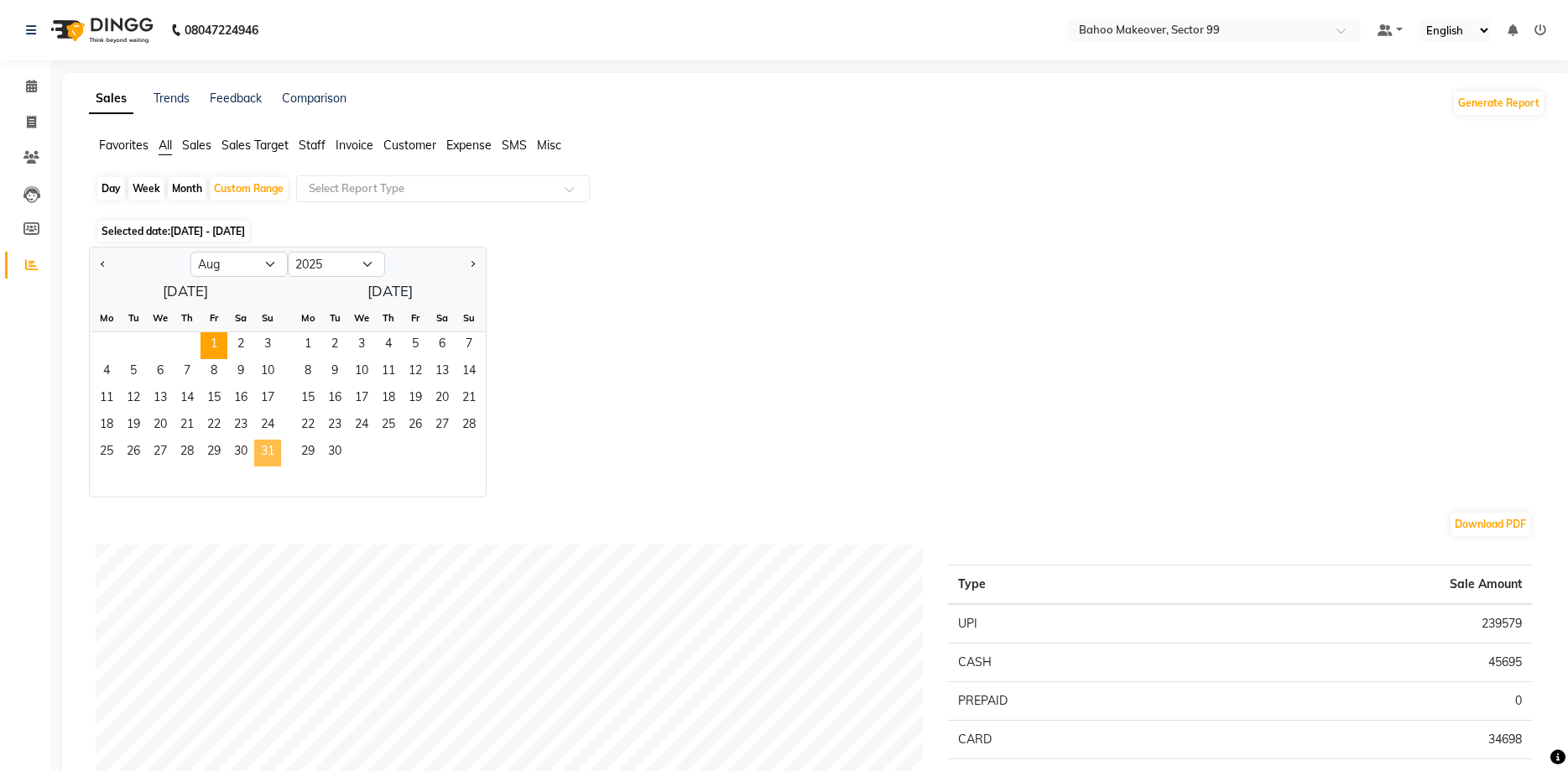
click at [271, 450] on span "31" at bounding box center [268, 453] width 27 height 27
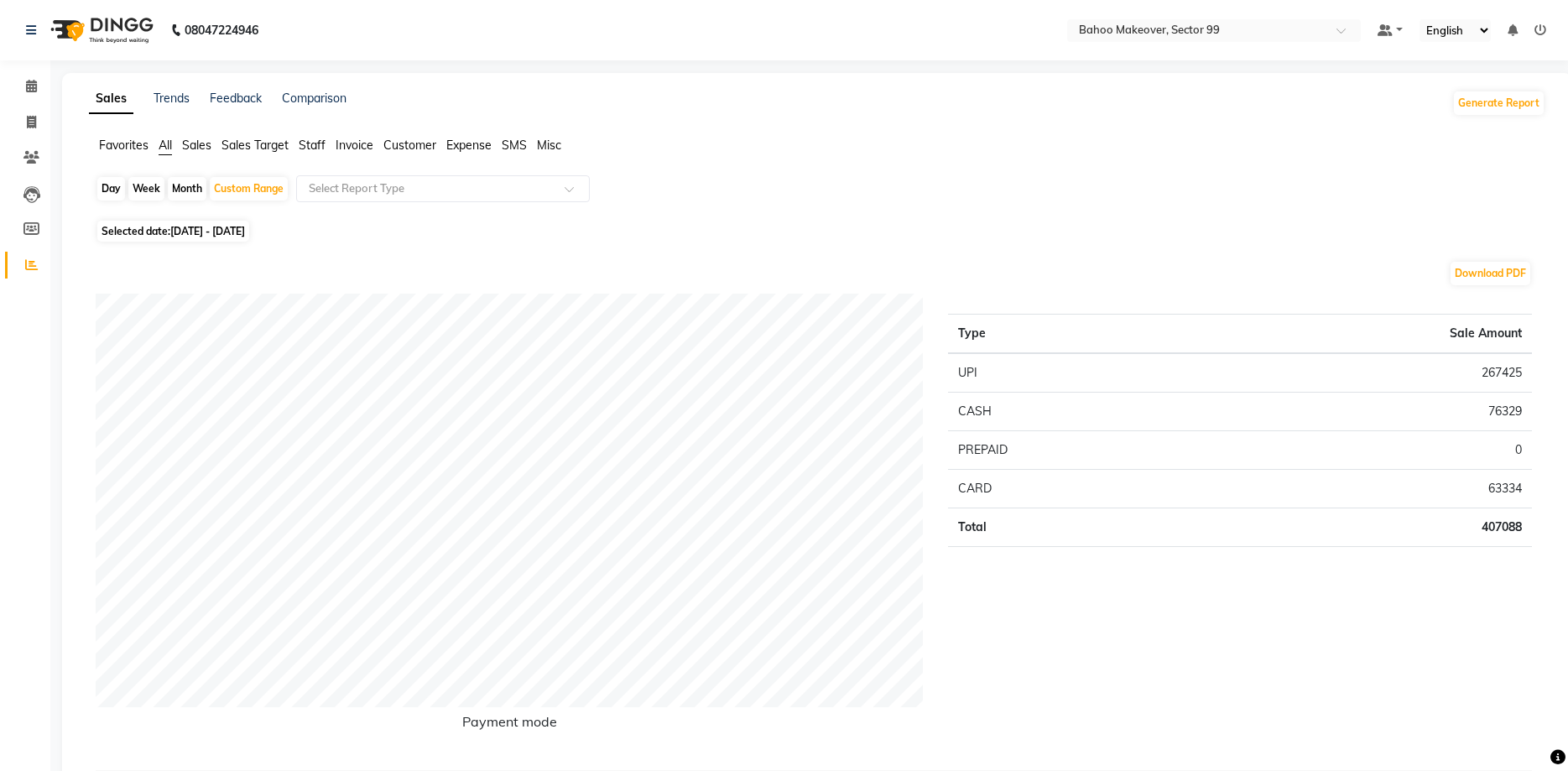
click at [1292, 617] on div "Type Sale Amount UPI 267425 CASH 76329 PREPAID 0 CARD 63334 Total 407088" at bounding box center [1240, 525] width 609 height 463
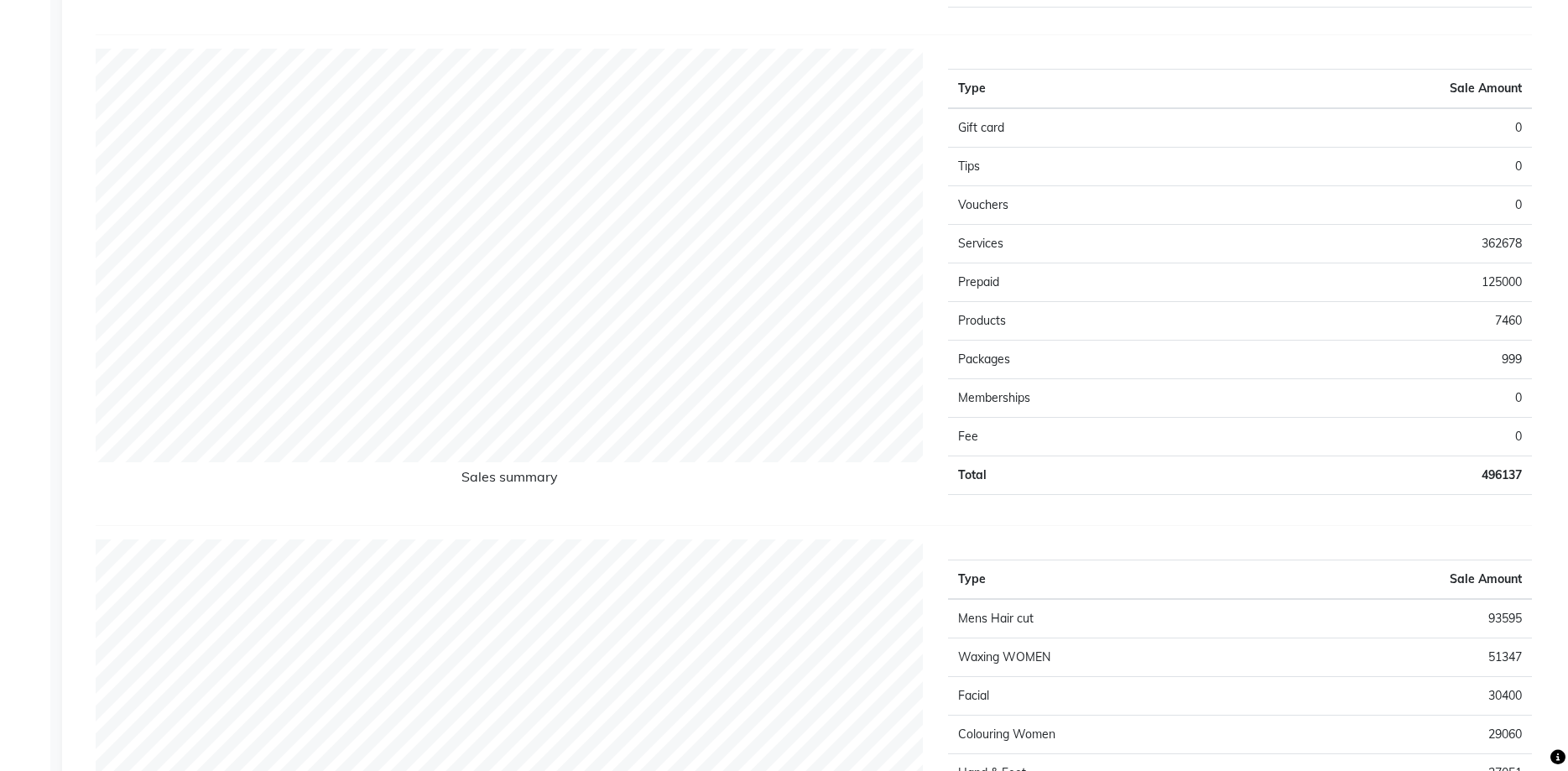
scroll to position [1284, 0]
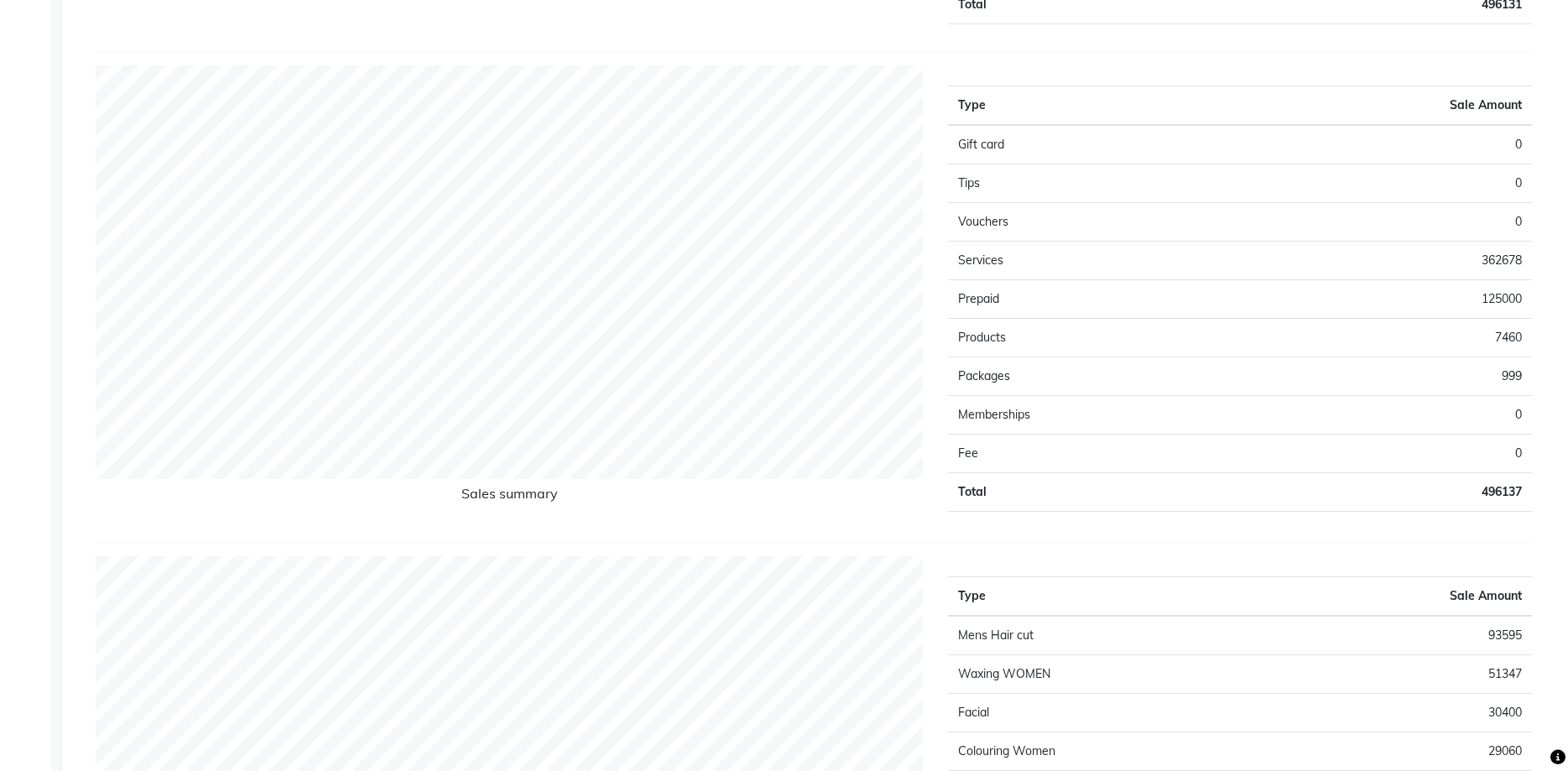
click at [1473, 302] on td "125000" at bounding box center [1386, 299] width 292 height 38
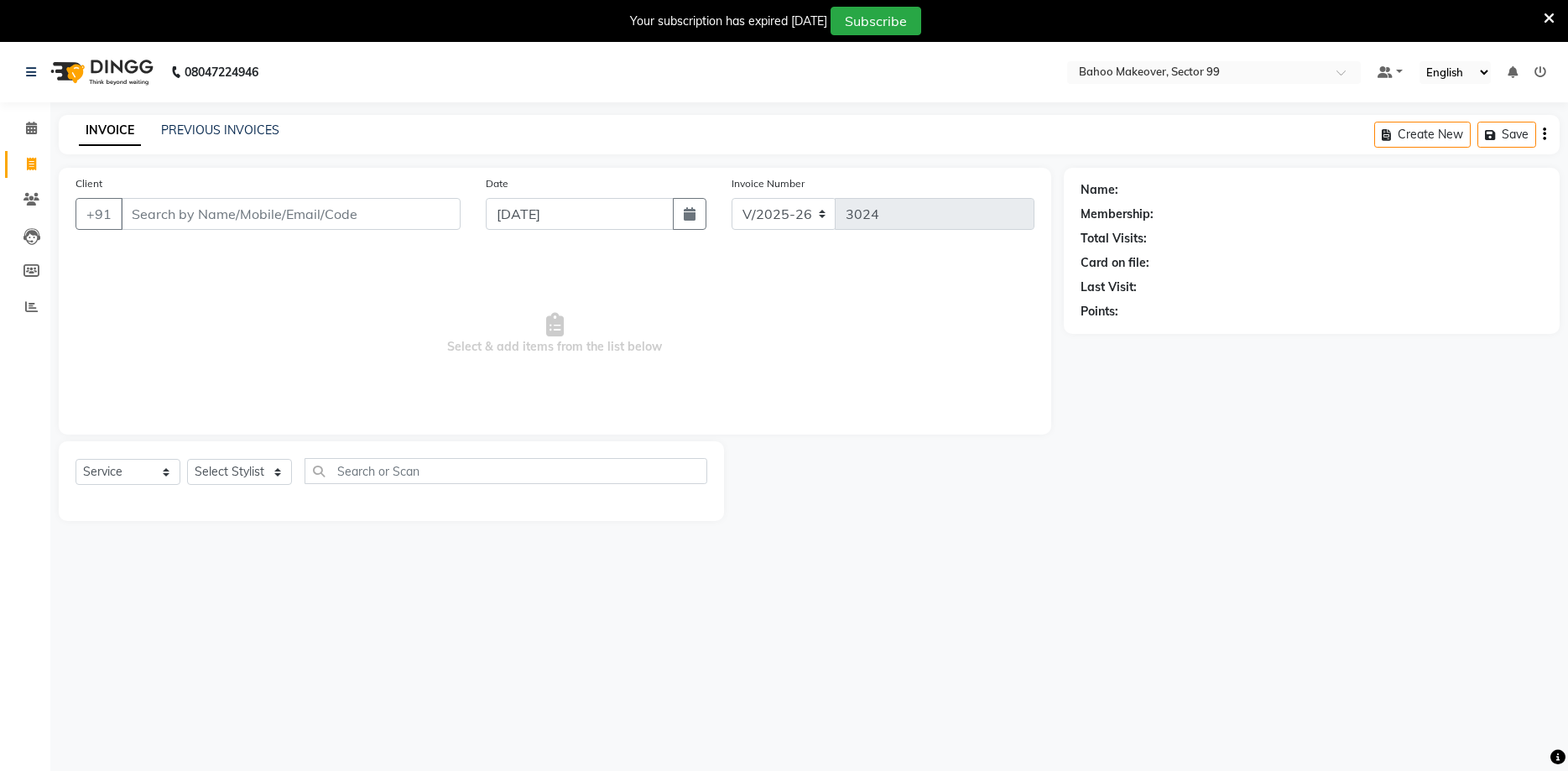
select select "6856"
select select "membership"
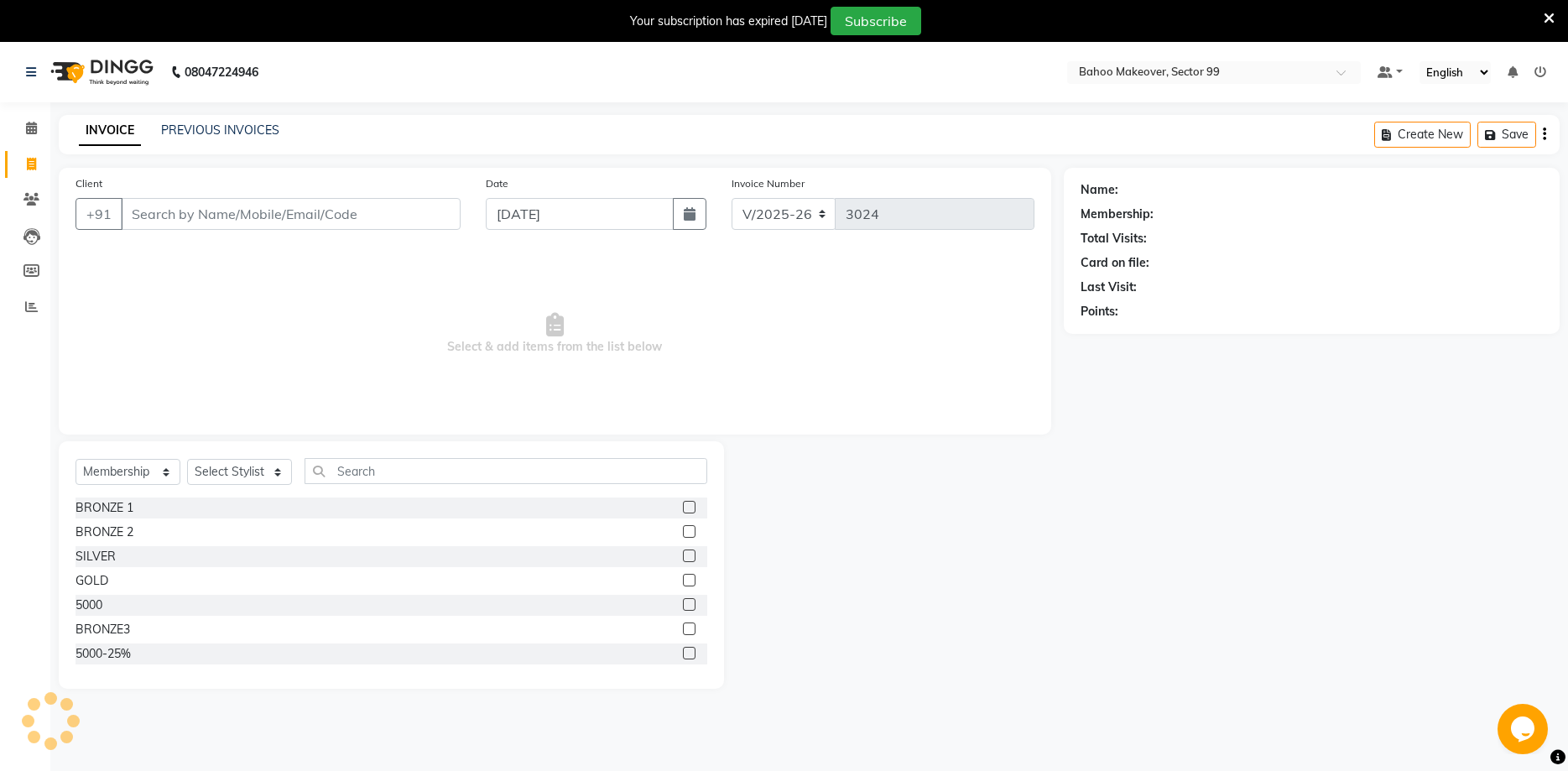
click at [159, 207] on input "Client" at bounding box center [291, 214] width 340 height 32
type input "d"
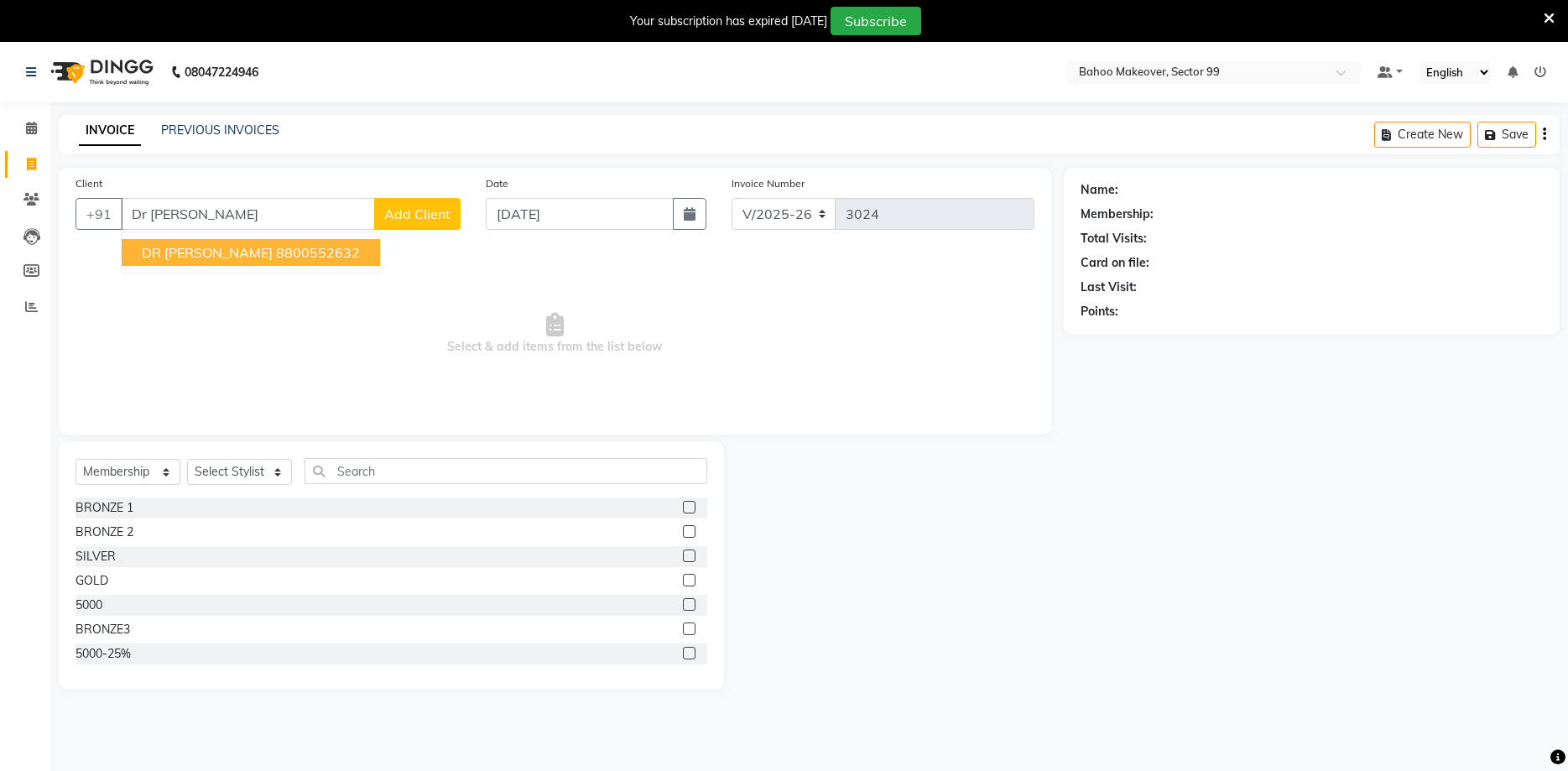
click at [276, 256] on ngb-highlight "8800552632" at bounding box center [318, 252] width 84 height 17
type input "8800552632"
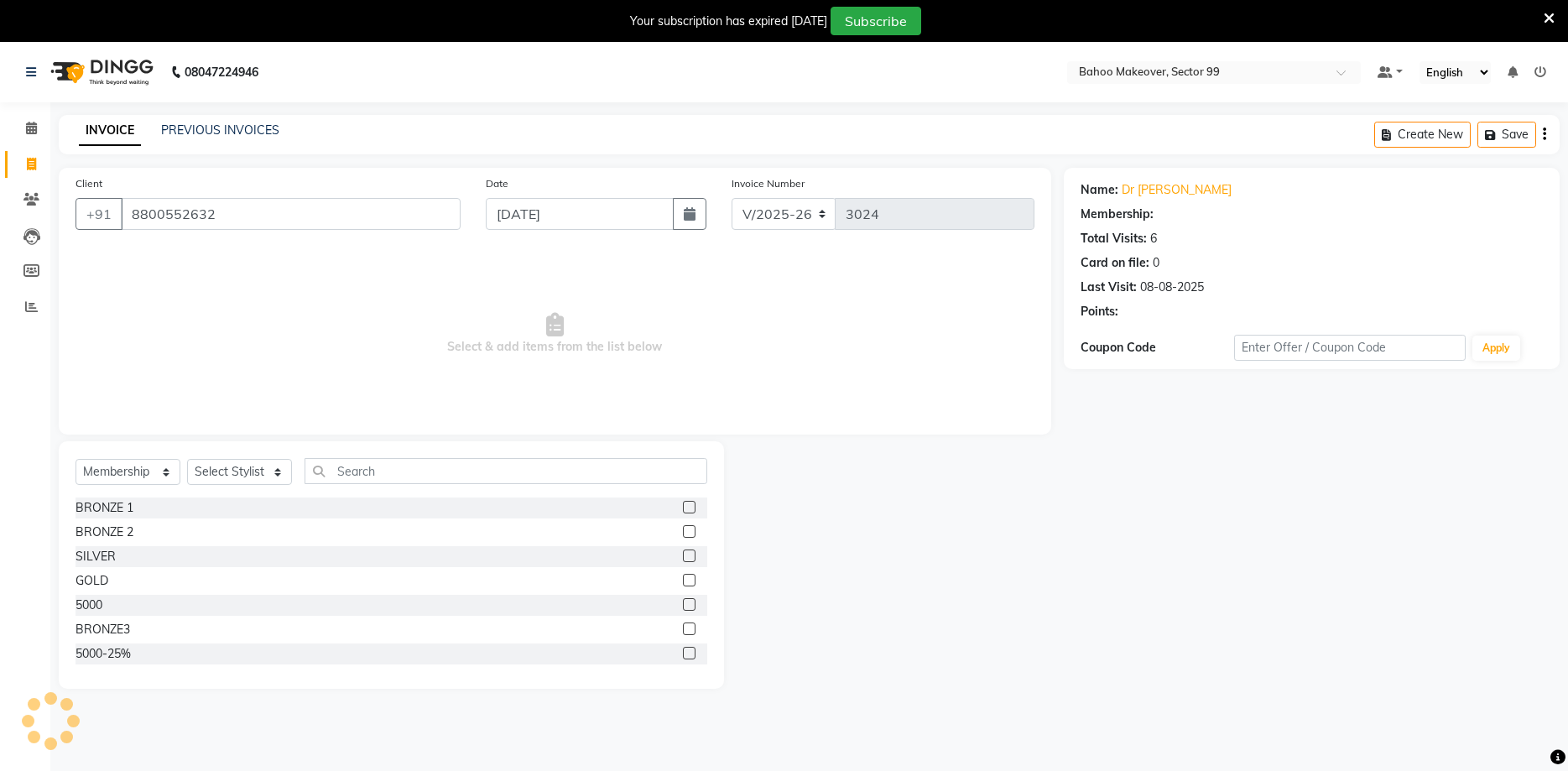
select select "1: Object"
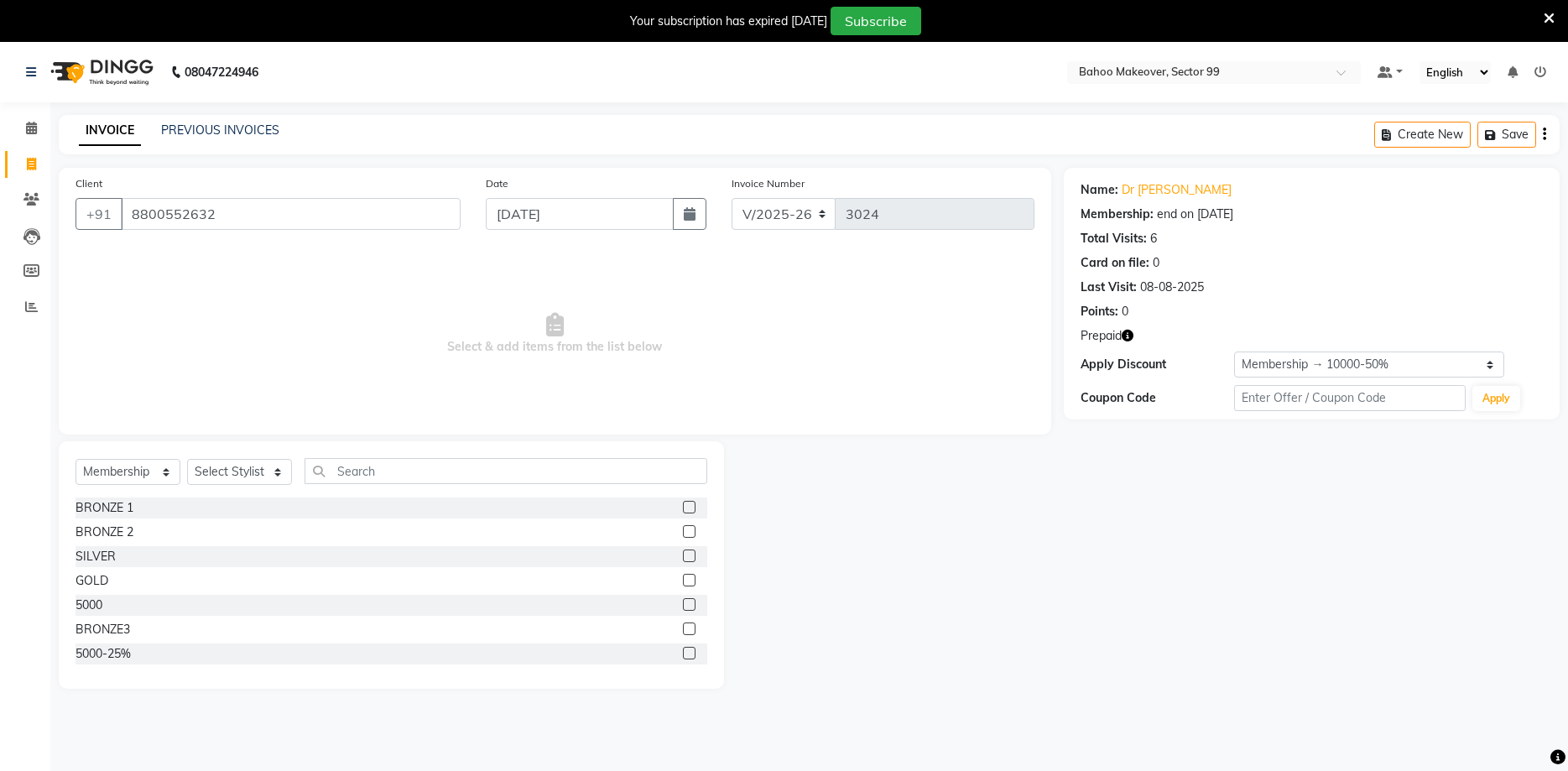
click at [1121, 331] on span "Prepaid" at bounding box center [1101, 336] width 41 height 17
click at [1128, 337] on icon "button" at bounding box center [1127, 335] width 11 height 11
click at [1234, 351] on select "Select Membership → 10000-50%" at bounding box center [1369, 365] width 270 height 26
click at [918, 371] on span "Select & add items from the list below" at bounding box center [556, 334] width 959 height 167
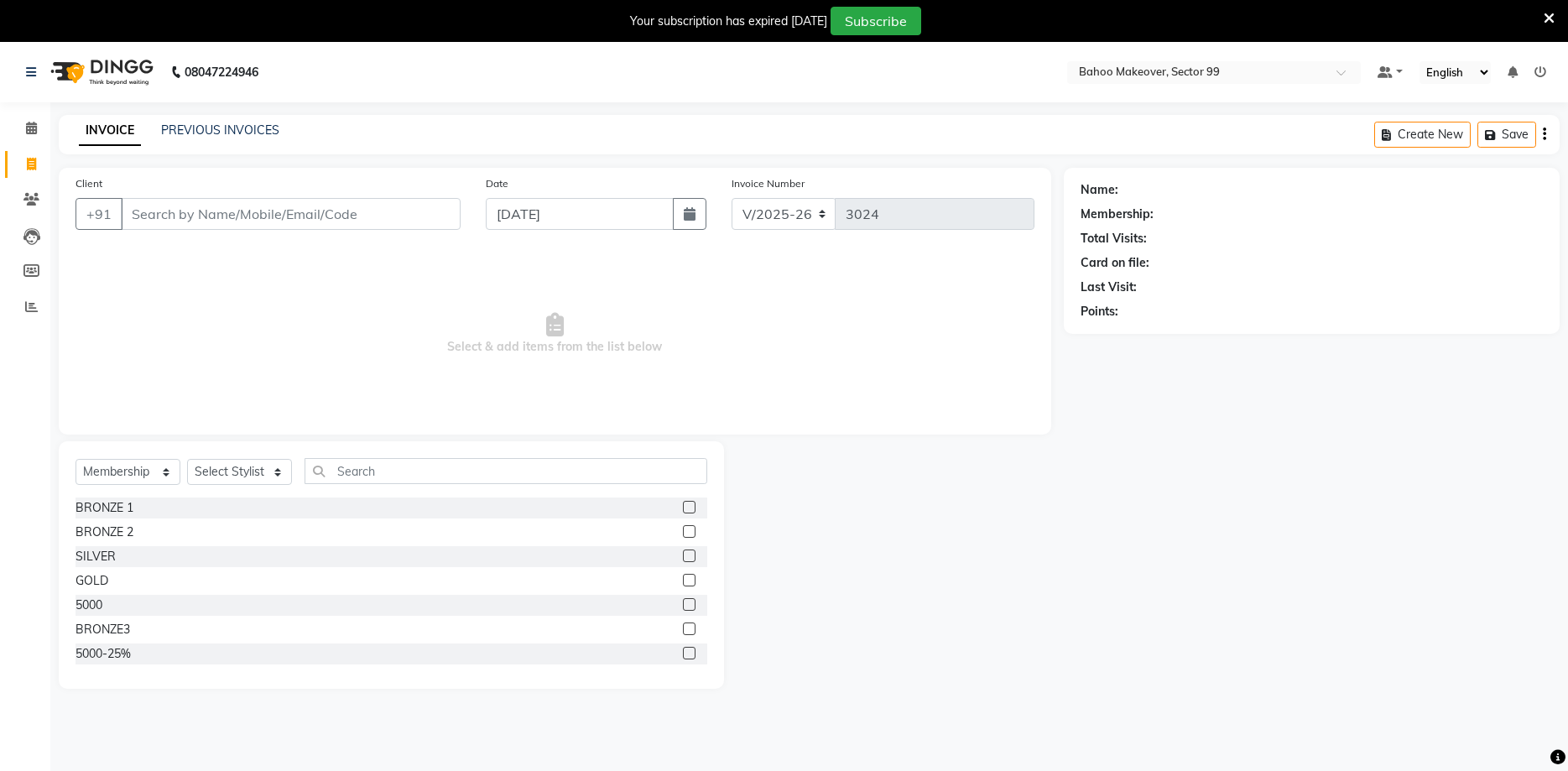
select select "6856"
select select "membership"
click at [394, 211] on input "Client" at bounding box center [291, 214] width 340 height 32
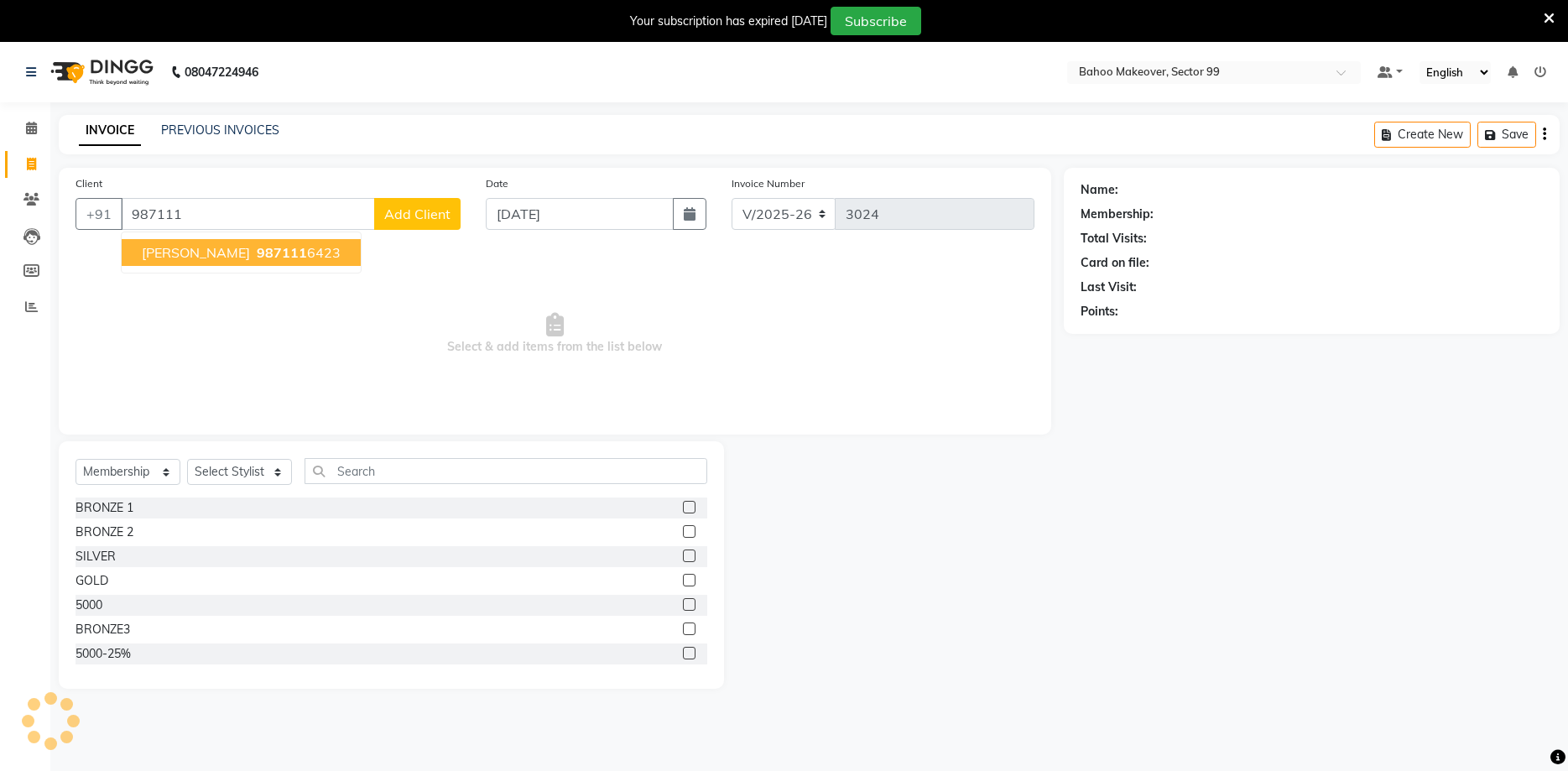
click at [264, 255] on ngb-highlight "987111 6423" at bounding box center [297, 252] width 87 height 17
type input "9871116423"
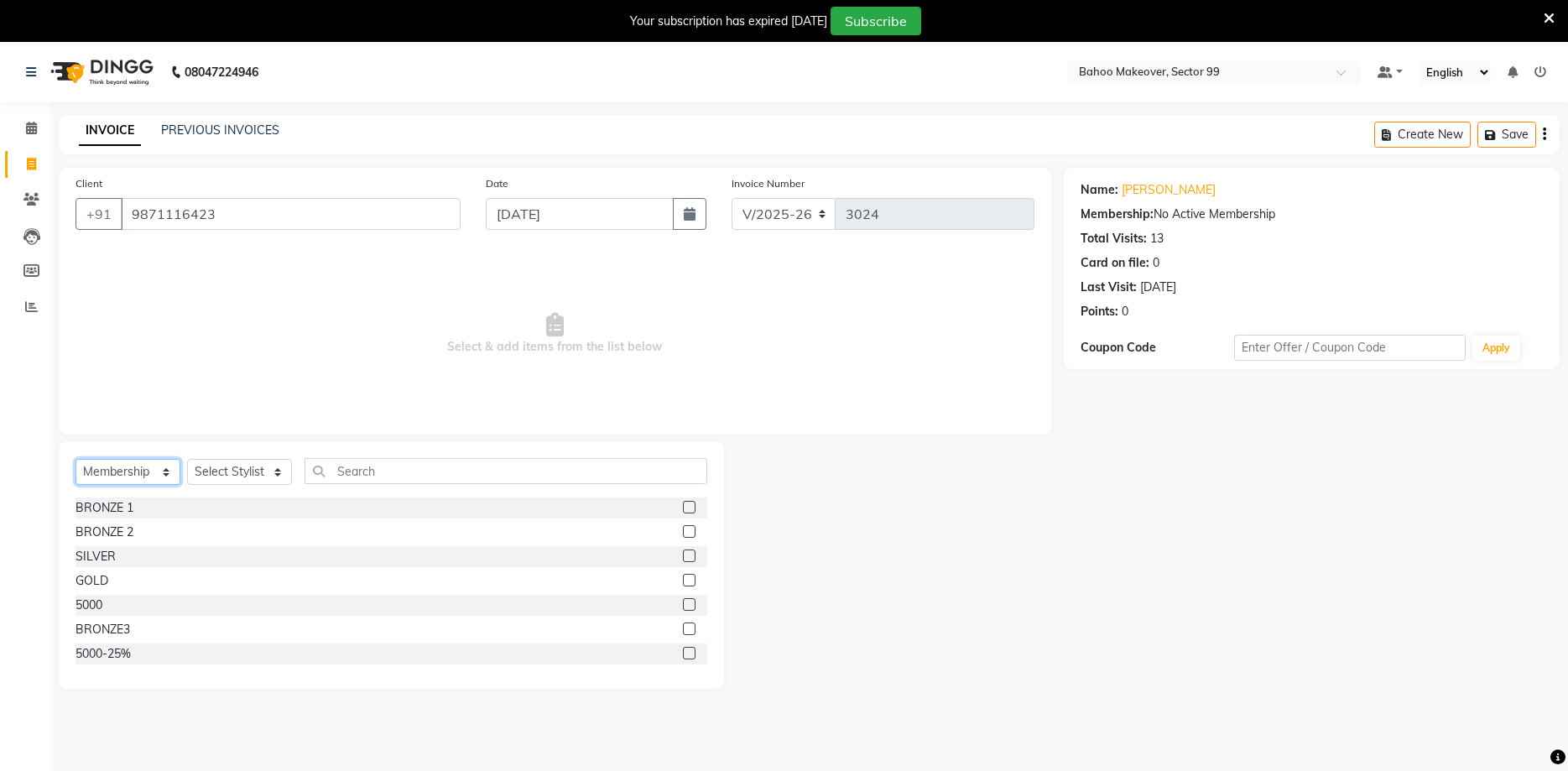
click at [76, 459] on select "Select Service Product Membership Package Voucher Prepaid Gift Card" at bounding box center [128, 472] width 105 height 26
select select "service"
click option "Service" at bounding box center [0, 0] width 0 height 0
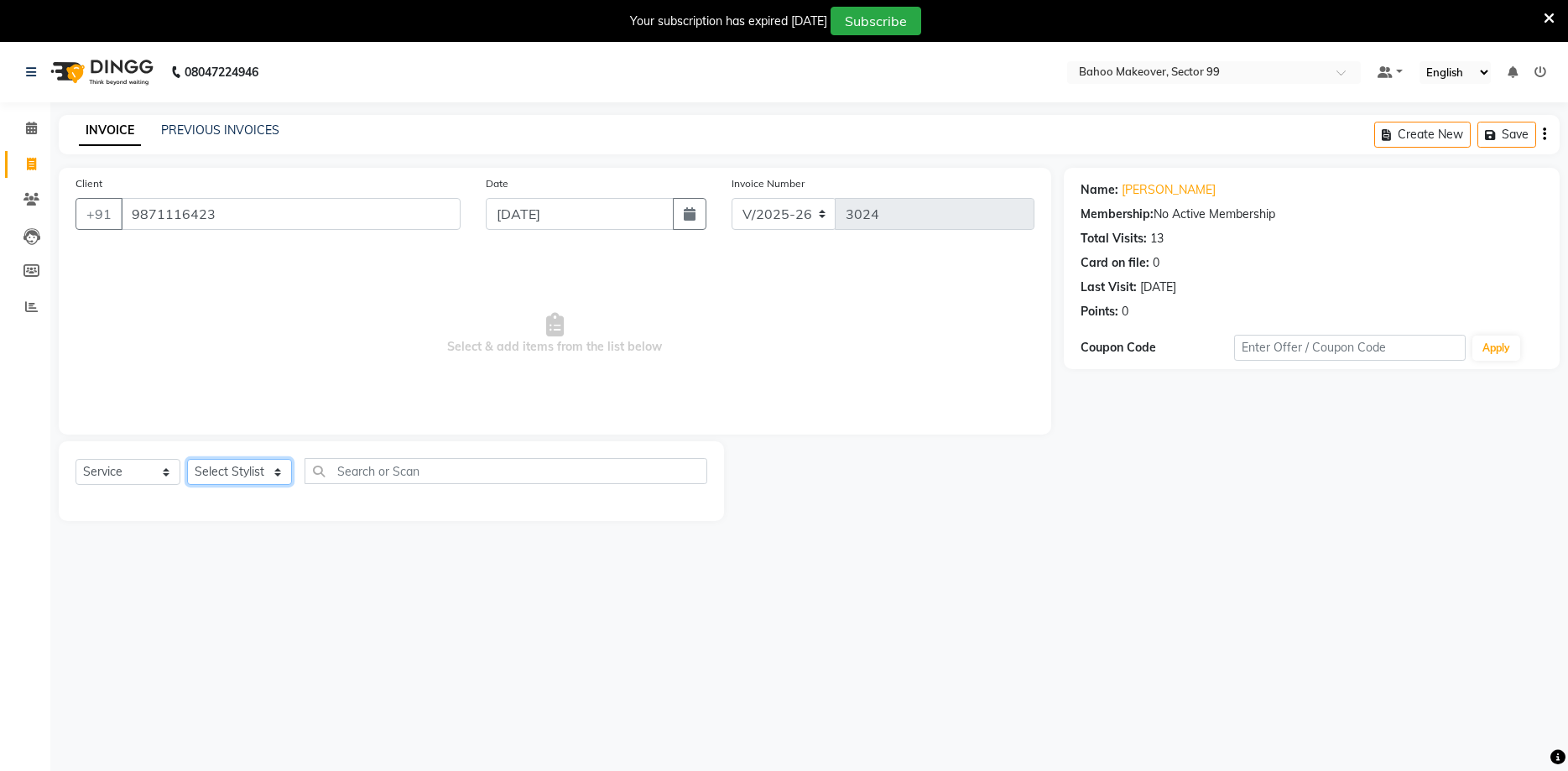
click at [187, 459] on select "Select Stylist [PERSON_NAME] Makeover Bahoo Makeover Salon [PERSON_NAME] [PERSO…" at bounding box center [240, 472] width 105 height 26
select select "54236"
click option "Azad" at bounding box center [0, 0] width 0 height 0
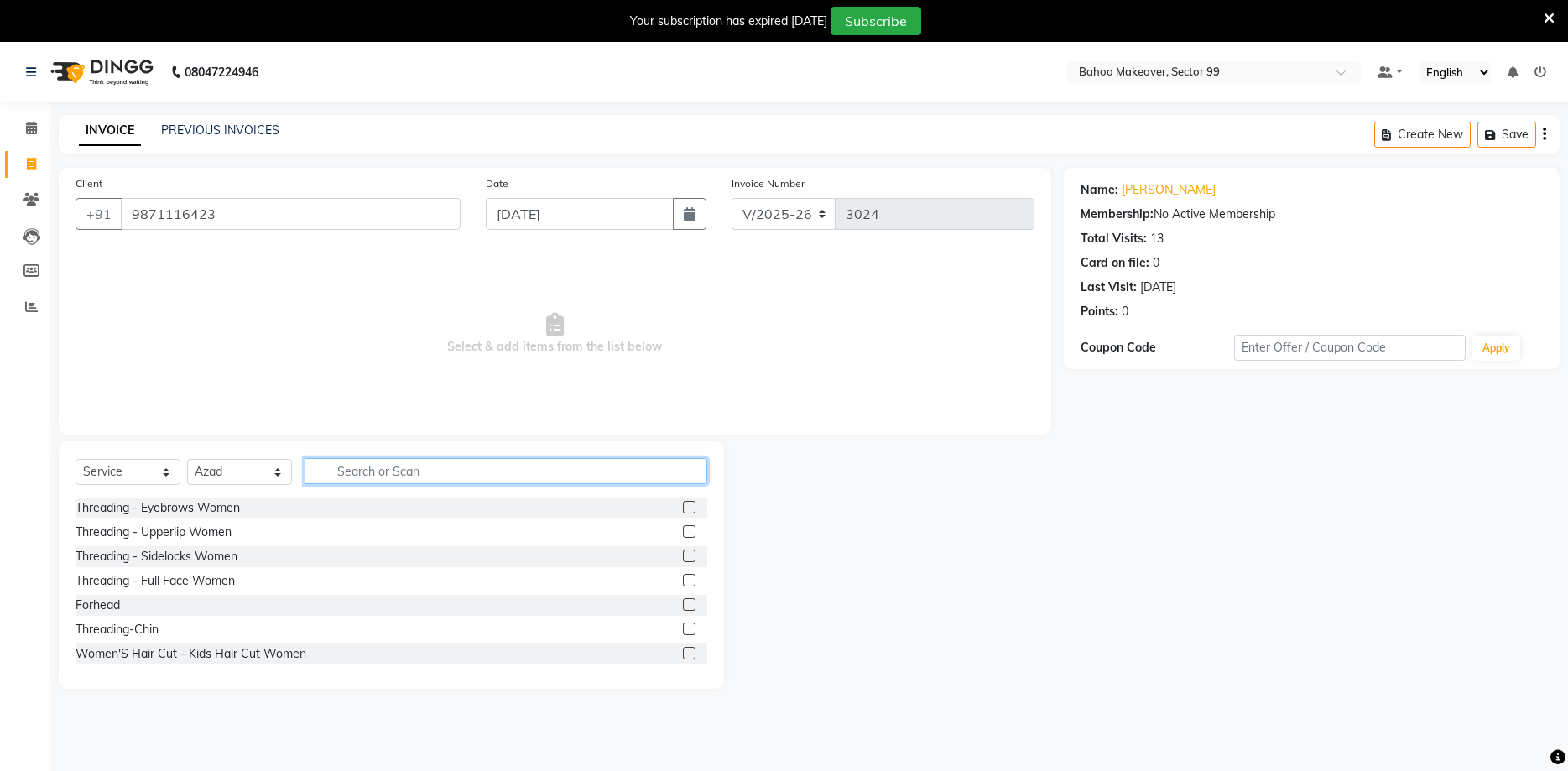
click at [381, 461] on input "text" at bounding box center [506, 471] width 403 height 26
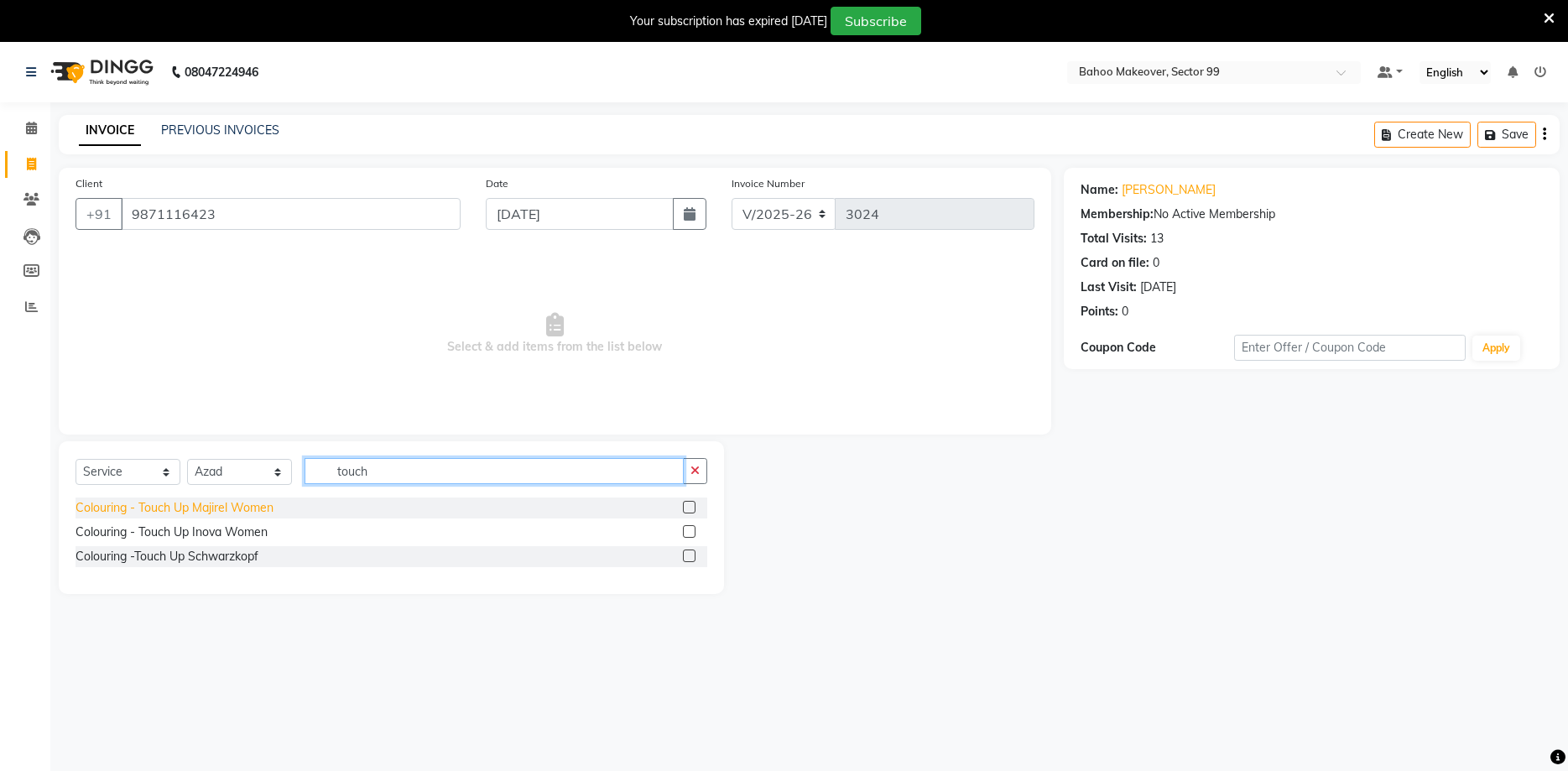
type input "touch"
click at [248, 509] on div "Colouring - Touch Up Majirel Women" at bounding box center [174, 508] width 198 height 17
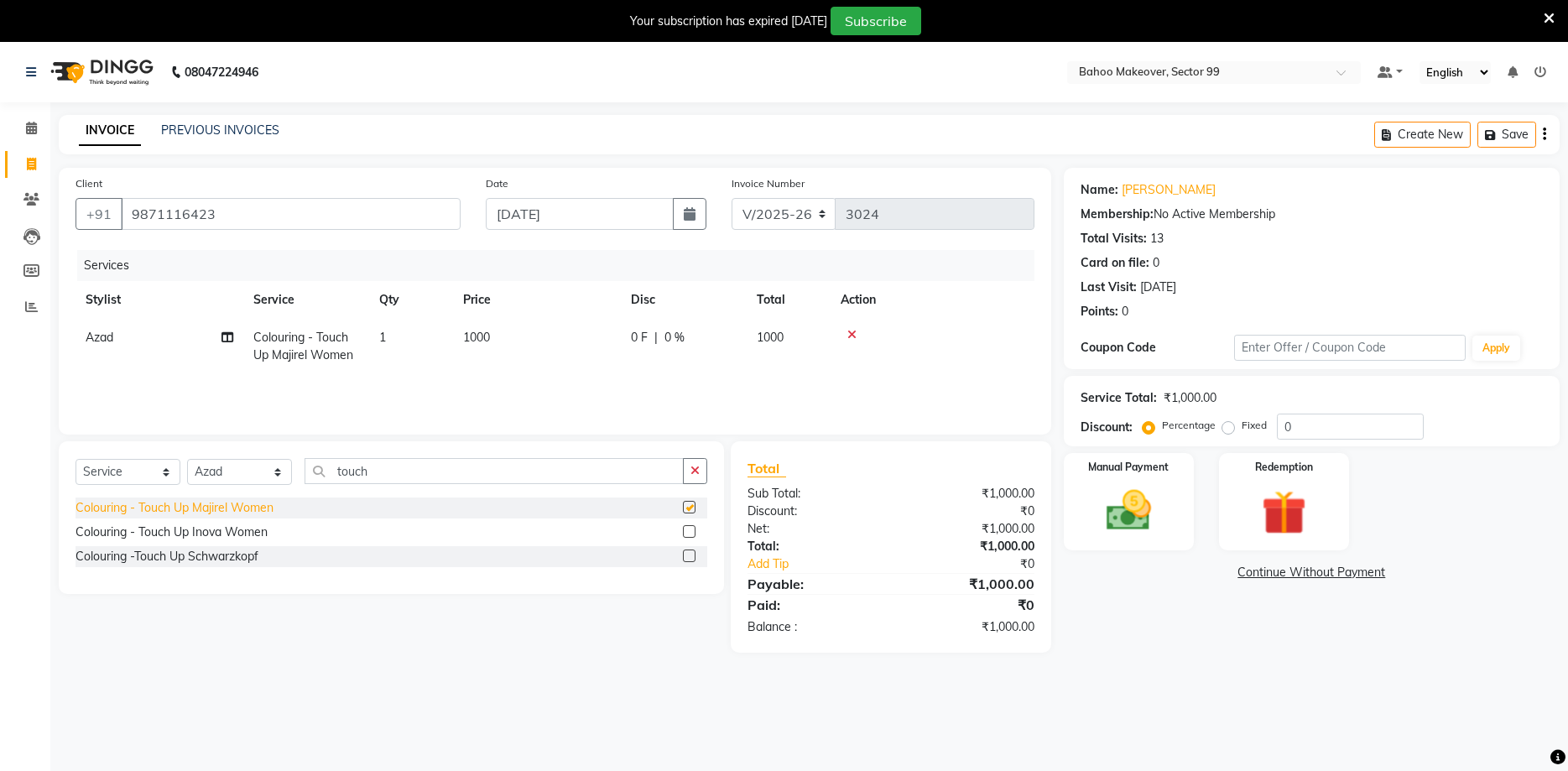
checkbox input "false"
click at [1145, 513] on img at bounding box center [1128, 511] width 76 height 54
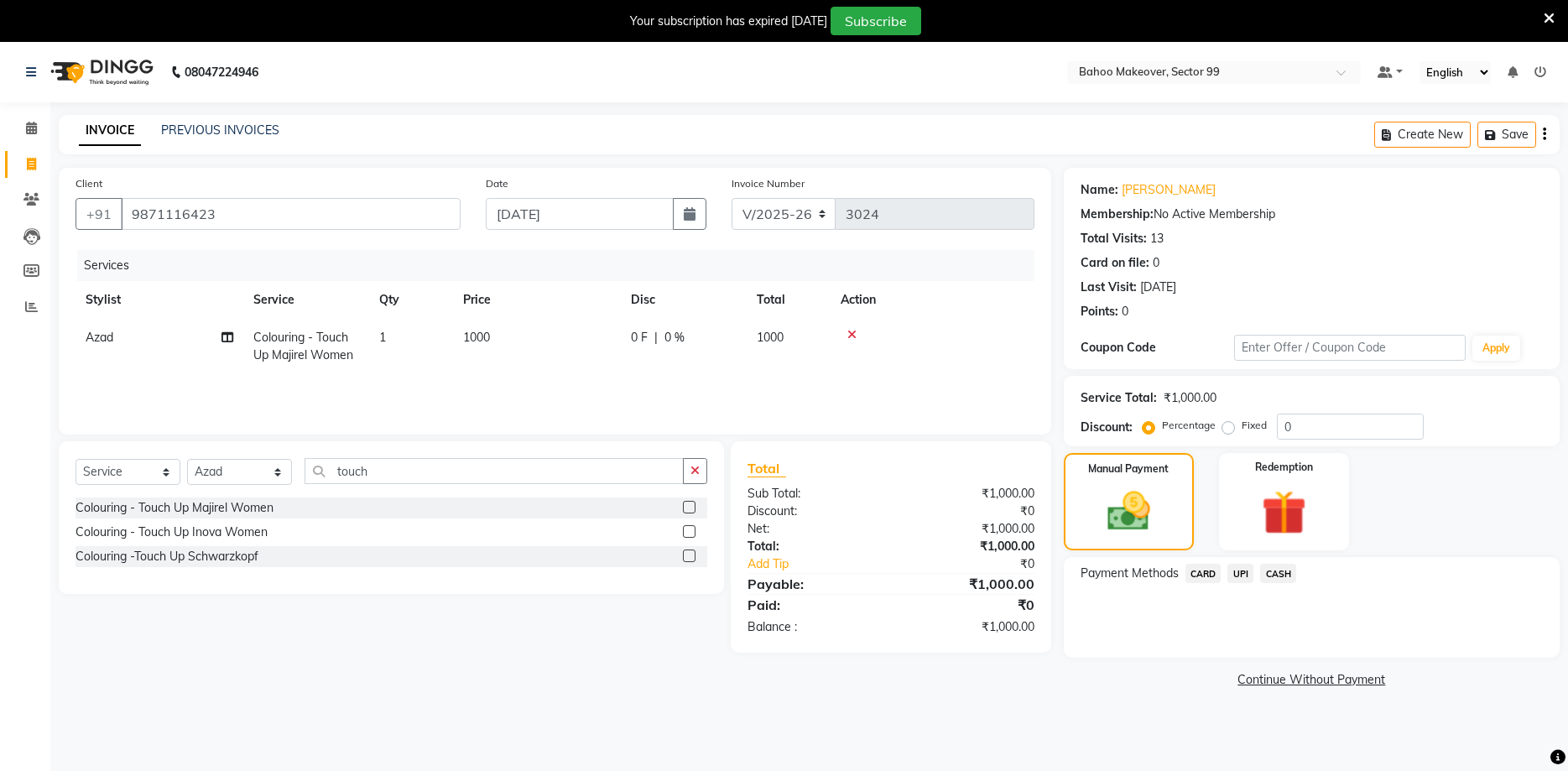
click at [1211, 574] on span "CARD" at bounding box center [1203, 574] width 36 height 19
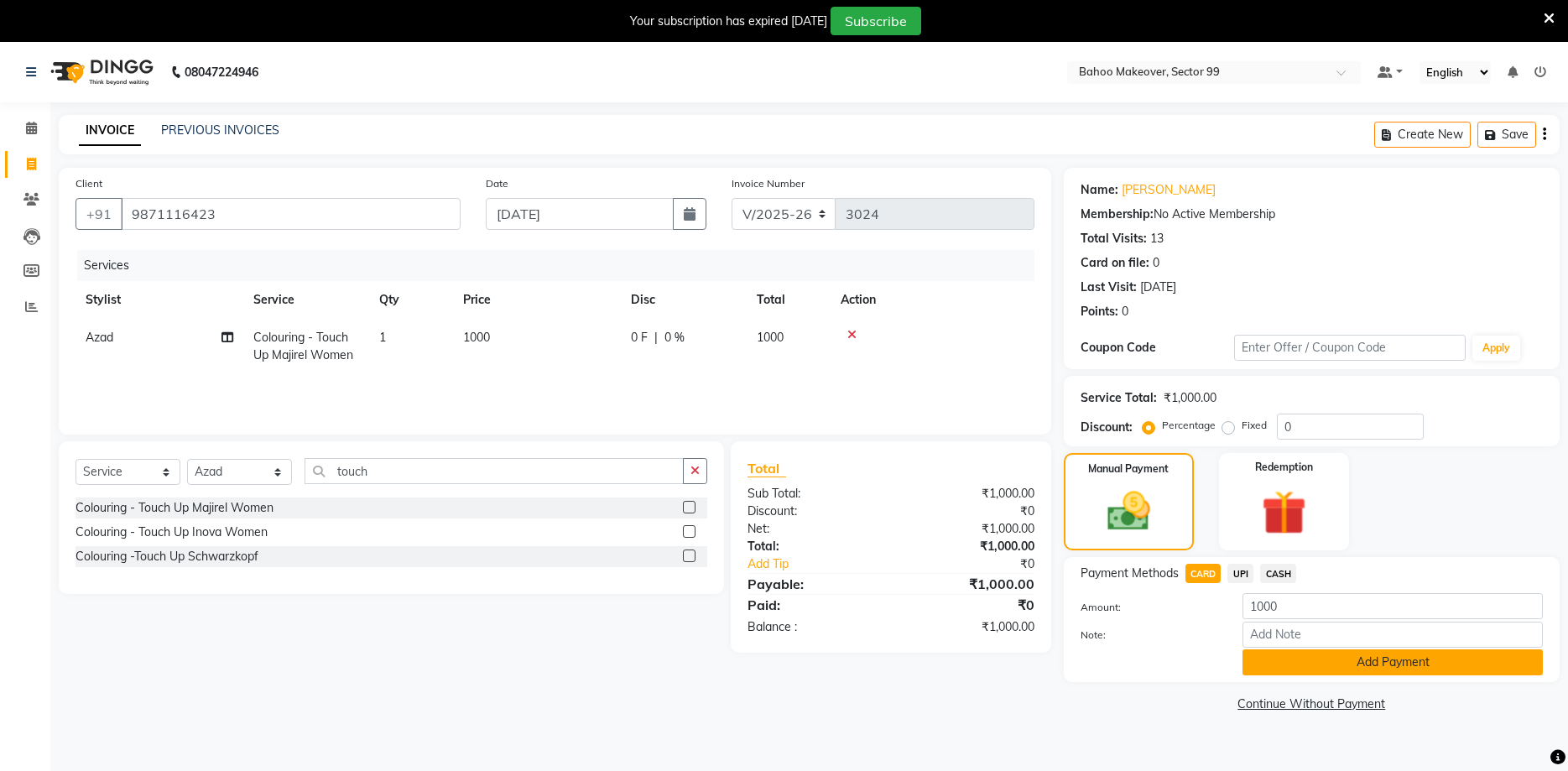
click at [1346, 660] on button "Add Payment" at bounding box center [1393, 663] width 300 height 26
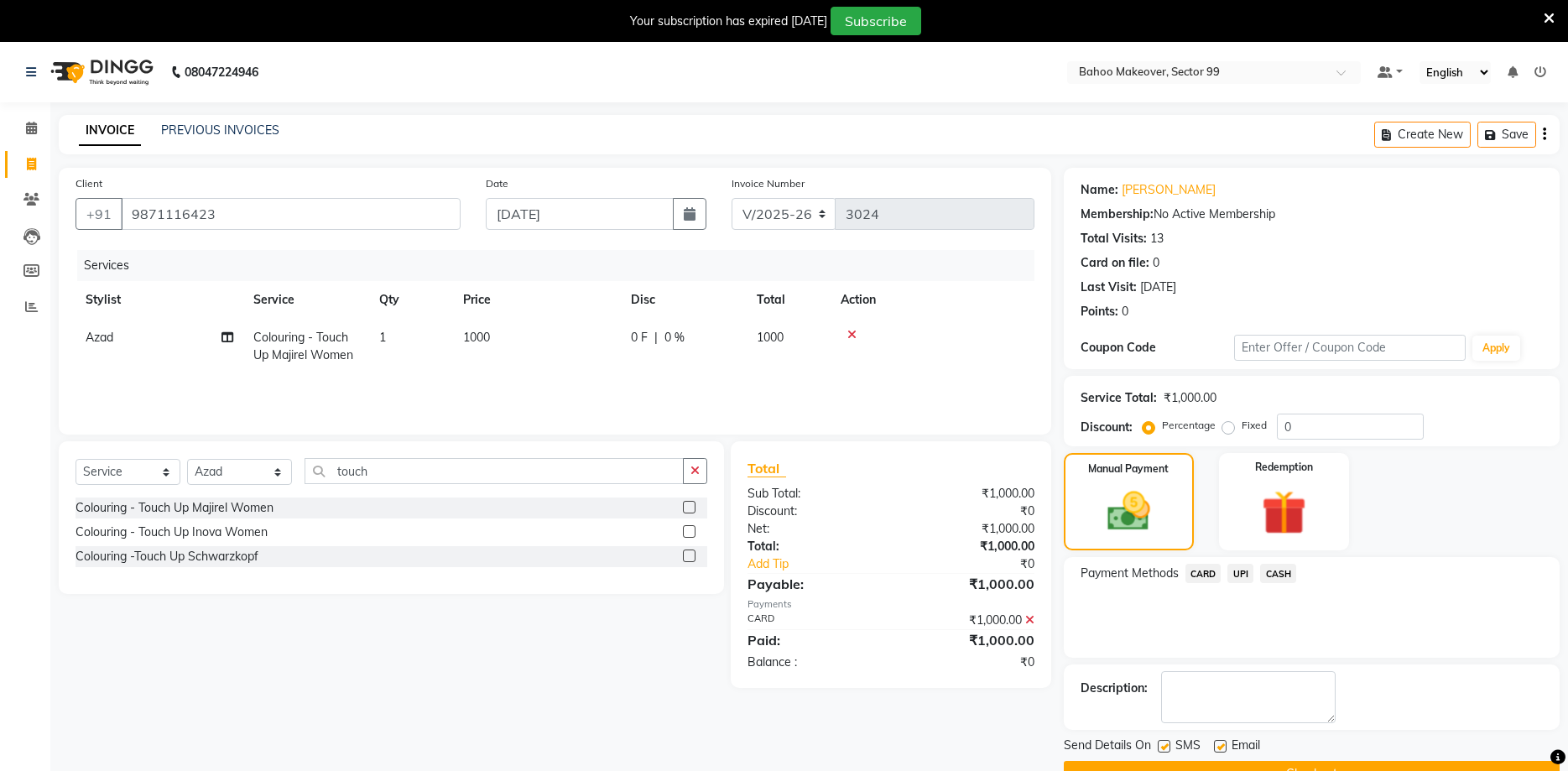
click at [1384, 766] on button "Checkout" at bounding box center [1312, 774] width 496 height 26
